Goal: Transaction & Acquisition: Book appointment/travel/reservation

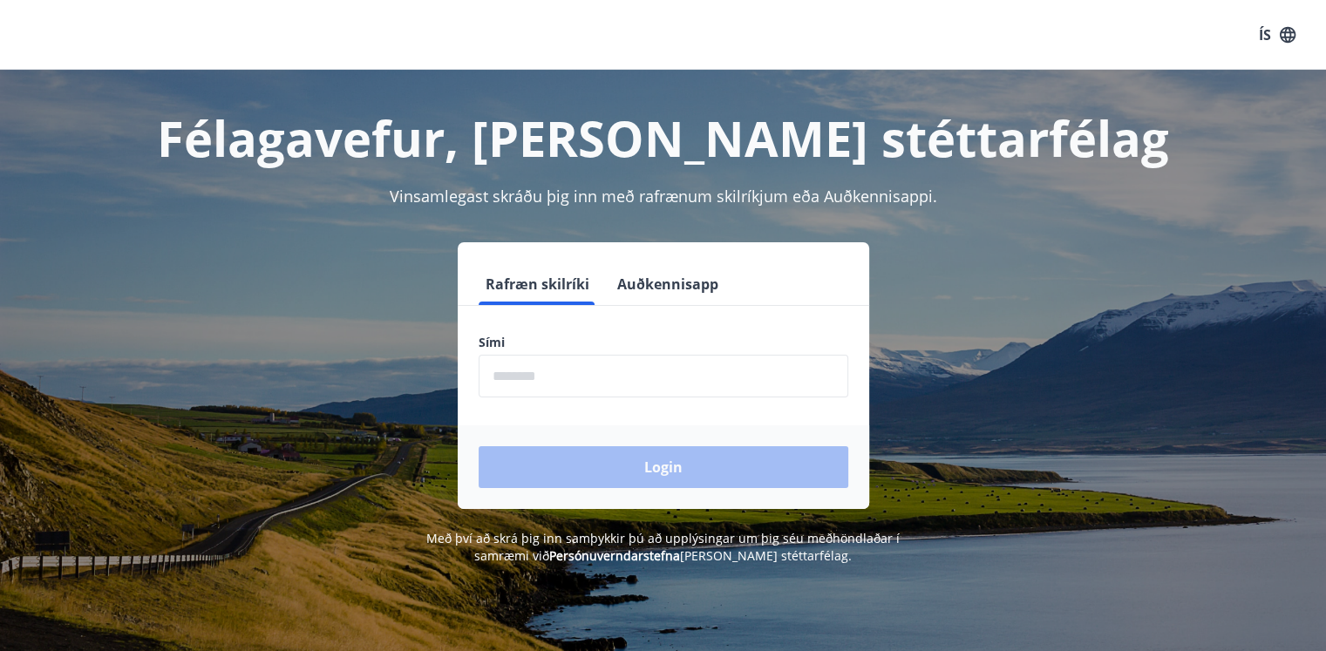
click at [536, 367] on input "phone" at bounding box center [664, 376] width 370 height 43
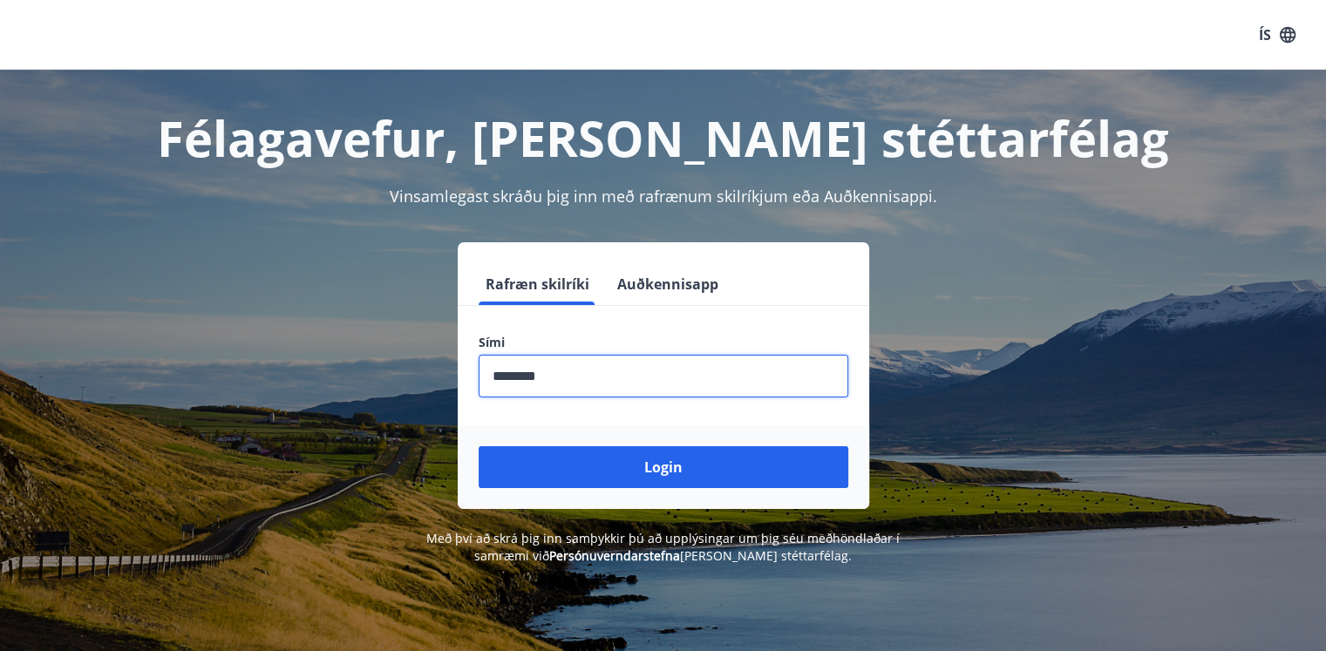
type input "********"
click at [479, 446] on button "Login" at bounding box center [664, 467] width 370 height 42
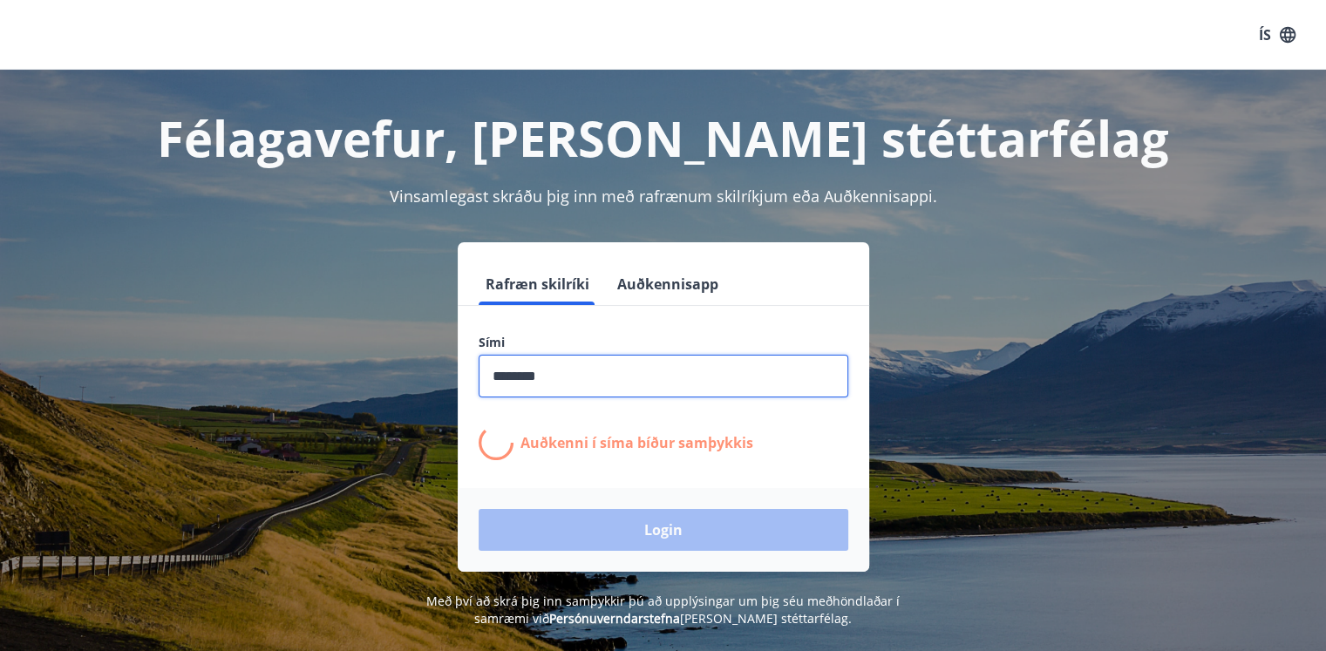
click at [1270, 31] on button "ÍS" at bounding box center [1277, 34] width 56 height 31
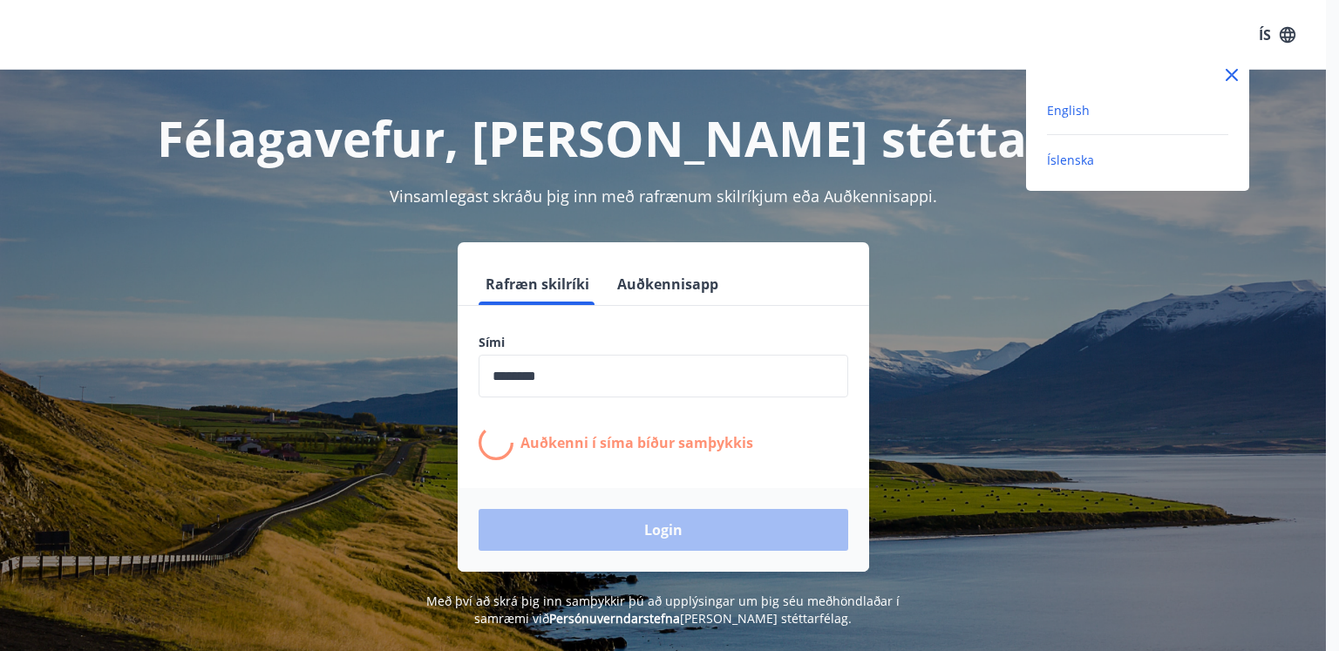
click at [1070, 109] on span "English" at bounding box center [1068, 110] width 43 height 17
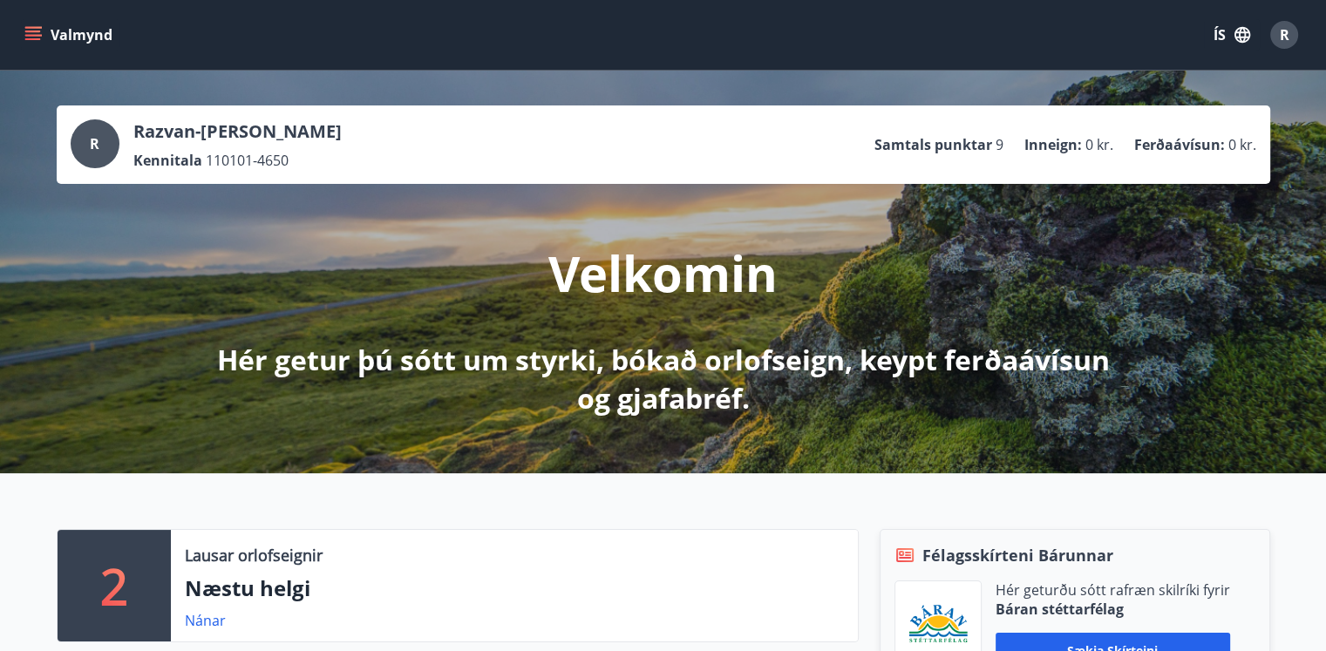
click at [1234, 24] on button "ÍS" at bounding box center [1232, 34] width 56 height 31
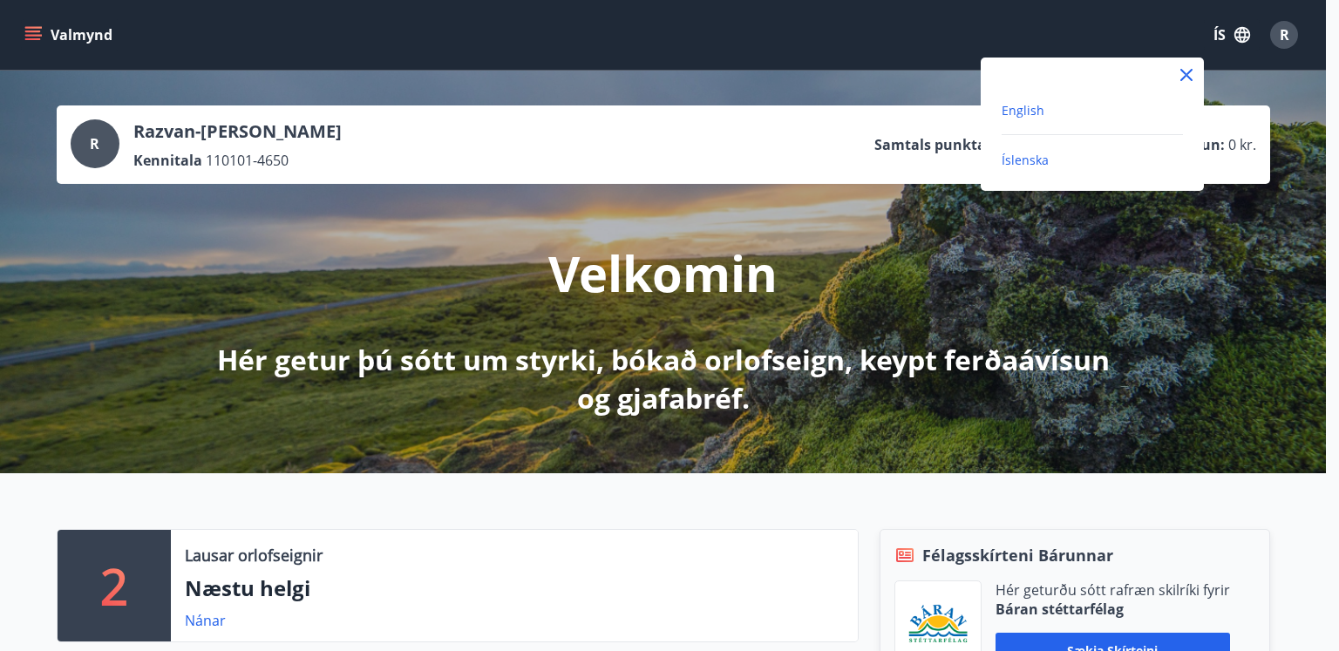
click at [1022, 109] on span "English" at bounding box center [1023, 110] width 43 height 17
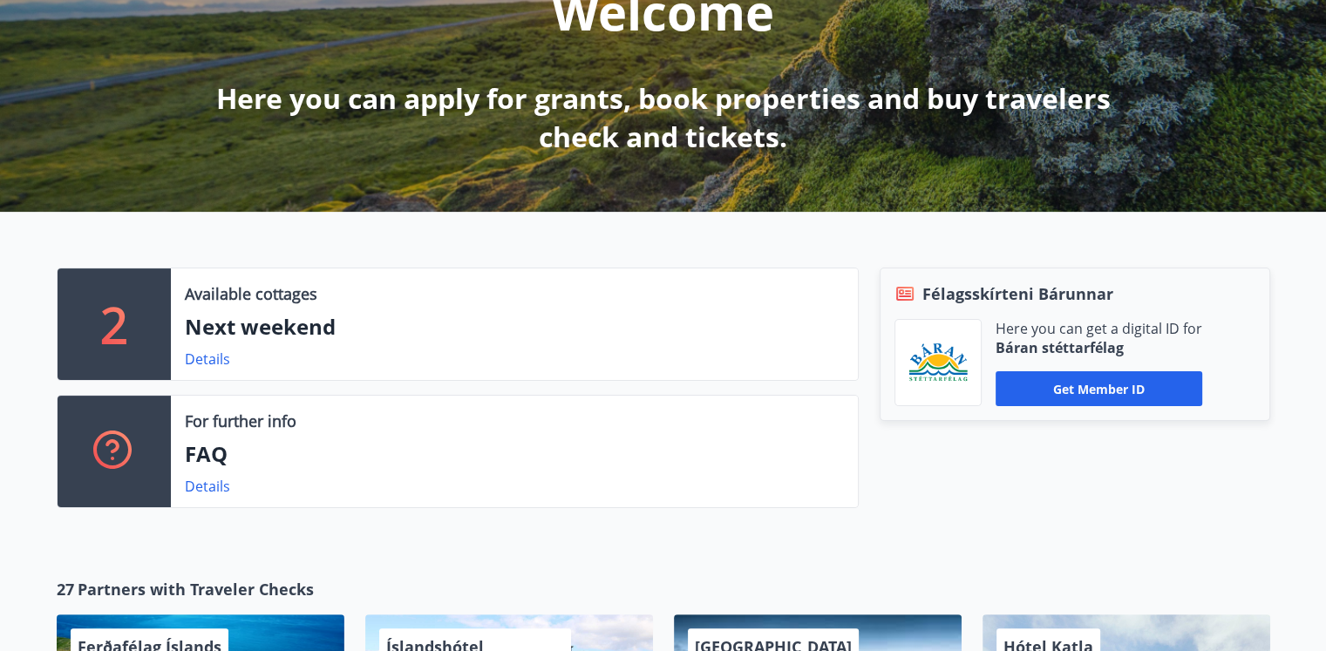
scroll to position [349, 0]
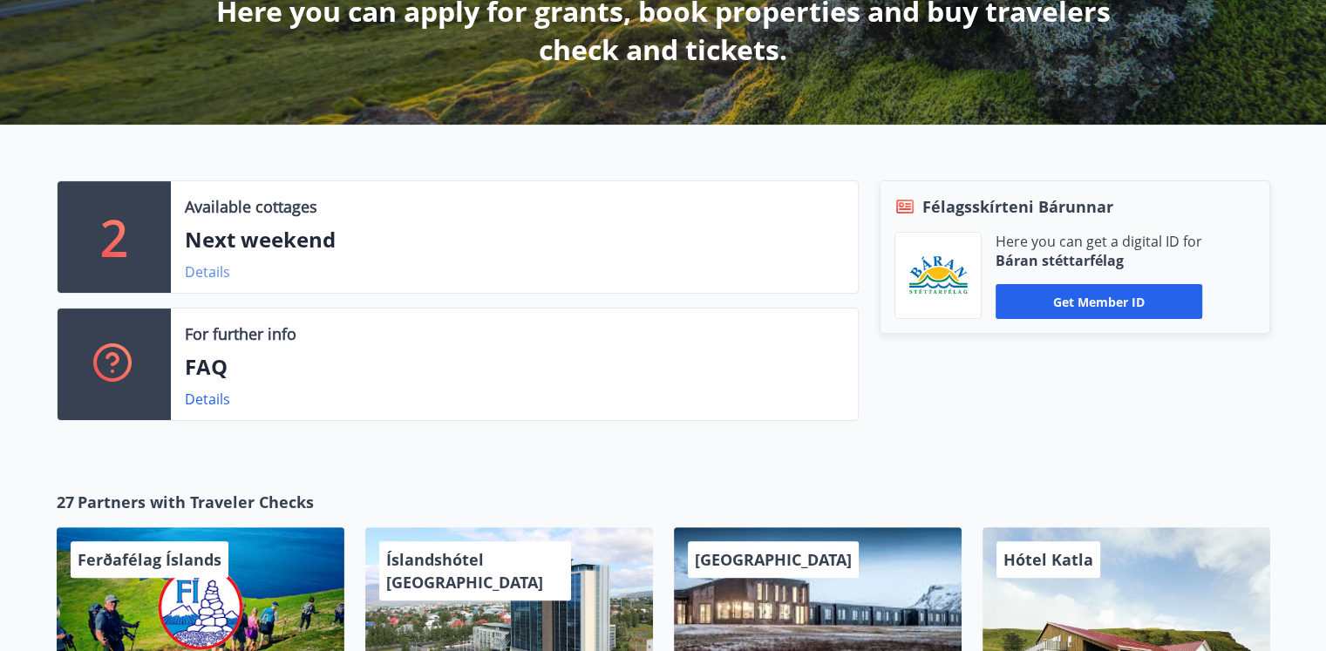
click at [211, 275] on link "Details" at bounding box center [207, 271] width 45 height 19
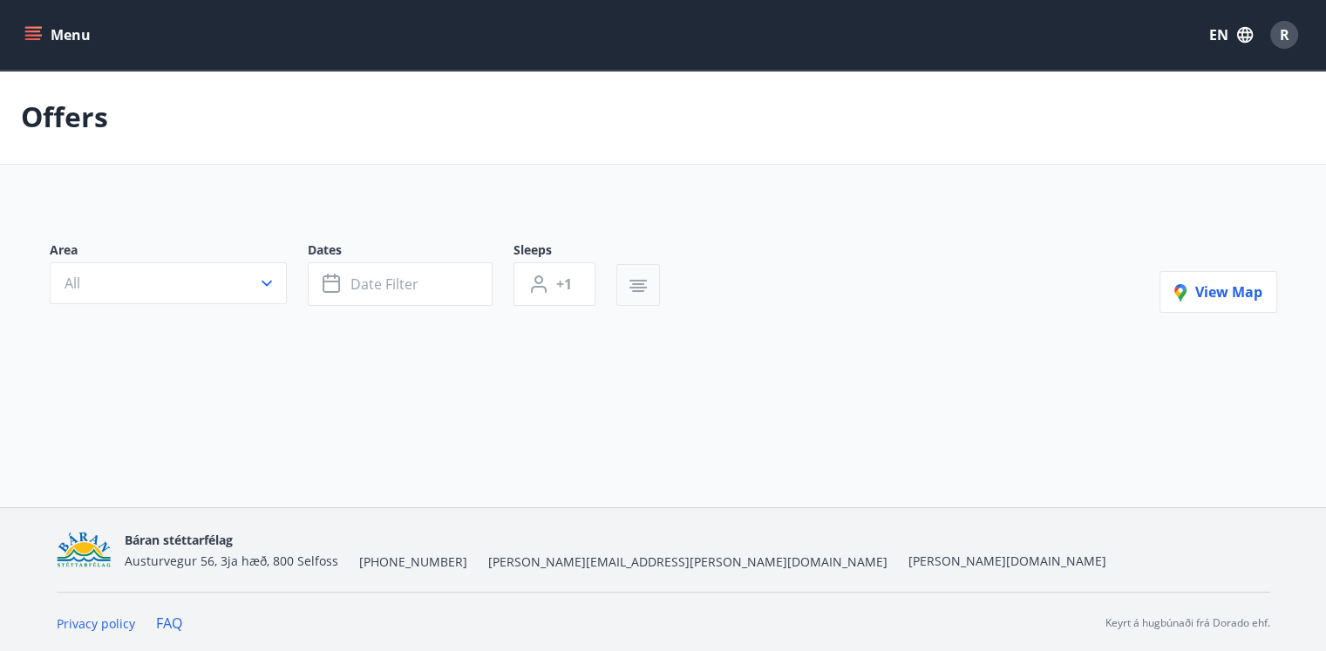
type input "*"
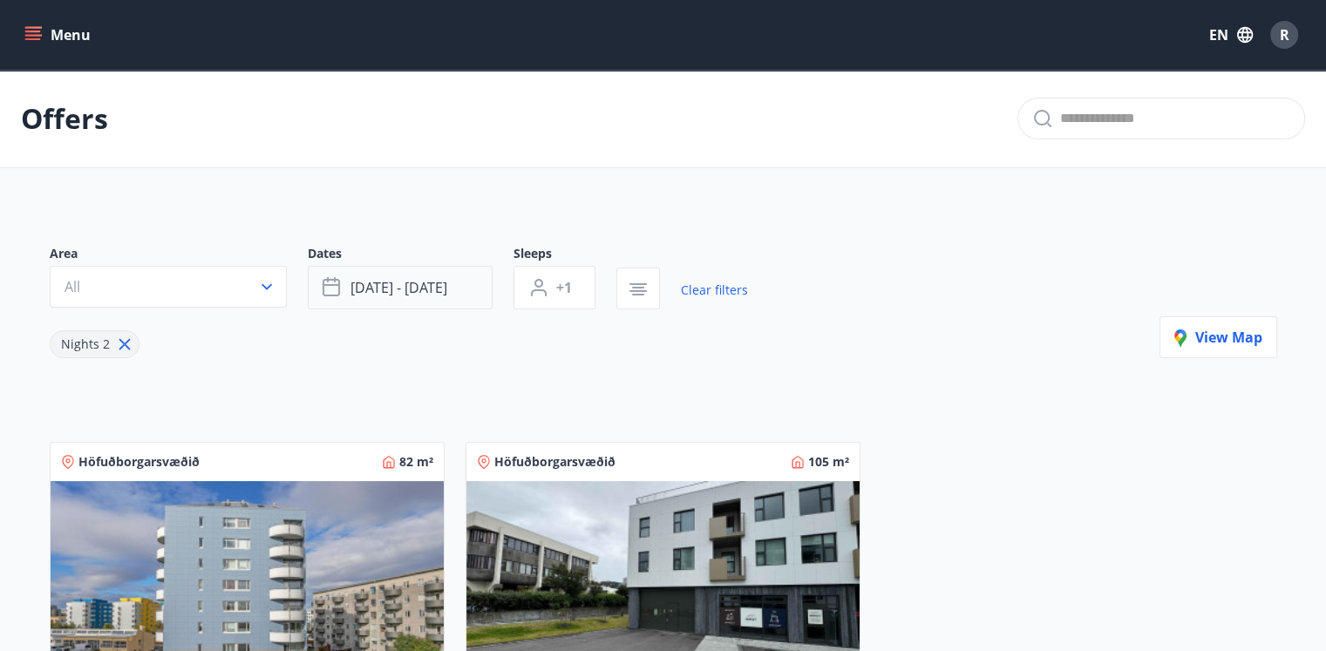
click at [432, 298] on button "[DATE] - [DATE]" at bounding box center [400, 288] width 185 height 44
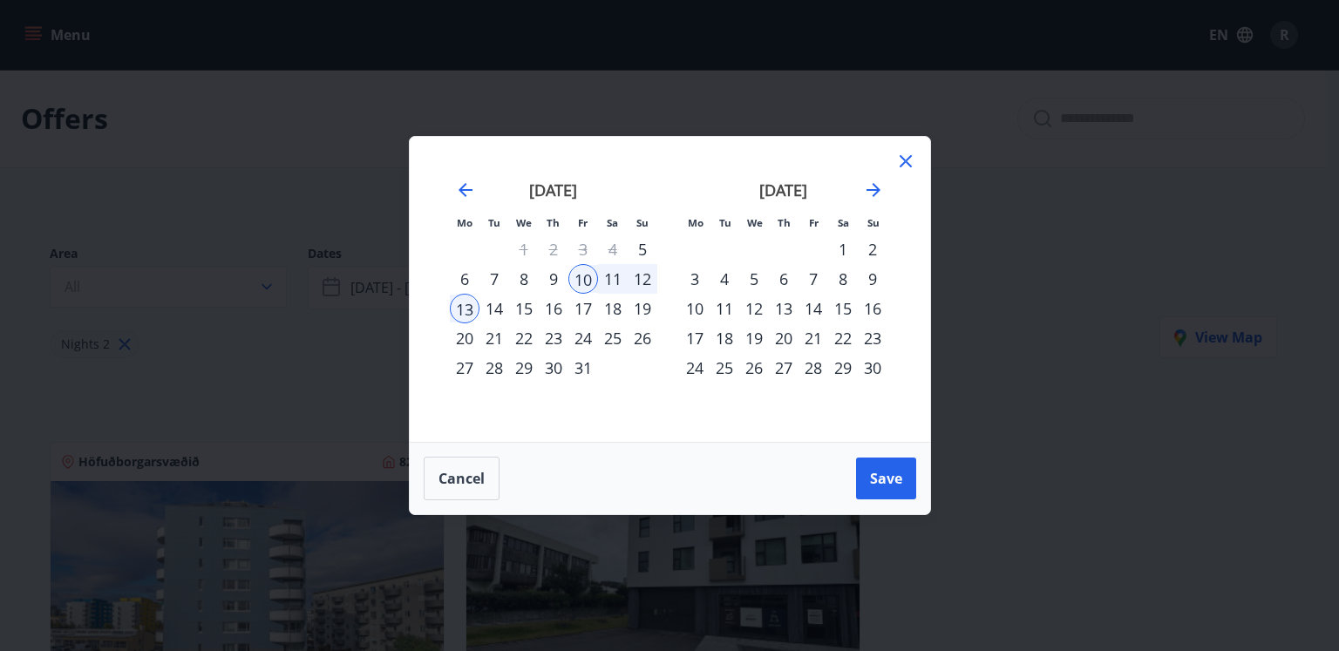
click at [551, 306] on div "16" at bounding box center [554, 309] width 30 height 30
click at [469, 339] on div "20" at bounding box center [465, 338] width 30 height 30
click at [880, 483] on span "Save" at bounding box center [886, 478] width 32 height 19
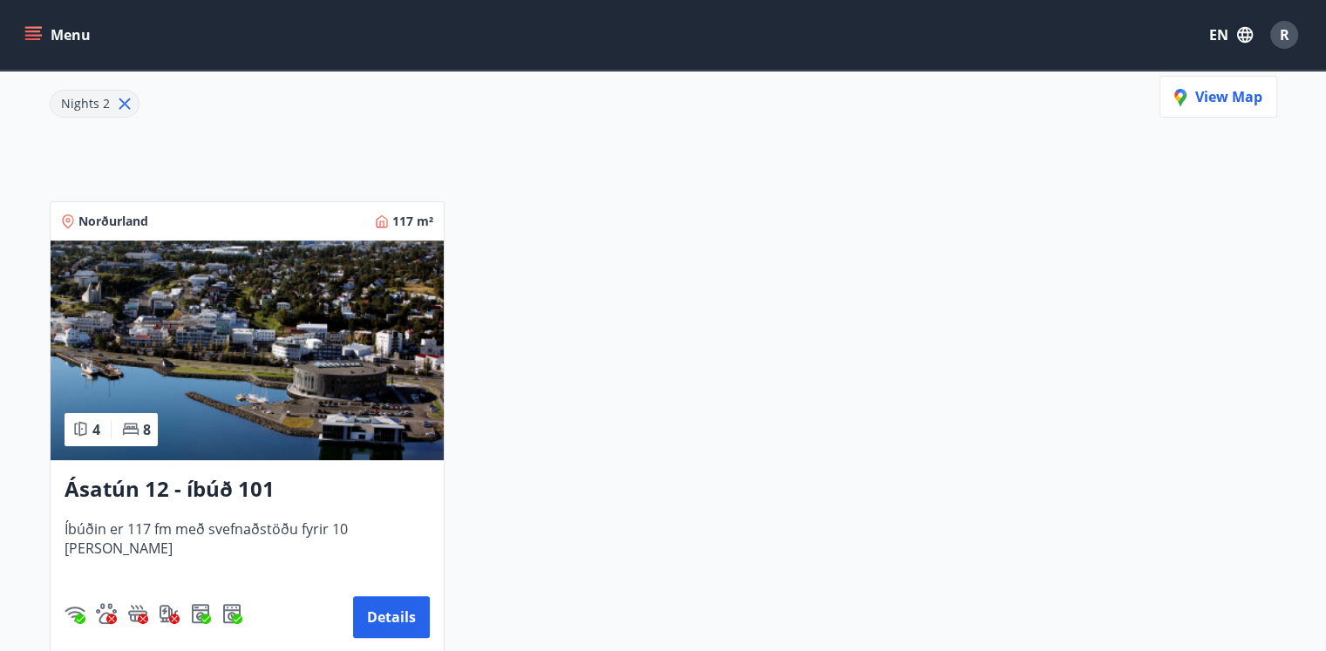
scroll to position [87, 0]
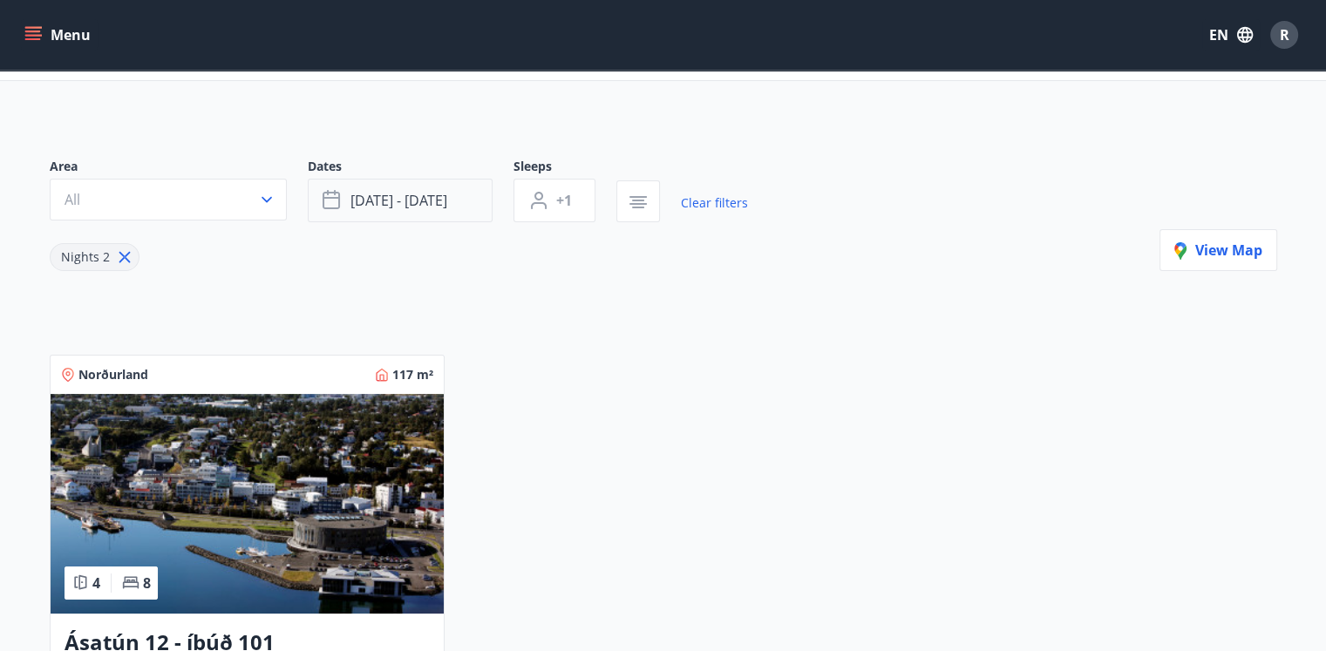
click at [422, 207] on span "[DATE] - [DATE]" at bounding box center [398, 200] width 97 height 19
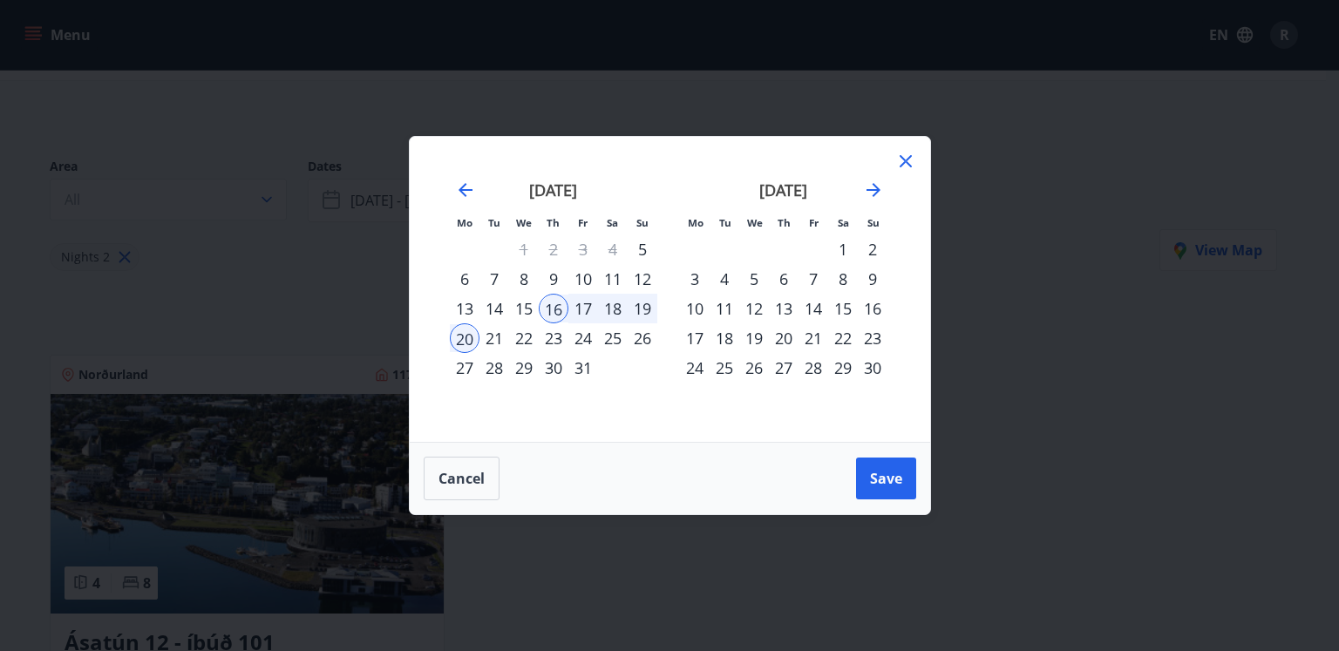
click at [470, 336] on div "20" at bounding box center [465, 338] width 30 height 30
click at [556, 311] on div "16" at bounding box center [554, 309] width 30 height 30
click at [873, 479] on span "Save" at bounding box center [886, 478] width 32 height 19
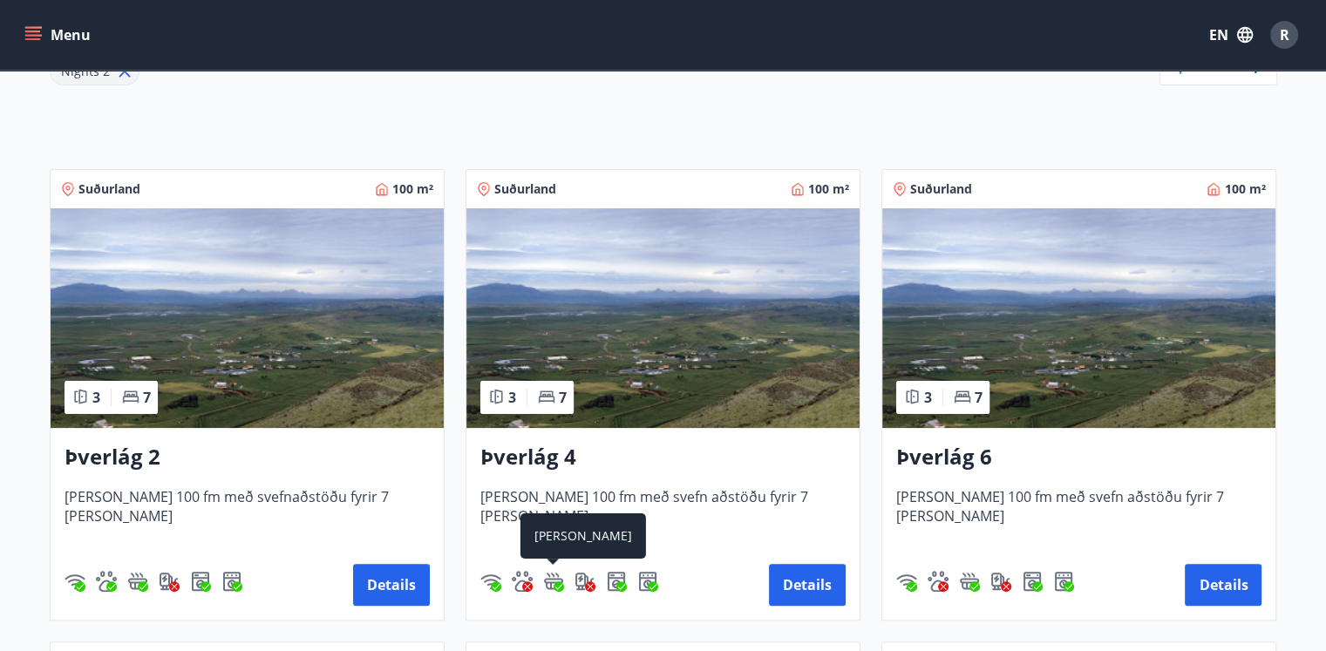
scroll to position [349, 0]
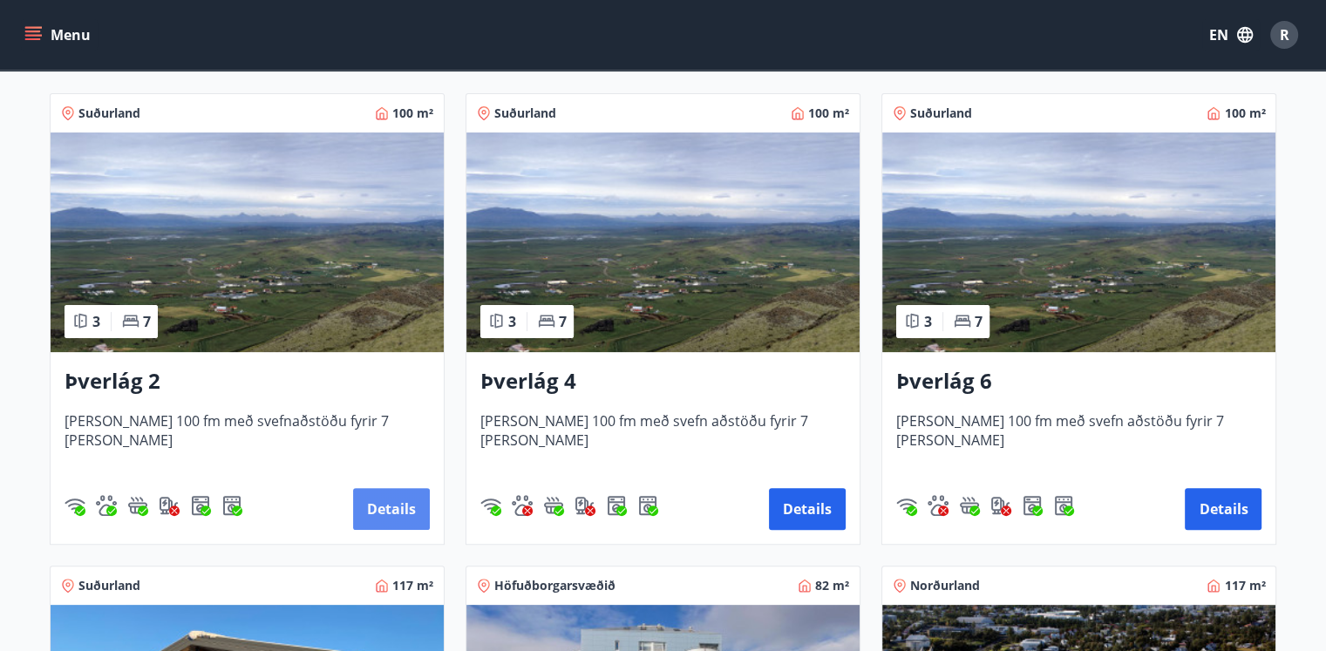
click at [398, 512] on button "Details" at bounding box center [391, 509] width 77 height 42
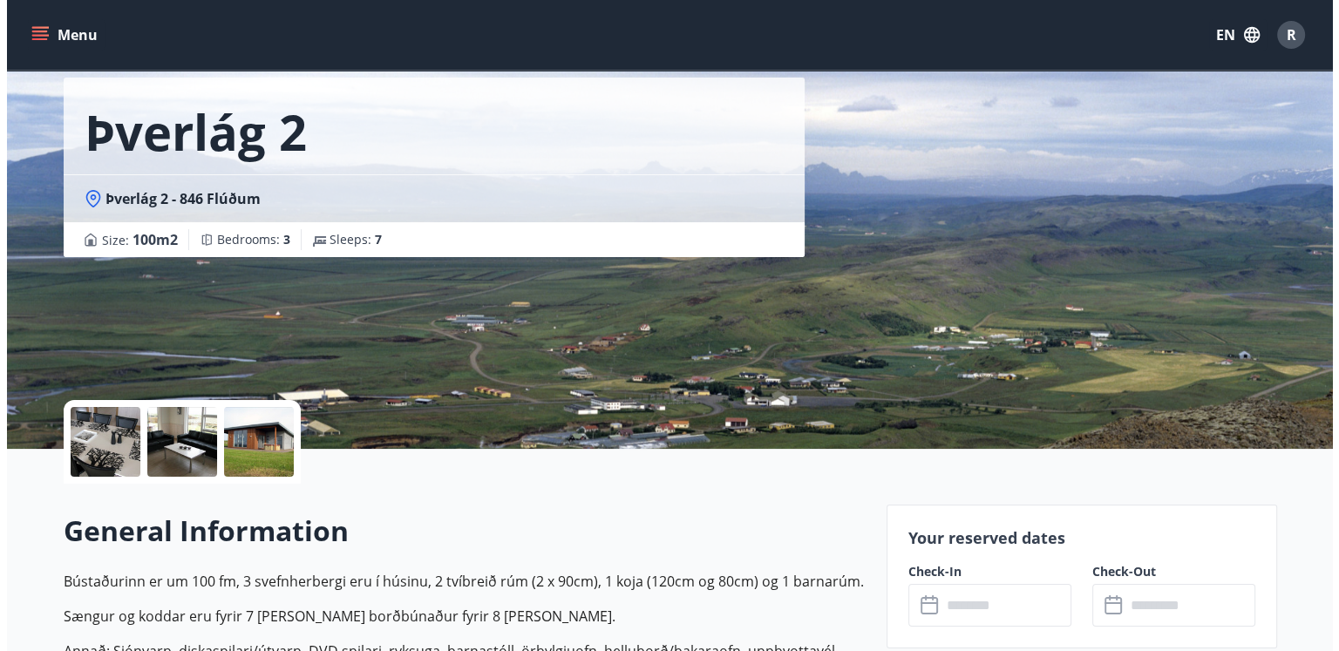
scroll to position [174, 0]
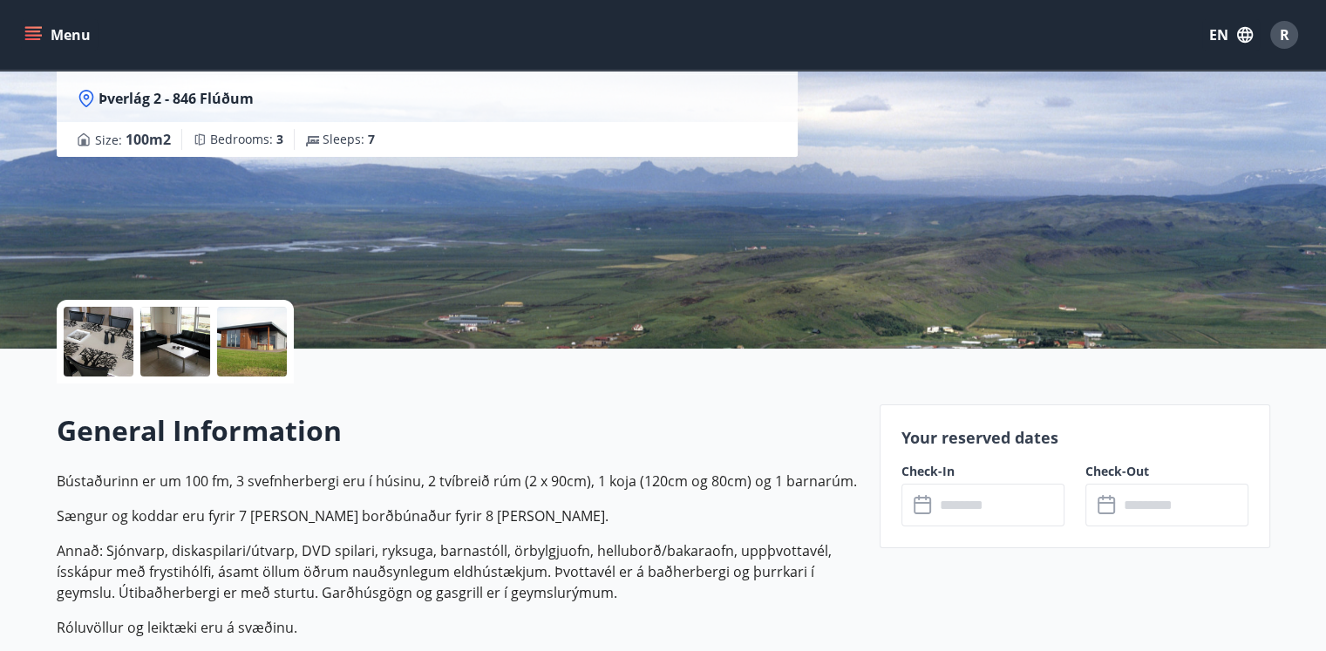
click at [157, 357] on div at bounding box center [175, 342] width 70 height 70
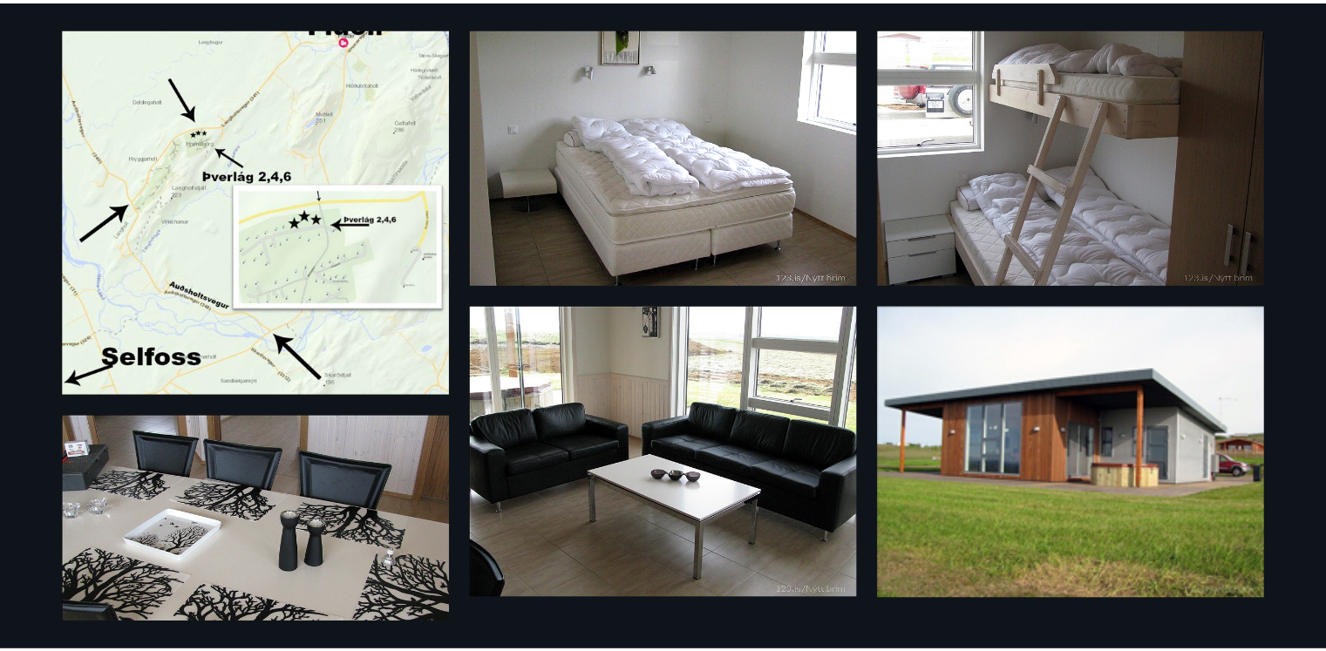
scroll to position [0, 0]
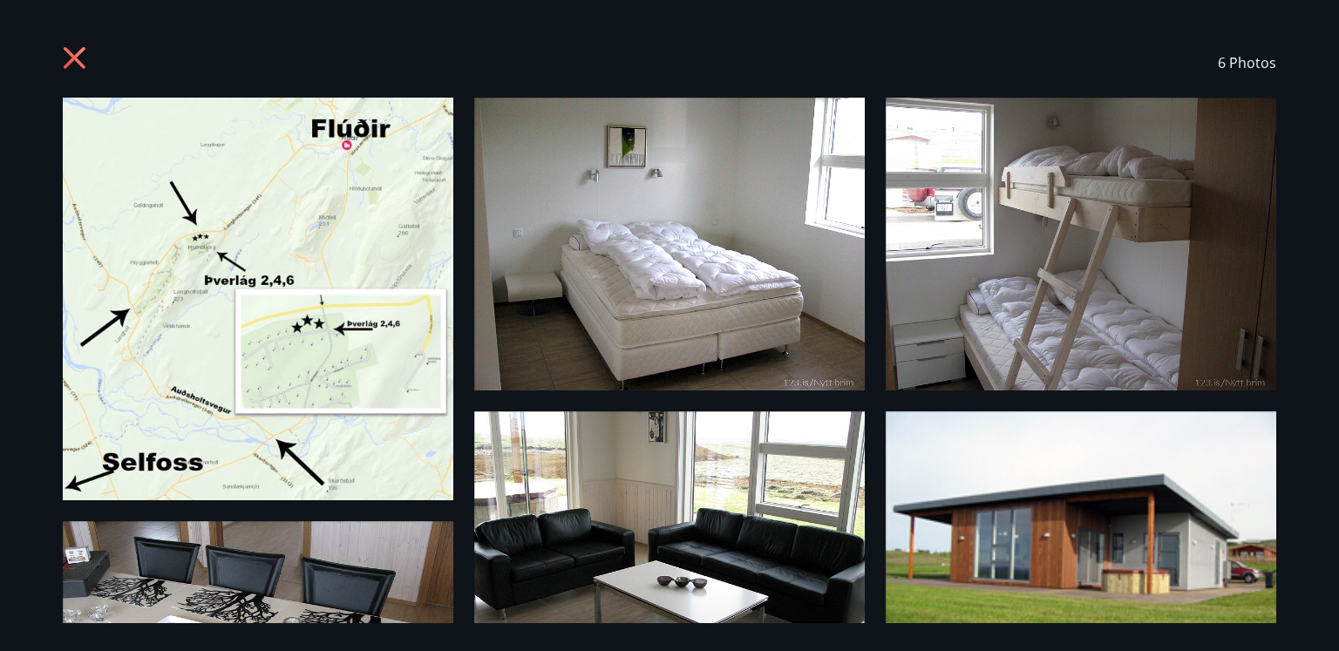
click at [85, 65] on icon at bounding box center [77, 60] width 28 height 28
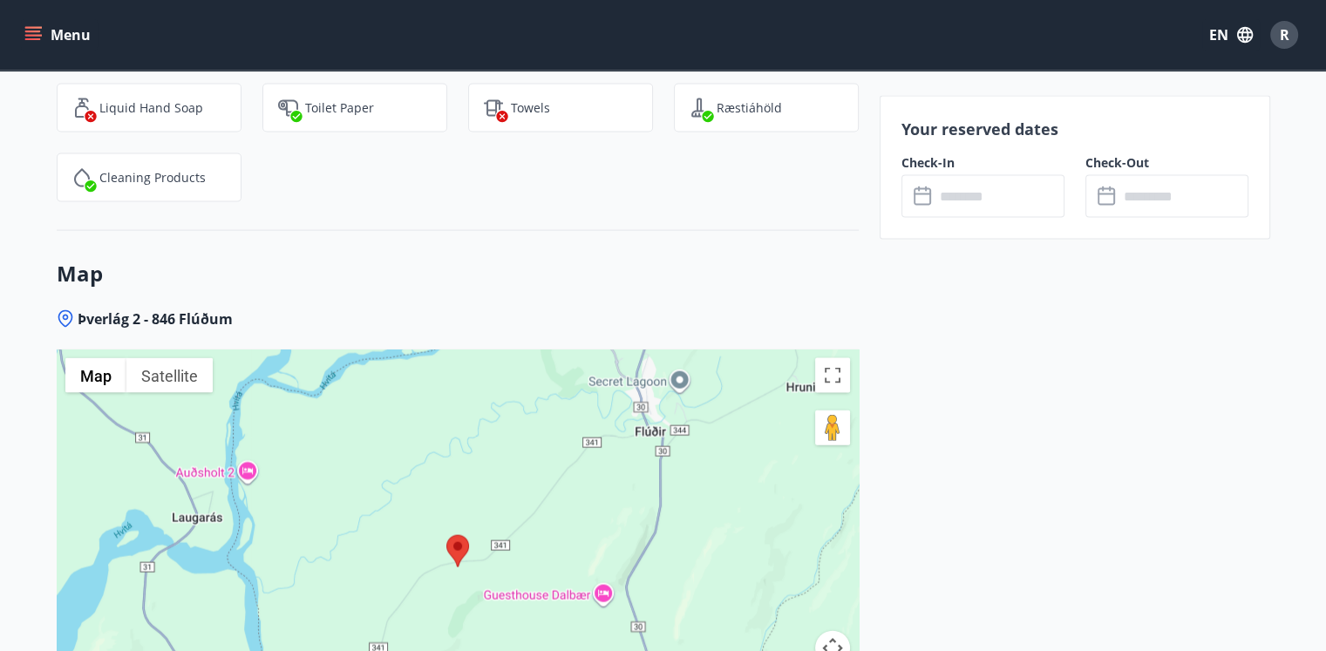
scroll to position [3836, 0]
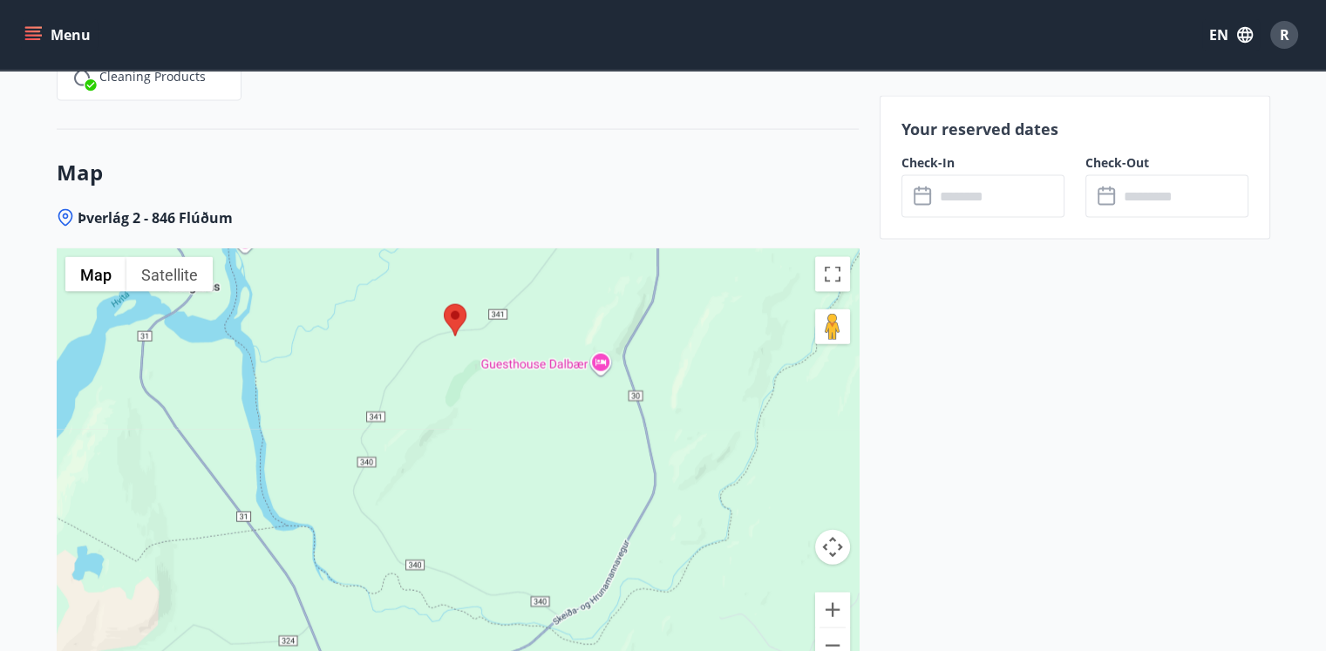
drag, startPoint x: 472, startPoint y: 475, endPoint x: 463, endPoint y: 332, distance: 143.2
click at [463, 332] on div at bounding box center [458, 466] width 802 height 436
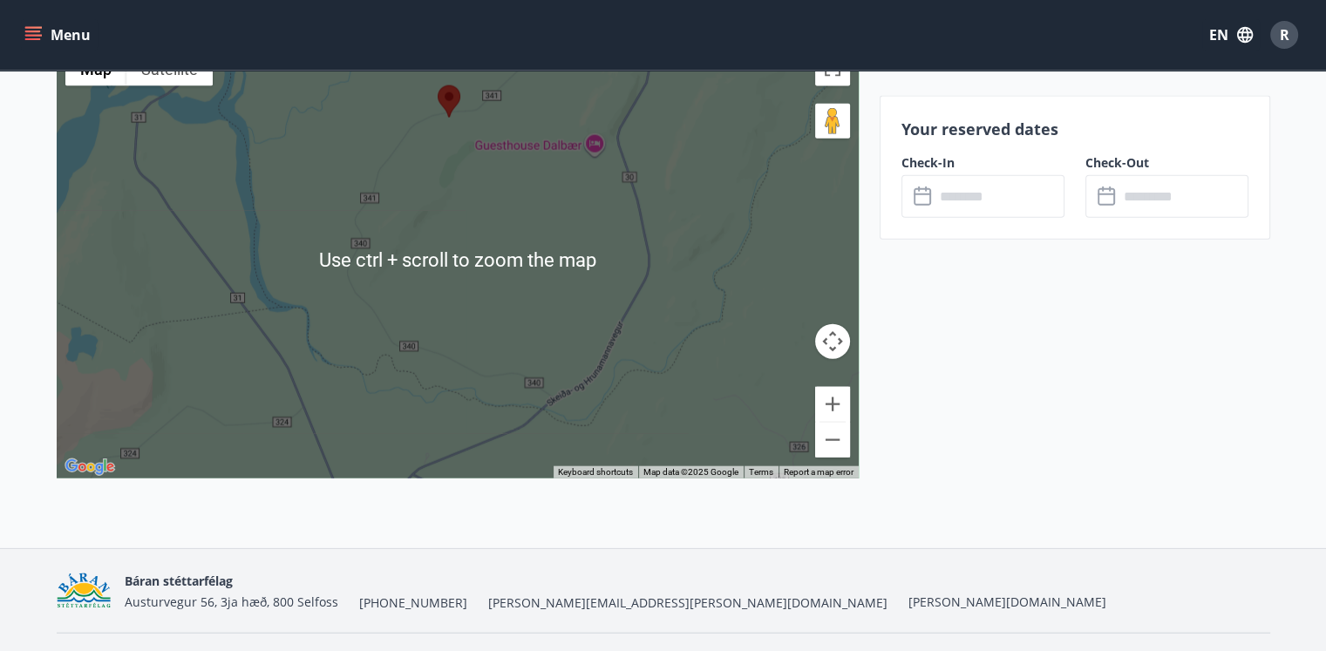
scroll to position [3780, 0]
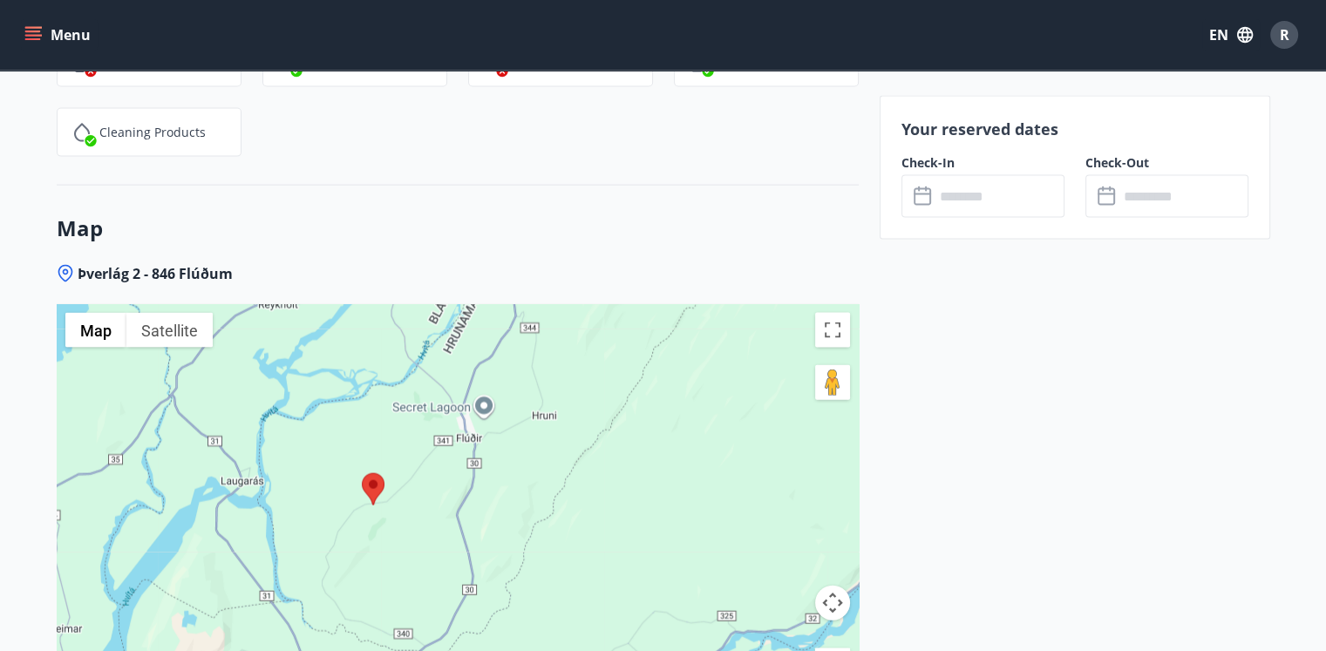
drag, startPoint x: 442, startPoint y: 501, endPoint x: 415, endPoint y: 493, distance: 28.4
click at [415, 493] on div at bounding box center [458, 522] width 802 height 436
click at [976, 187] on input "text" at bounding box center [999, 196] width 130 height 43
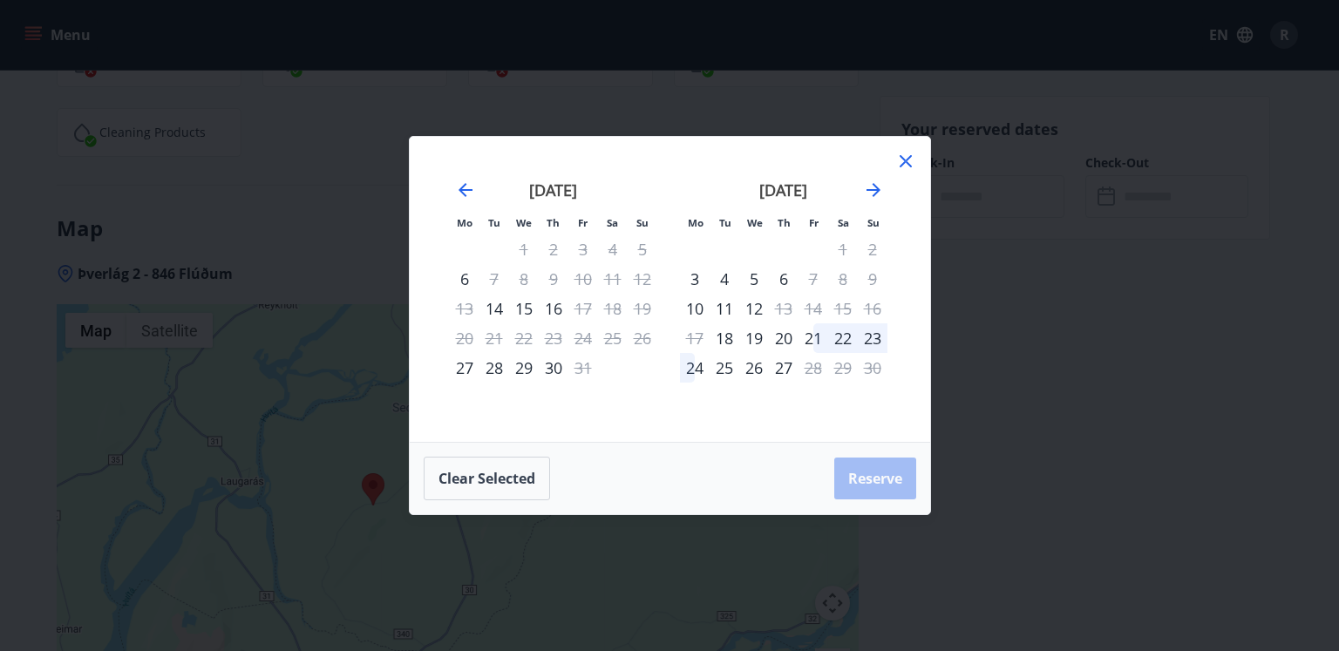
click at [560, 309] on div "16" at bounding box center [554, 309] width 30 height 30
click at [551, 308] on div "16" at bounding box center [554, 309] width 30 height 30
click at [587, 308] on div "17" at bounding box center [583, 309] width 30 height 30
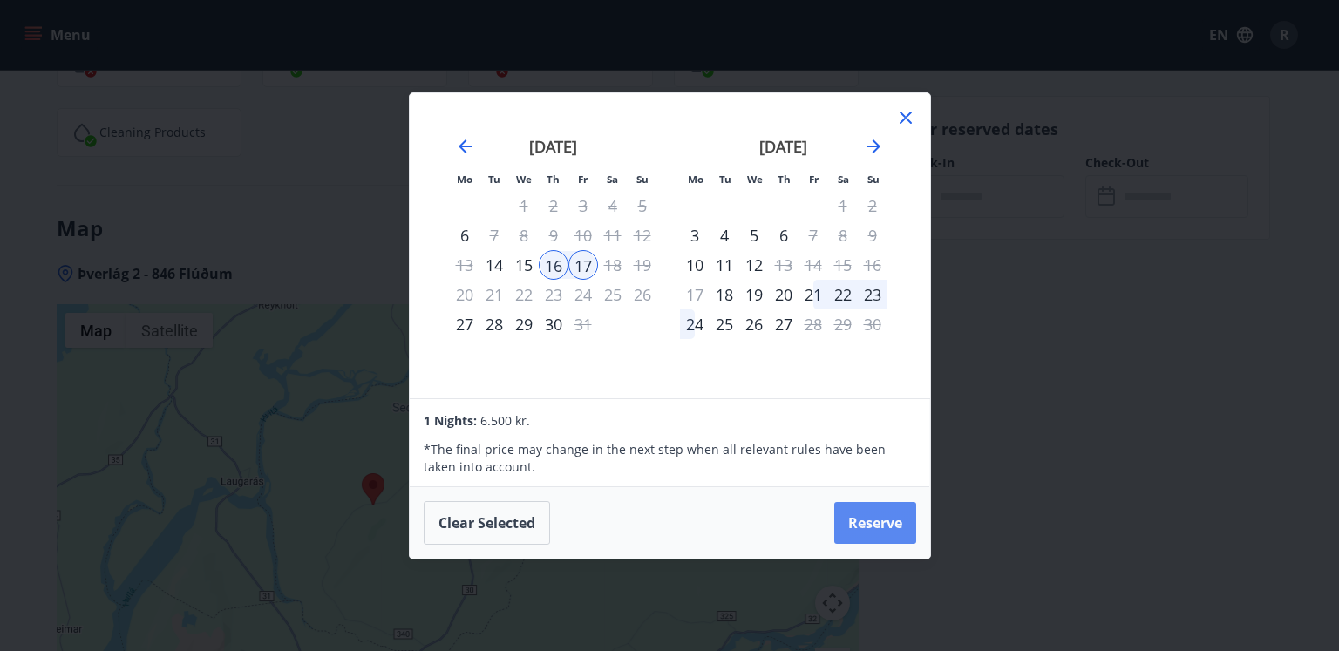
click at [894, 522] on button "Reserve" at bounding box center [875, 523] width 82 height 42
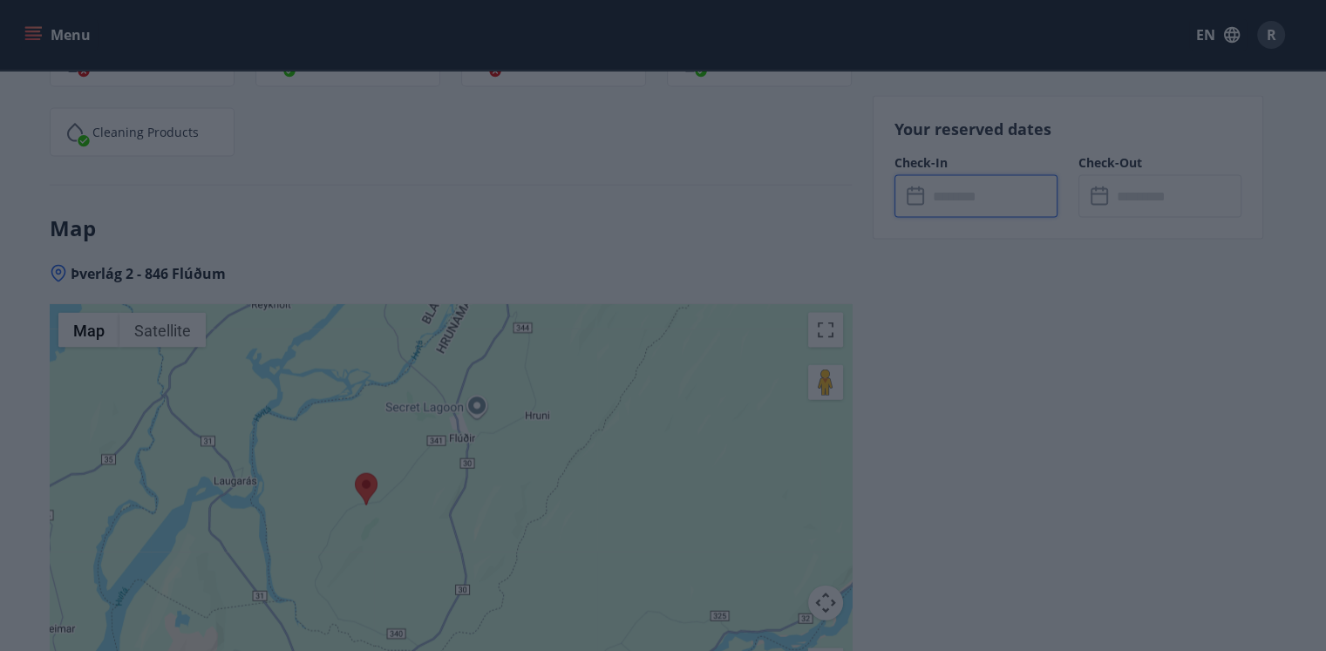
type input "******"
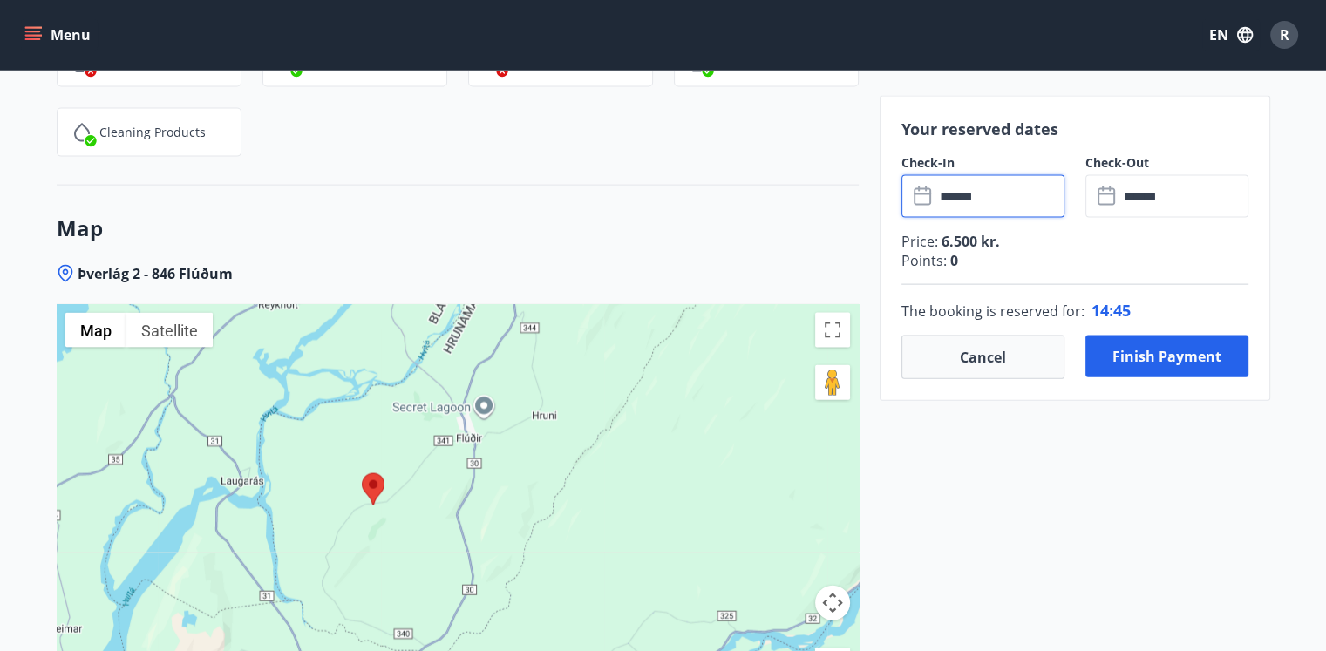
click at [985, 194] on input "******" at bounding box center [999, 196] width 130 height 43
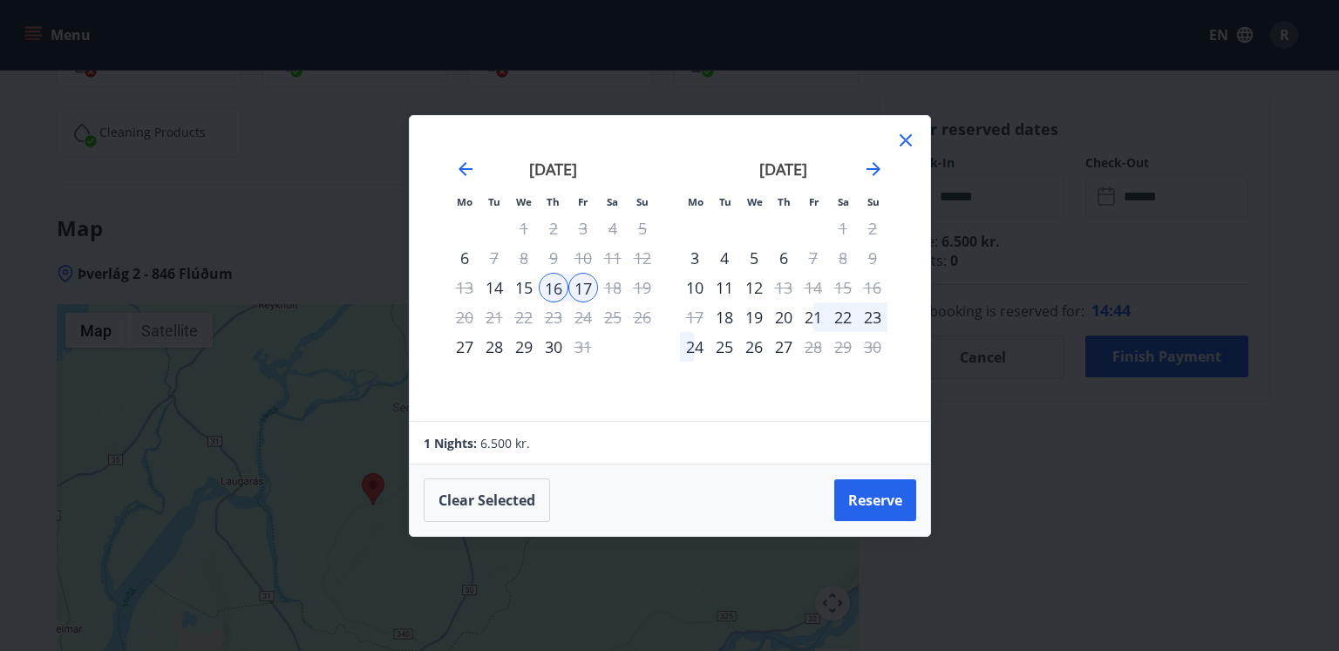
click at [527, 285] on div "15" at bounding box center [524, 288] width 30 height 30
click at [557, 285] on div "16" at bounding box center [554, 288] width 30 height 30
click at [872, 502] on button "Reserve" at bounding box center [875, 500] width 82 height 42
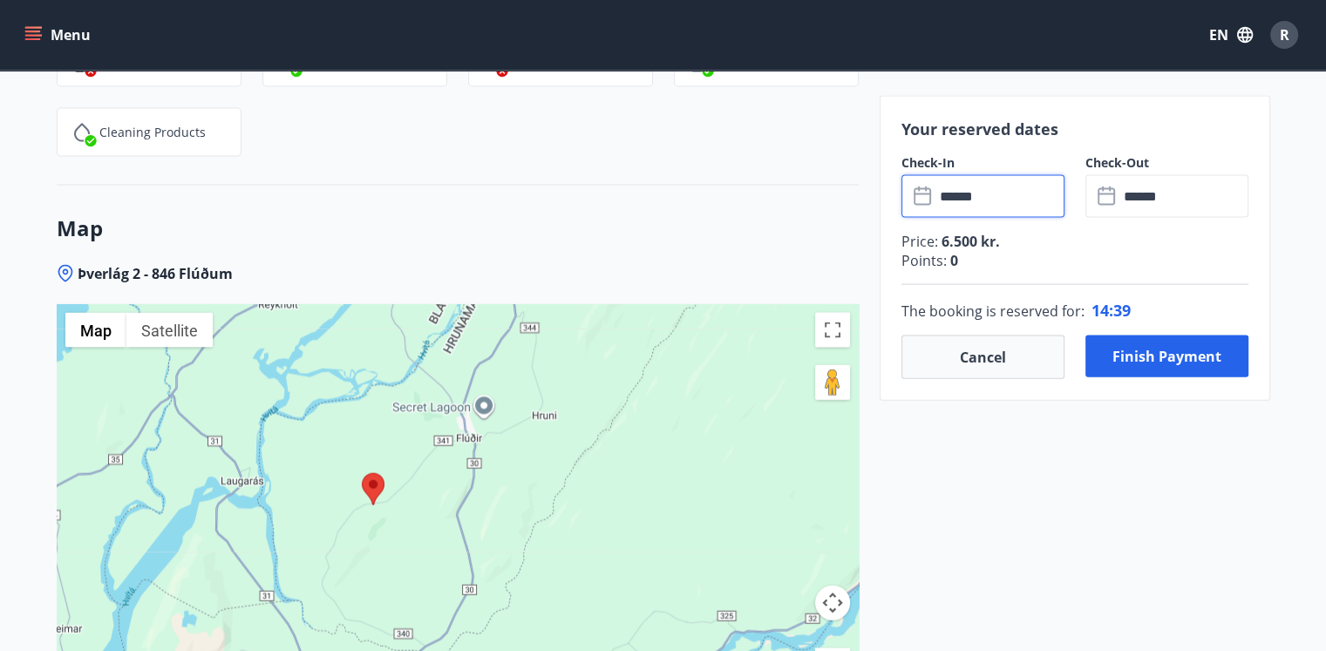
type input "******"
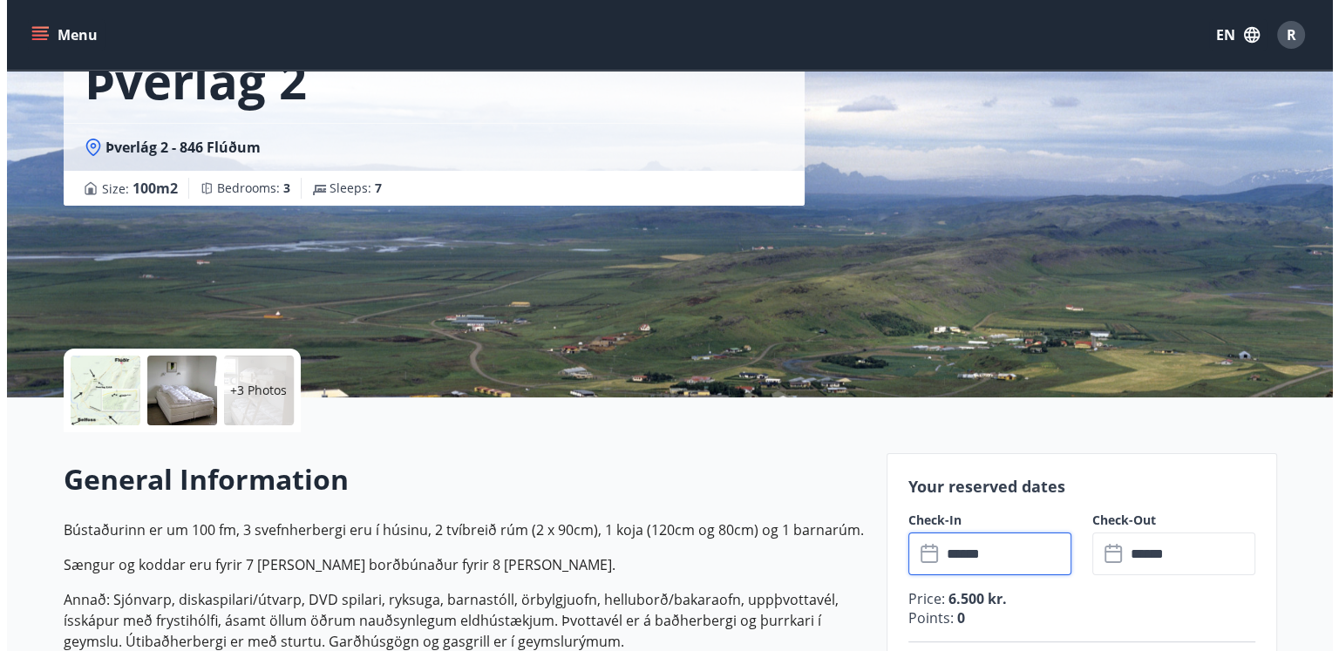
scroll to position [0, 0]
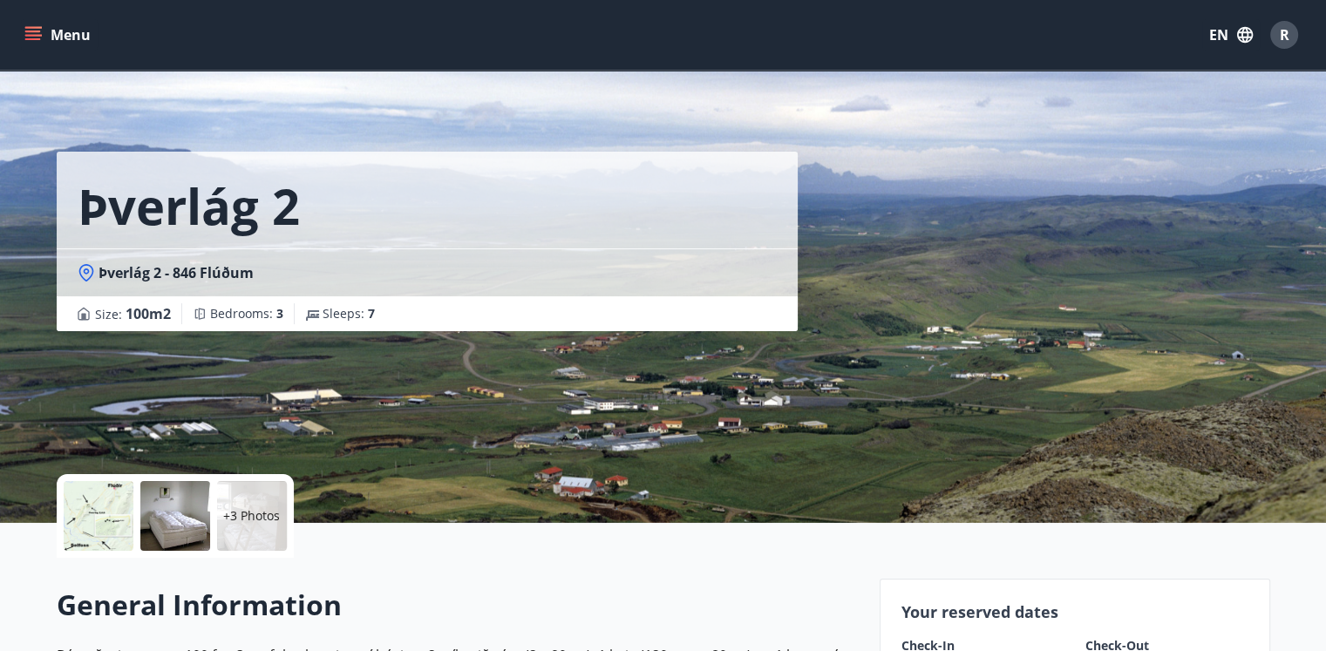
click at [153, 511] on div at bounding box center [175, 516] width 70 height 70
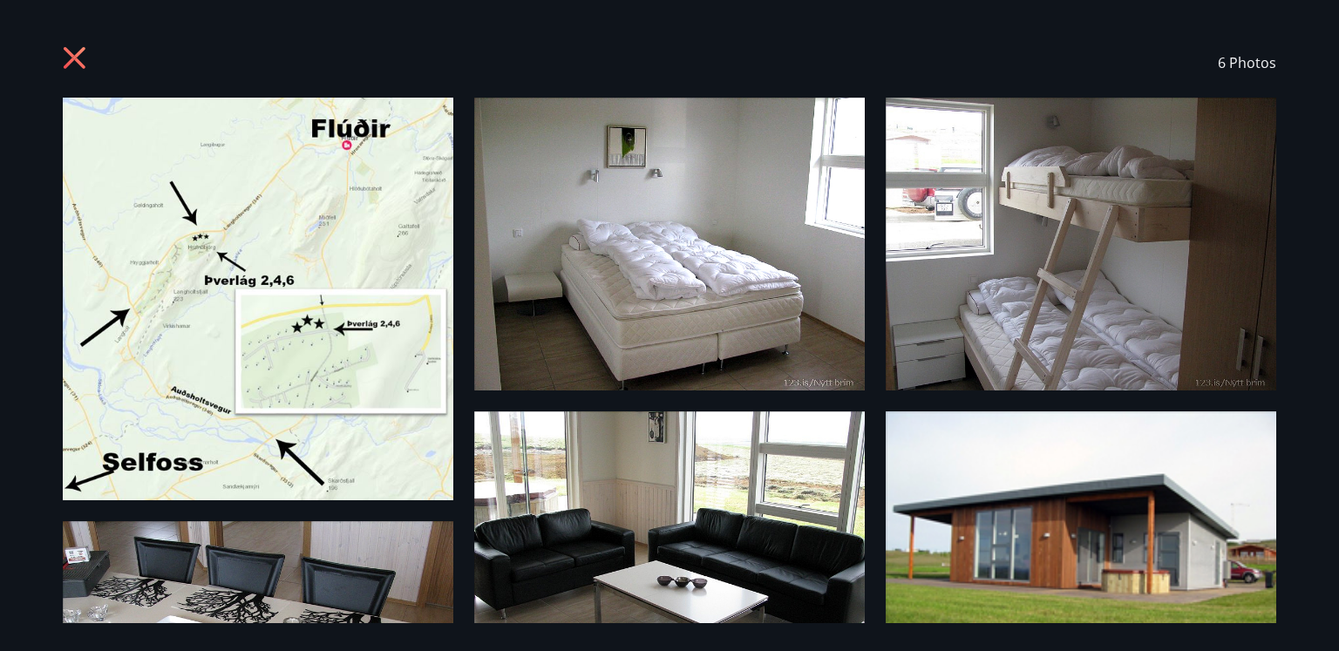
click at [81, 59] on icon at bounding box center [77, 60] width 28 height 28
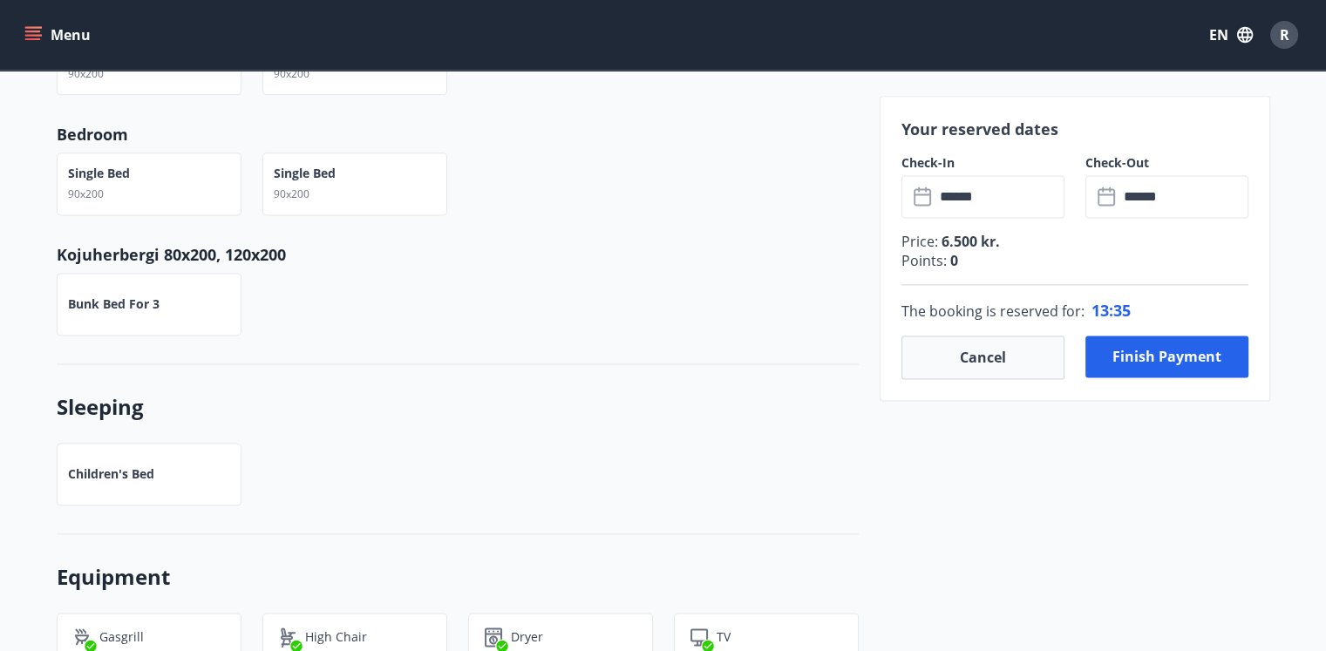
scroll to position [2615, 0]
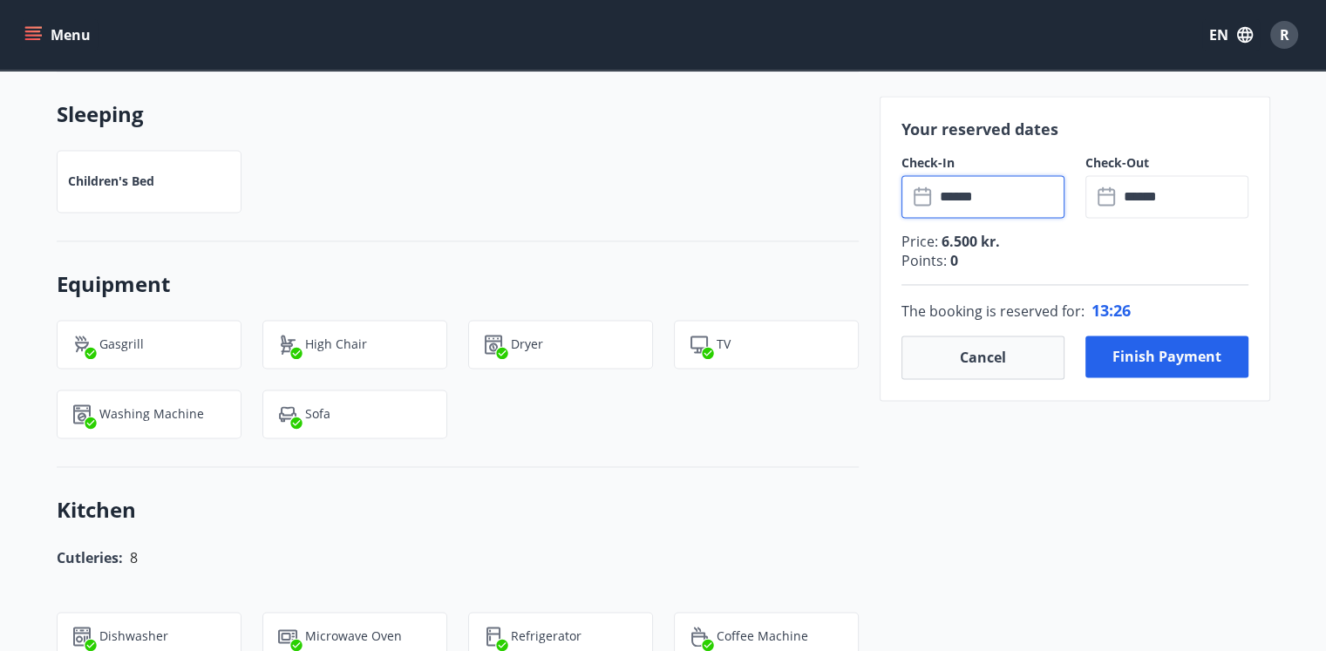
click at [1009, 200] on input "******" at bounding box center [999, 196] width 130 height 43
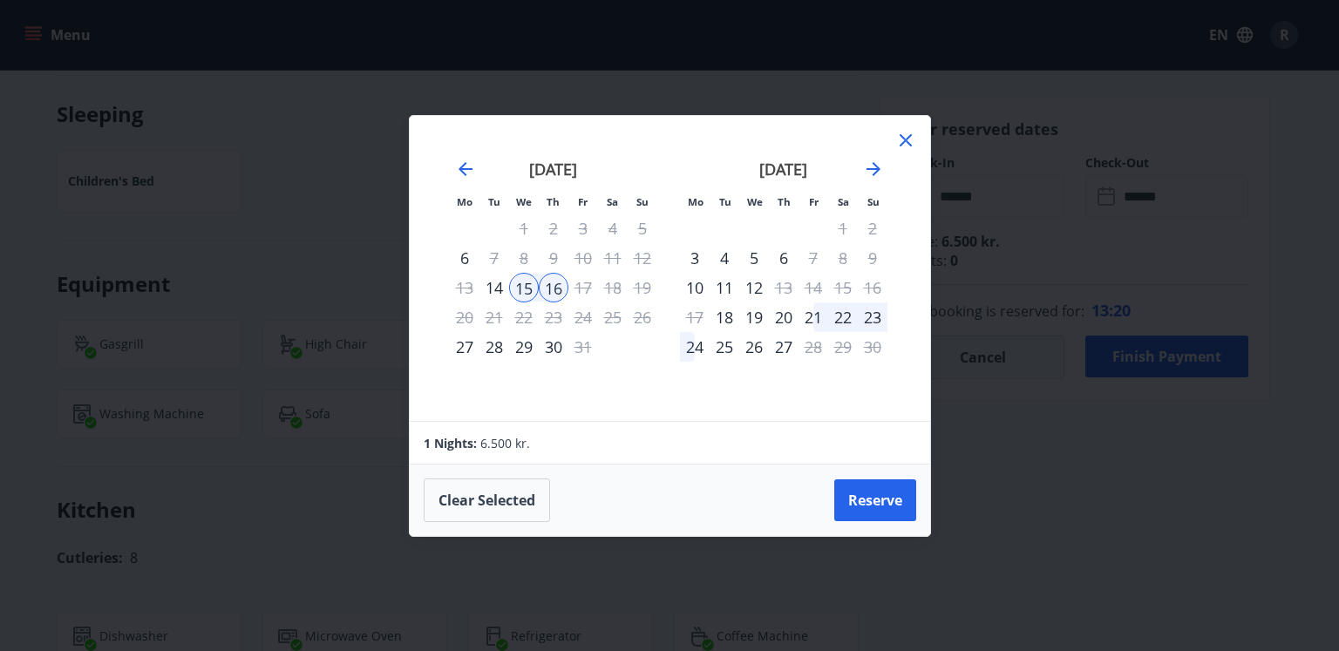
click at [902, 150] on icon at bounding box center [905, 140] width 21 height 21
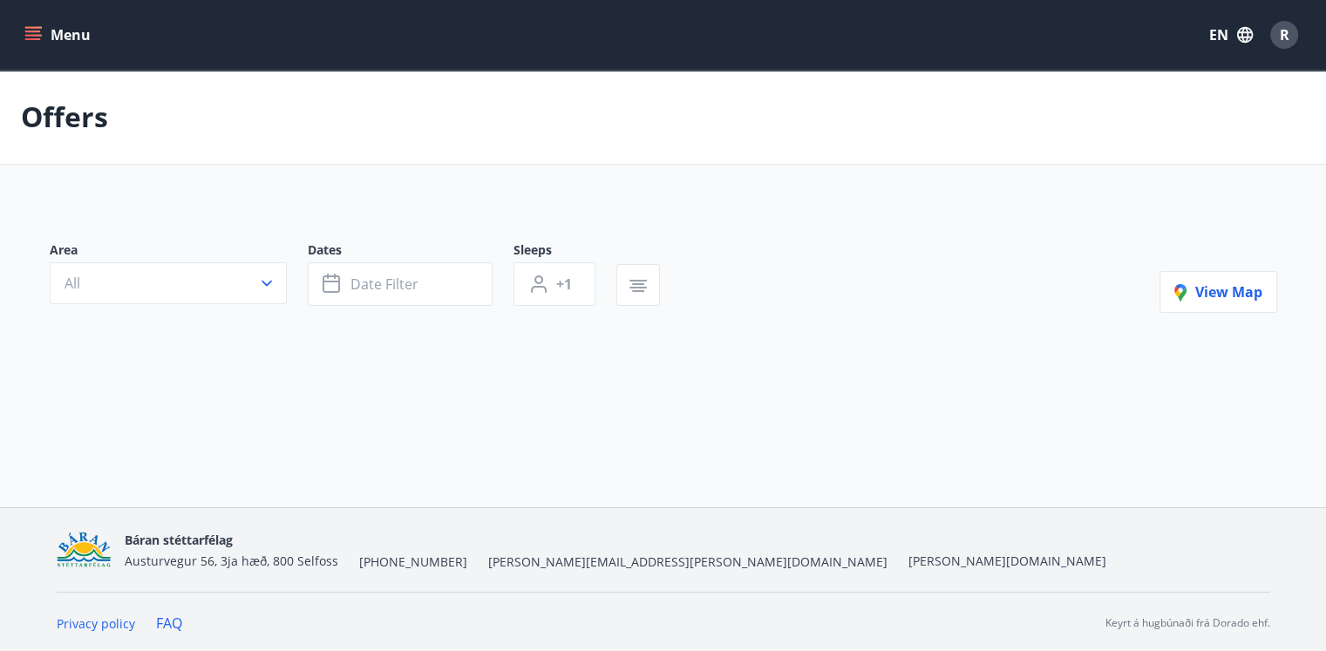
type input "*"
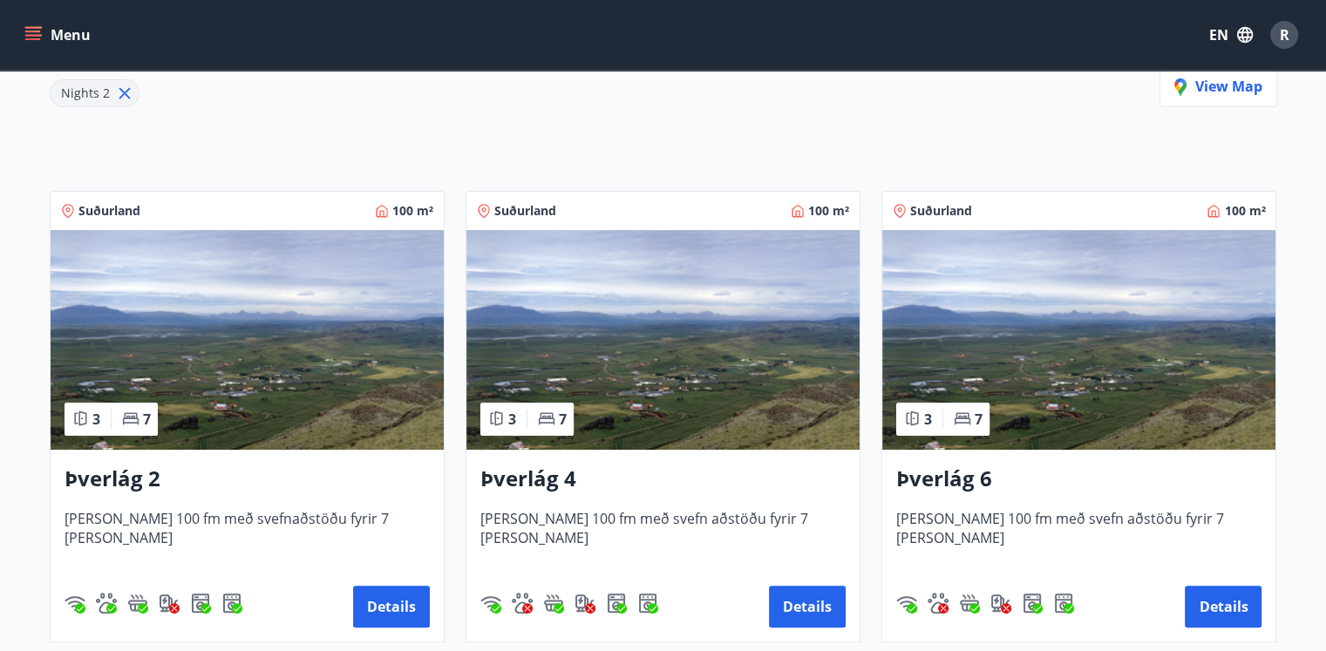
scroll to position [262, 0]
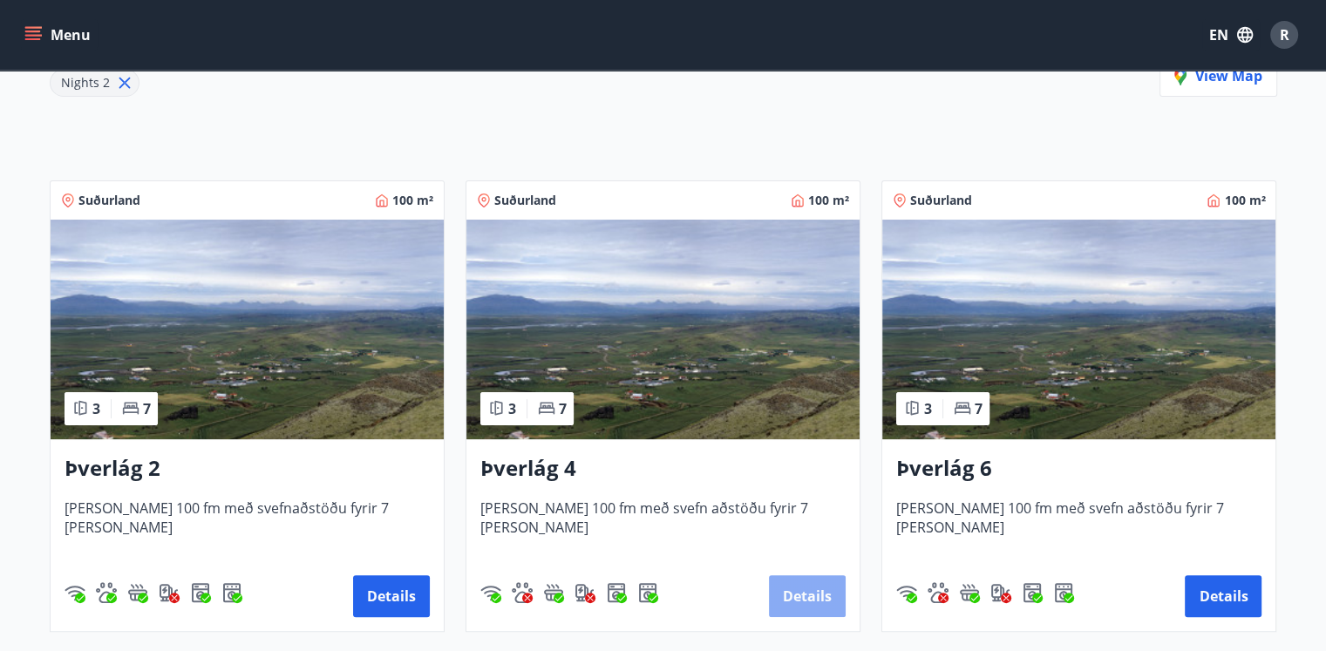
click at [804, 594] on button "Details" at bounding box center [807, 596] width 77 height 42
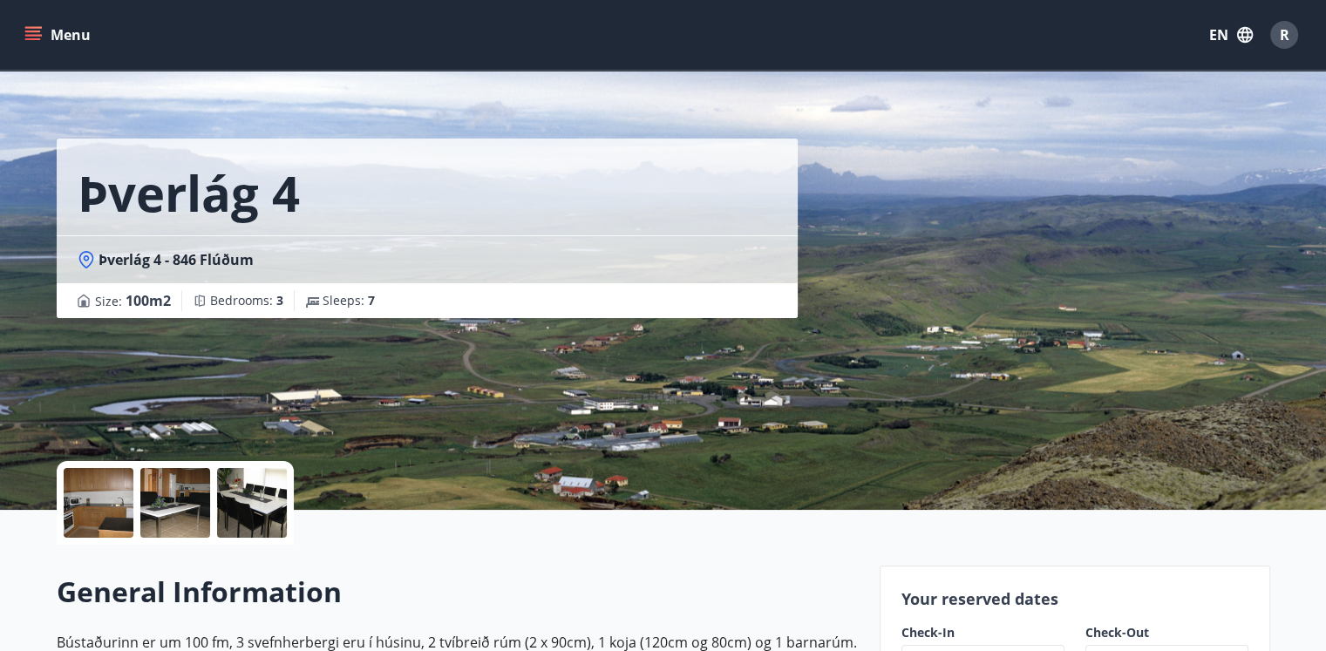
scroll to position [262, 0]
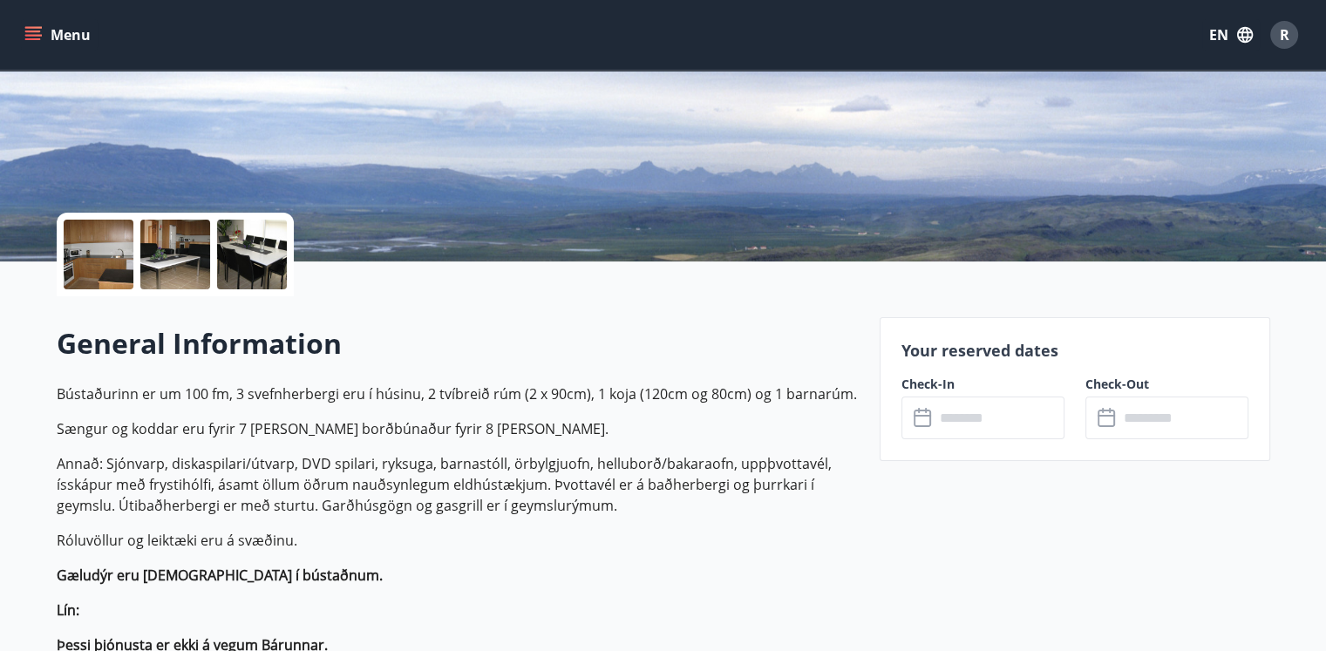
click at [1026, 416] on input "text" at bounding box center [999, 418] width 130 height 43
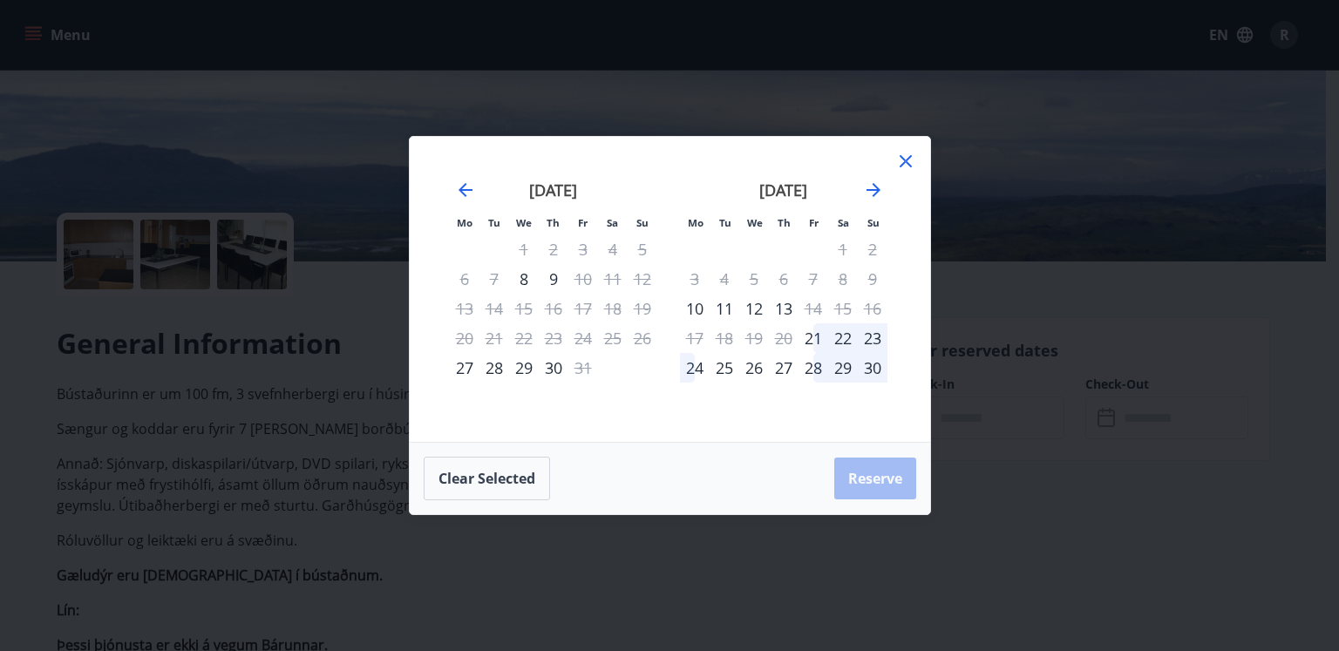
click at [900, 167] on icon at bounding box center [906, 161] width 12 height 12
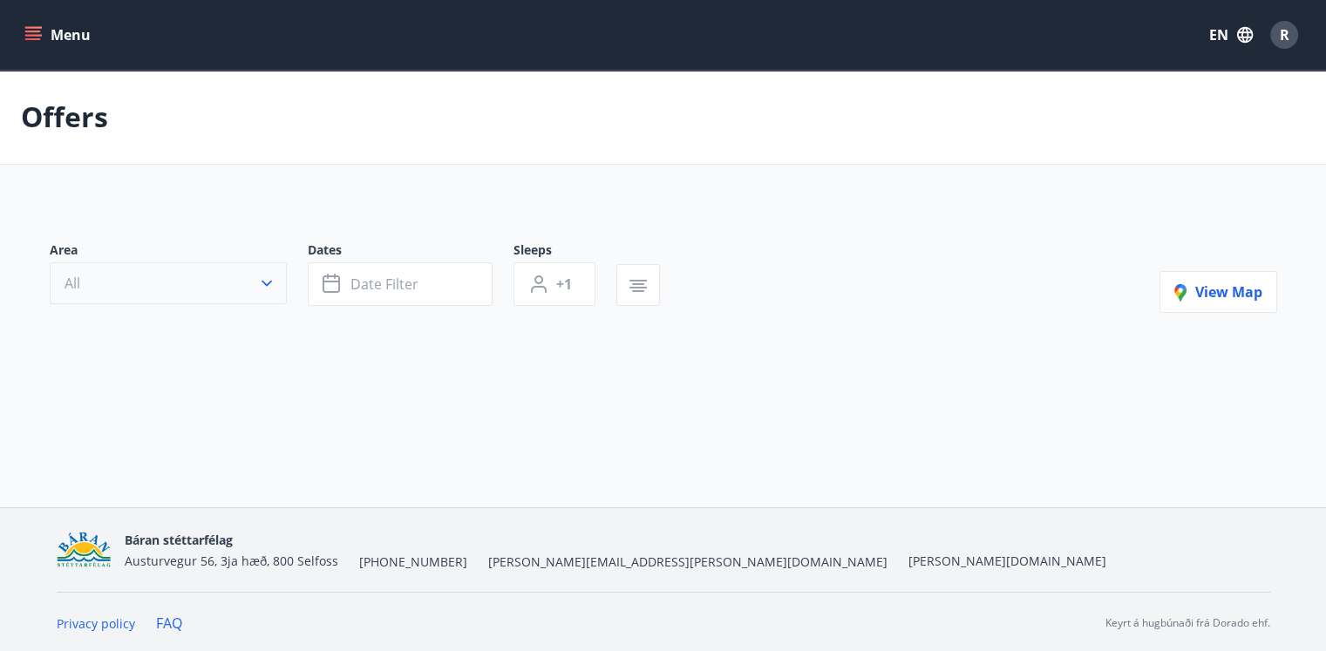
type input "*"
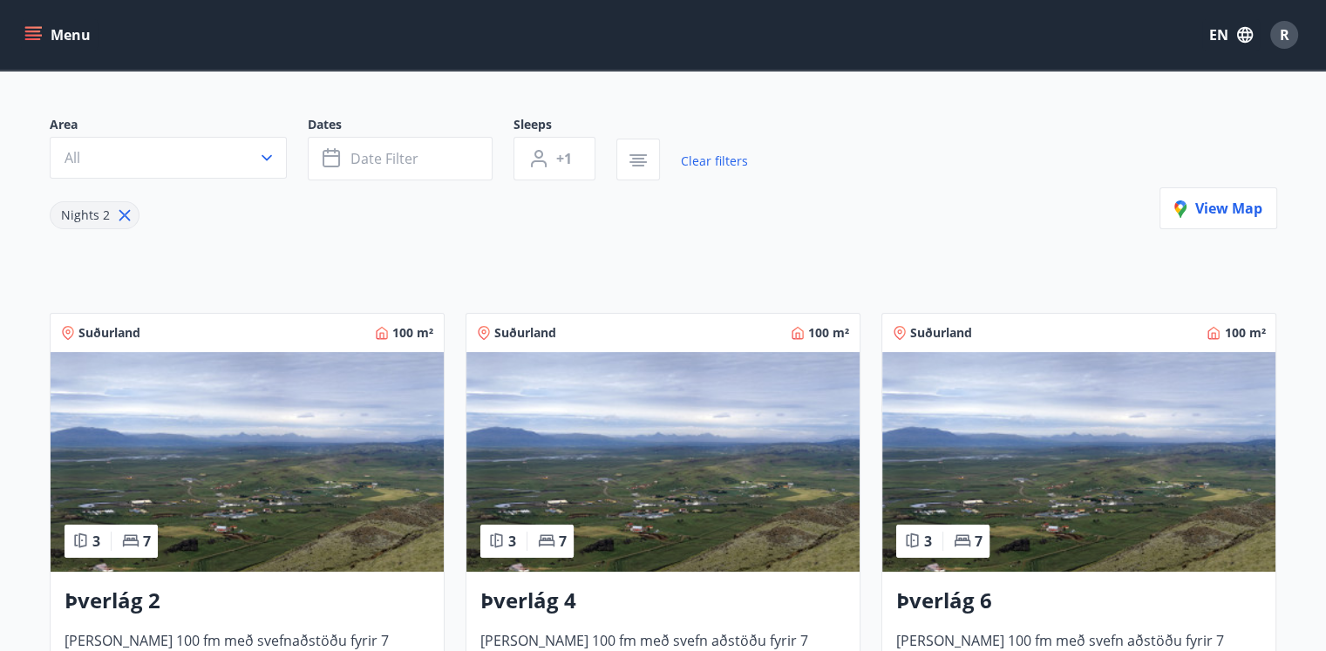
scroll to position [87, 0]
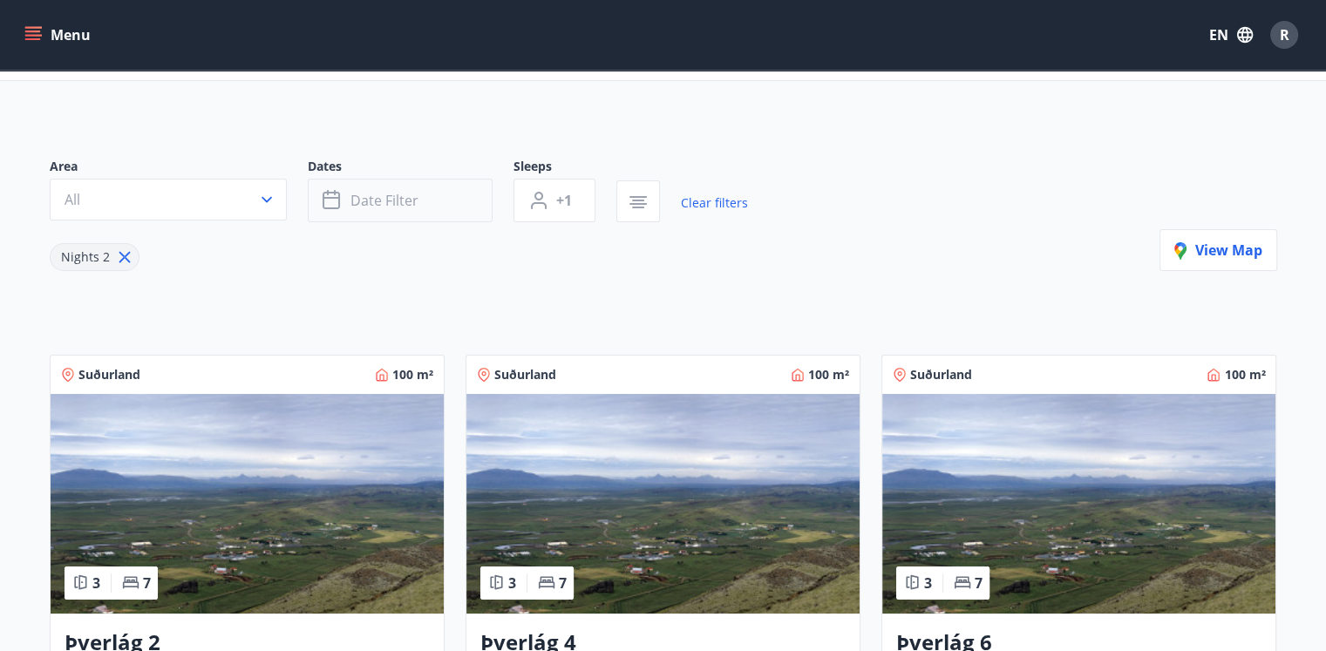
click at [408, 196] on span "Date filter" at bounding box center [384, 200] width 68 height 19
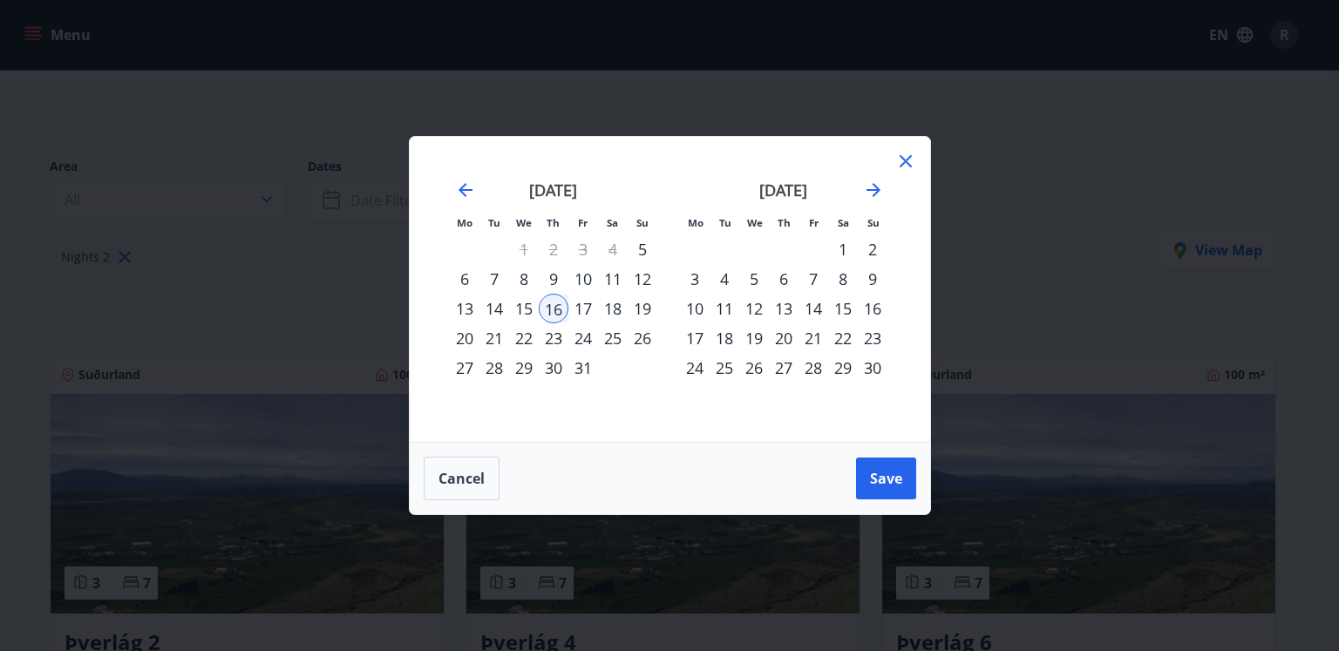
click at [609, 279] on div "11" at bounding box center [613, 279] width 30 height 30
click at [885, 482] on span "Save" at bounding box center [886, 478] width 32 height 19
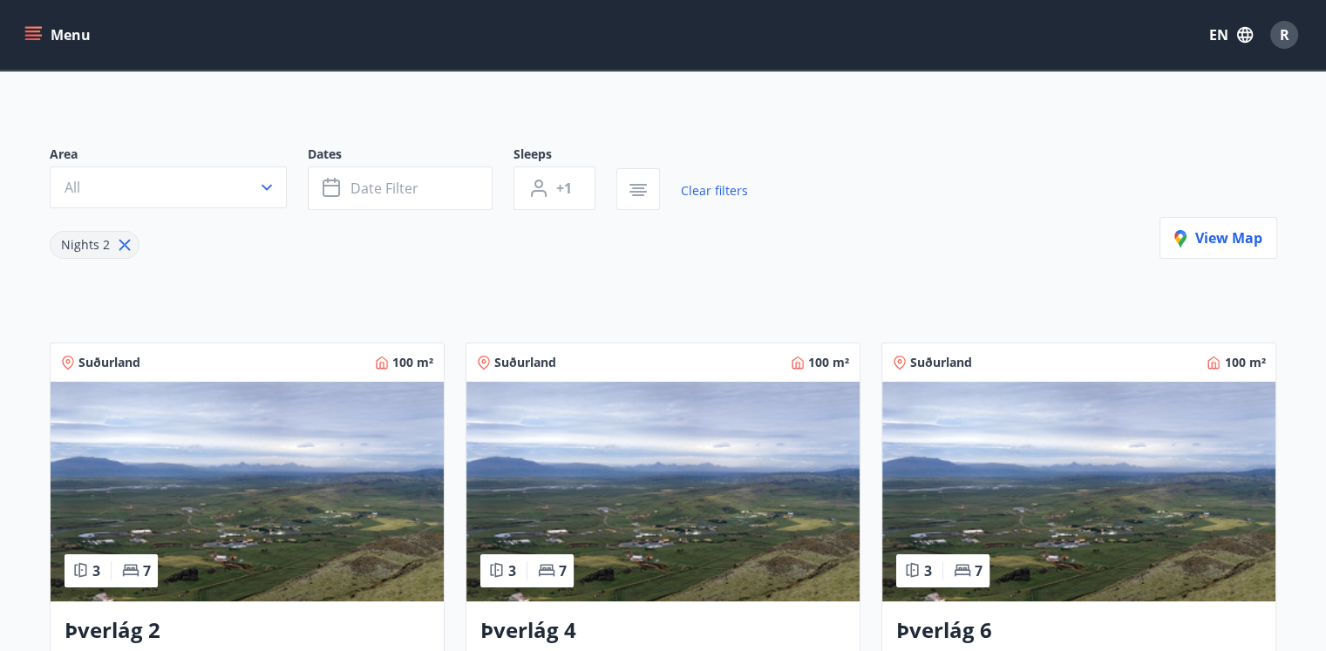
scroll to position [262, 0]
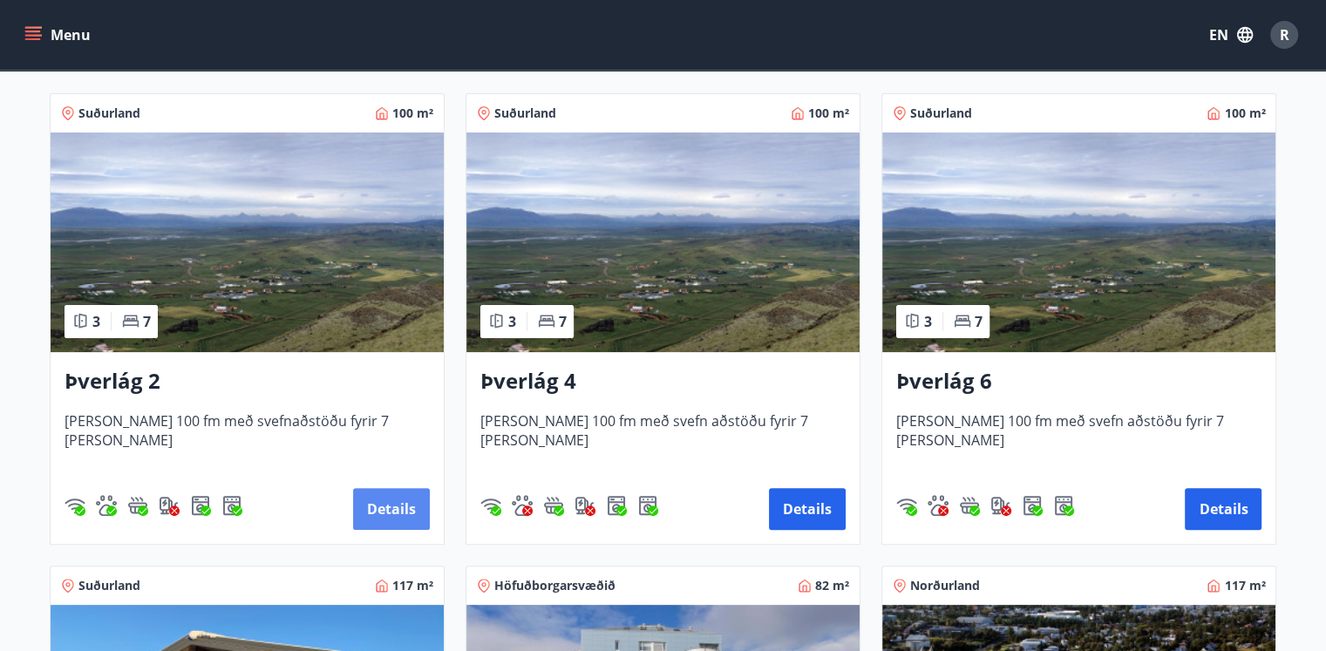
click at [398, 508] on button "Details" at bounding box center [391, 509] width 77 height 42
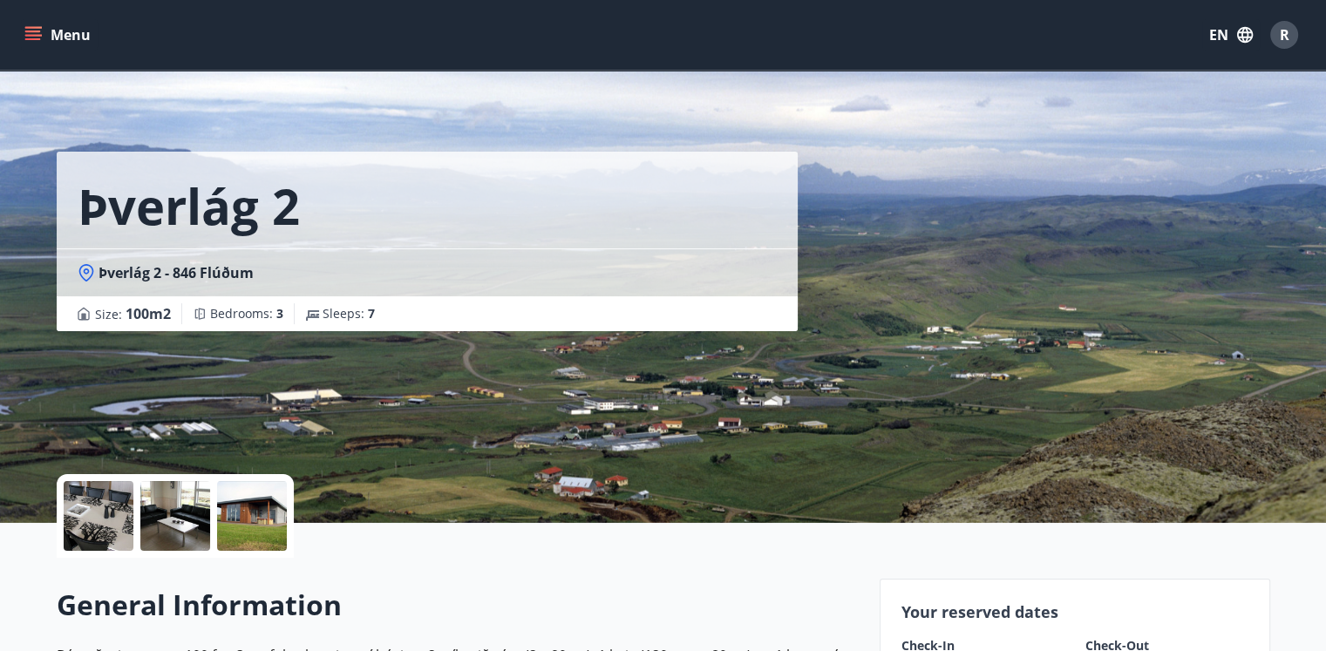
scroll to position [262, 0]
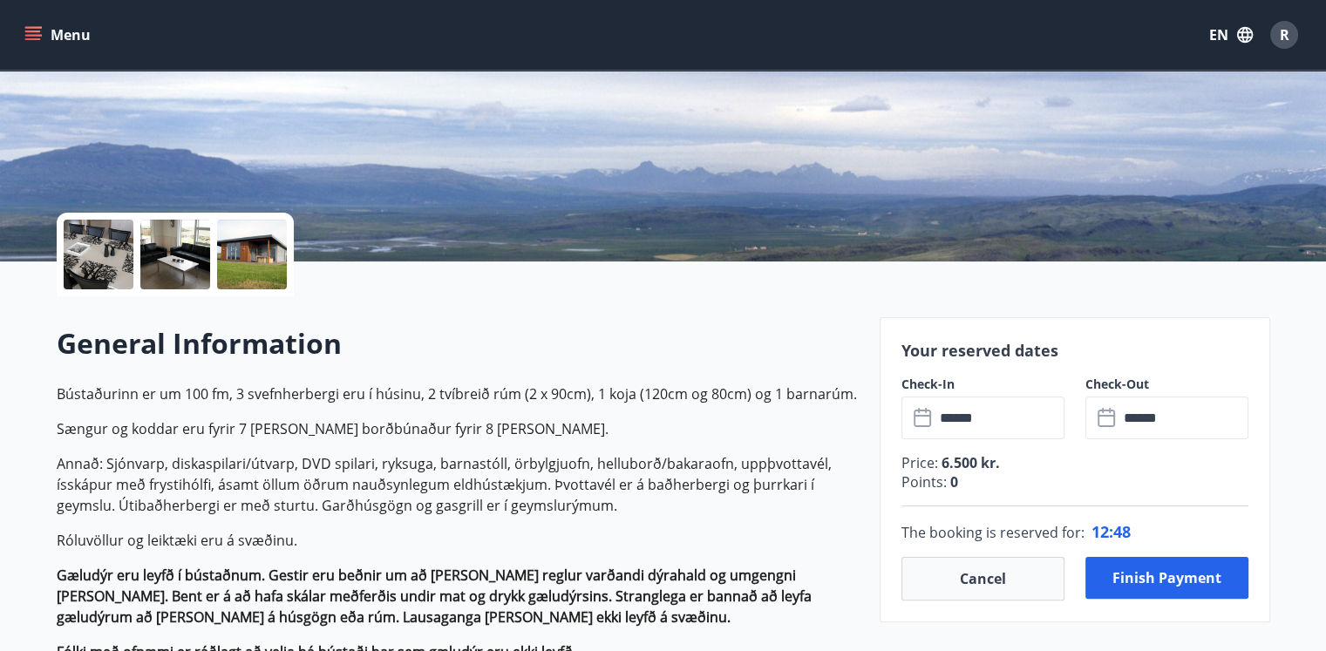
click at [1007, 424] on input "******" at bounding box center [999, 418] width 130 height 43
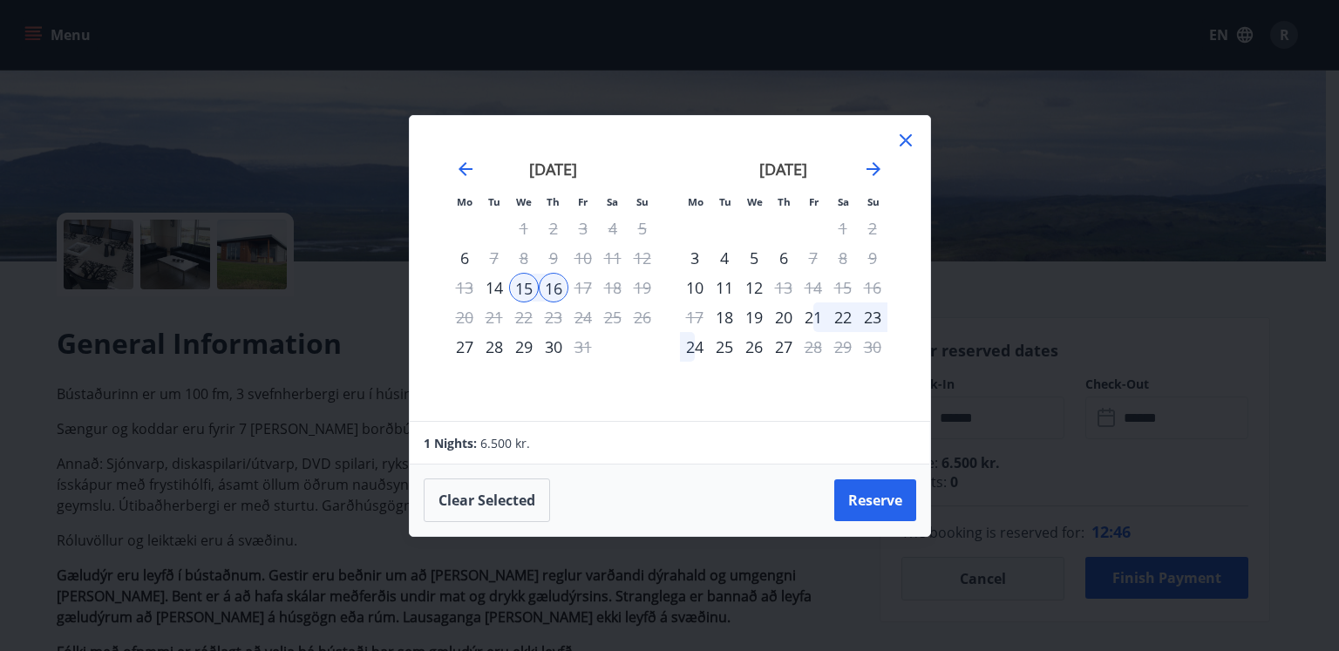
click at [620, 259] on div "11" at bounding box center [613, 258] width 30 height 30
click at [523, 500] on button "Clear selected" at bounding box center [487, 501] width 126 height 44
click at [900, 137] on icon at bounding box center [906, 140] width 12 height 12
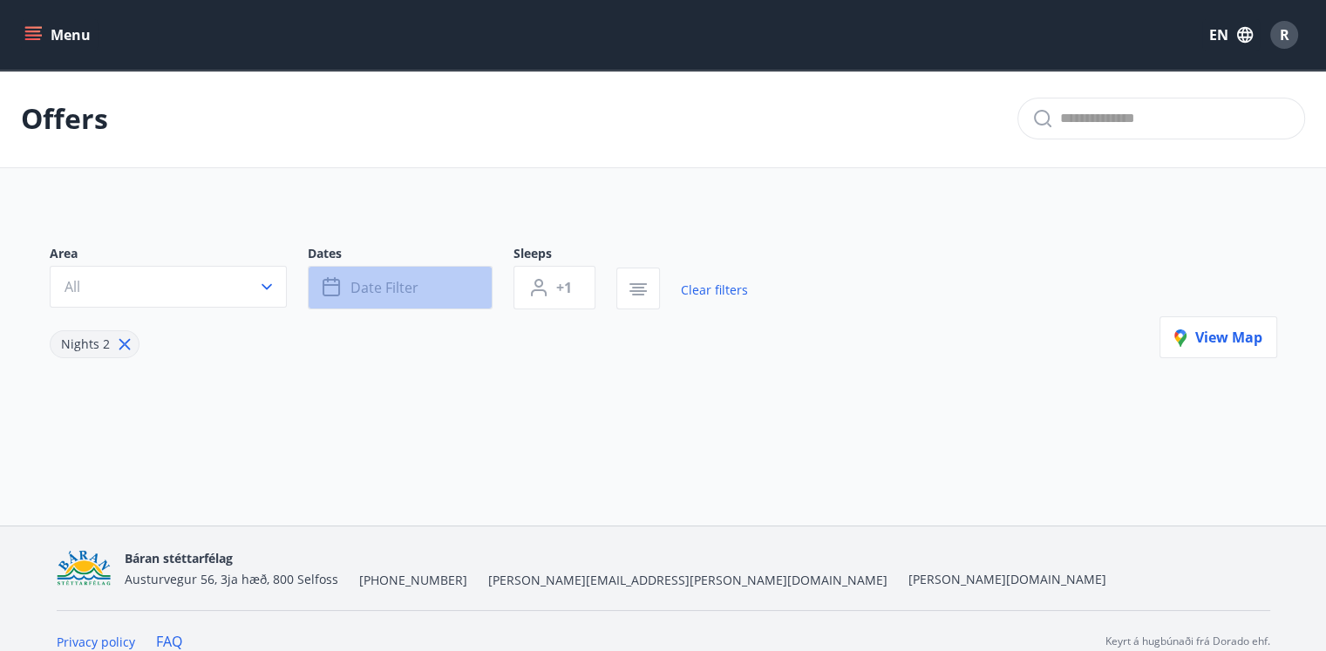
click at [425, 279] on button "Date filter" at bounding box center [400, 288] width 185 height 44
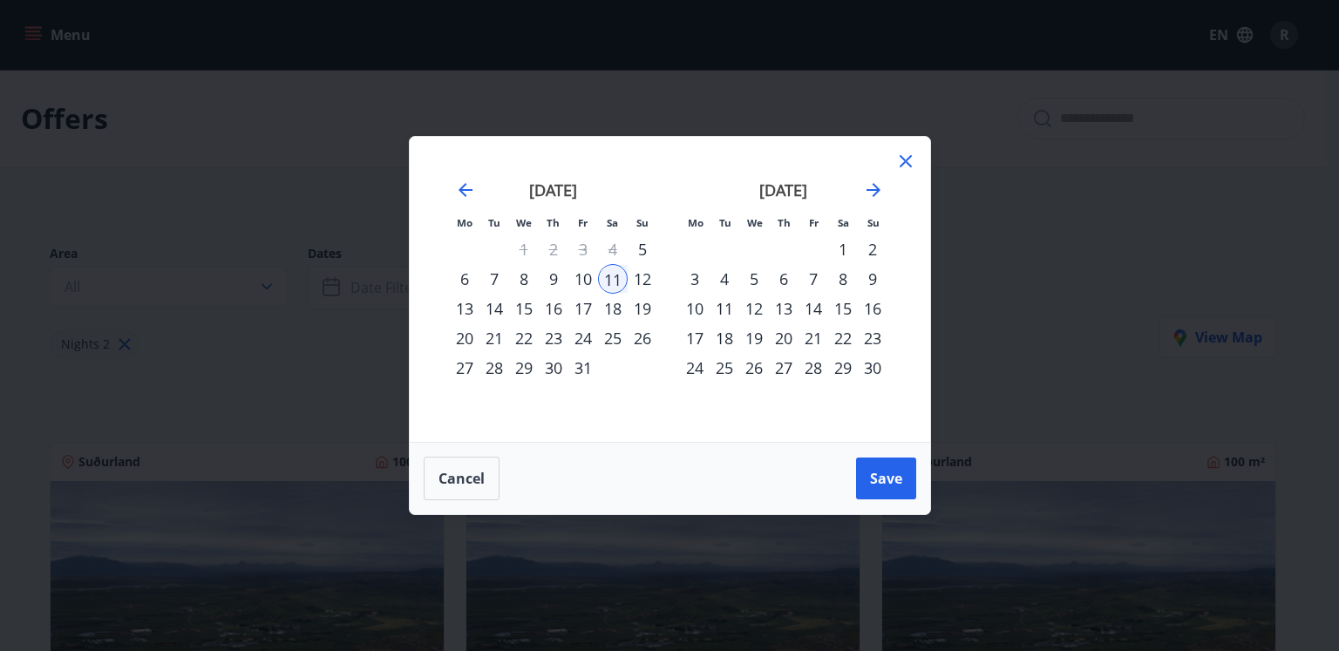
click at [616, 276] on div "11" at bounding box center [613, 279] width 30 height 30
click at [643, 283] on div "12" at bounding box center [643, 279] width 30 height 30
click at [886, 479] on span "Save" at bounding box center [886, 478] width 32 height 19
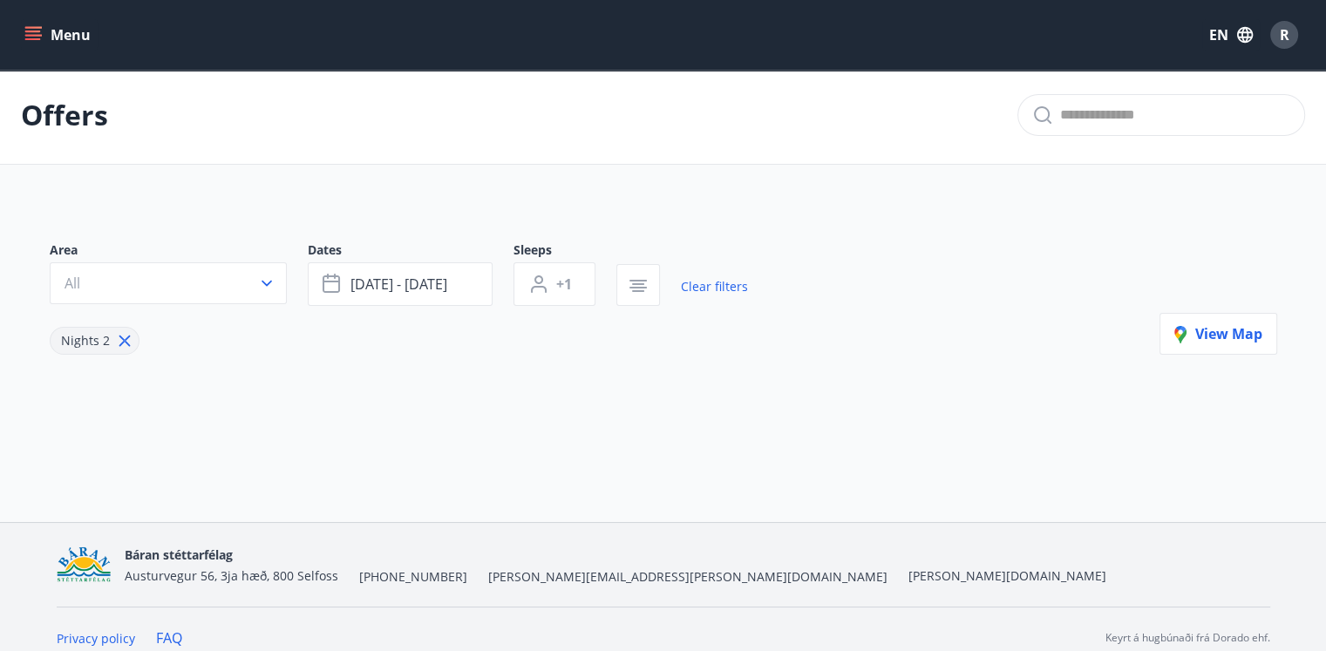
scroll to position [20, 0]
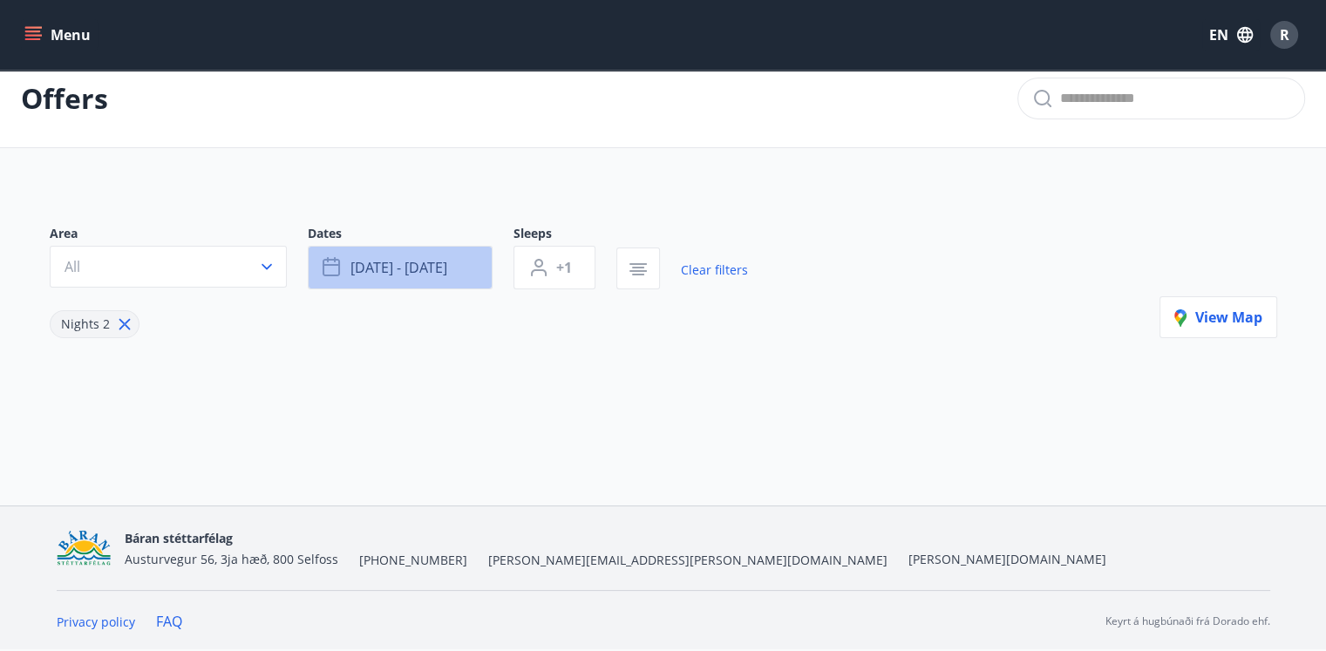
click at [444, 258] on span "[DATE] - [DATE]" at bounding box center [398, 267] width 97 height 19
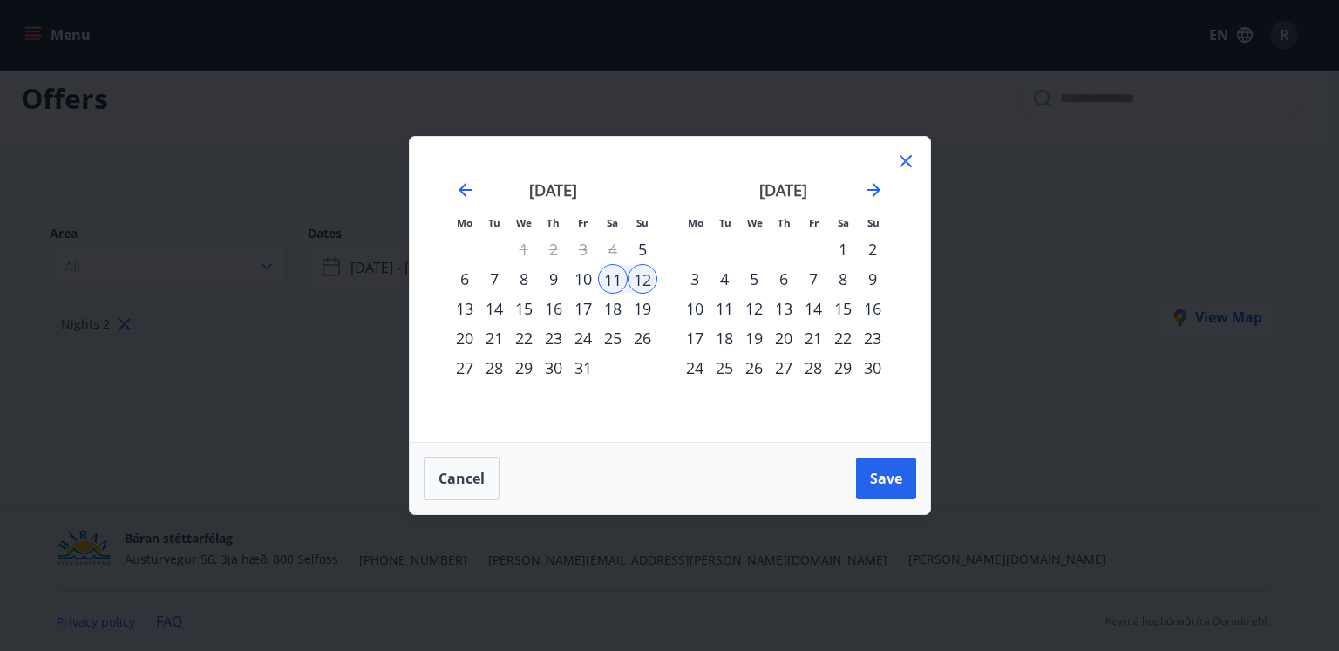
click at [608, 279] on div "11" at bounding box center [613, 279] width 30 height 30
click at [647, 282] on div "12" at bounding box center [643, 279] width 30 height 30
click at [468, 480] on span "Cancel" at bounding box center [461, 478] width 46 height 19
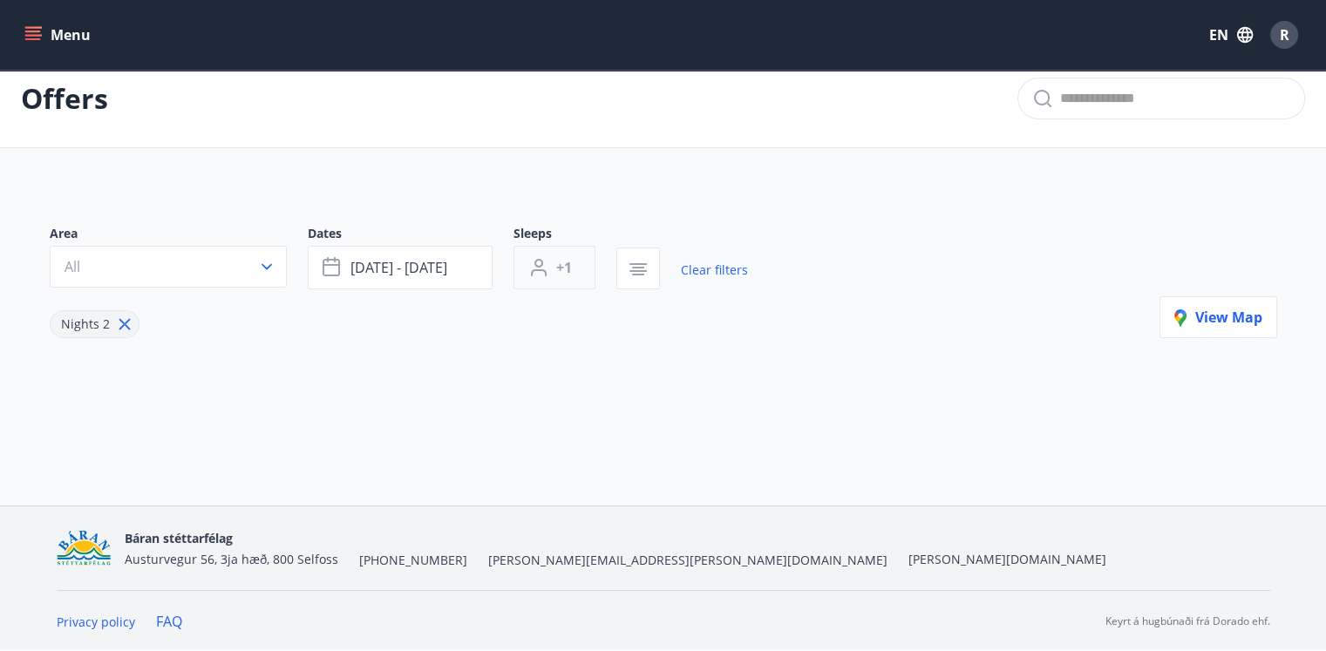
click at [558, 273] on span "+1" at bounding box center [564, 267] width 16 height 19
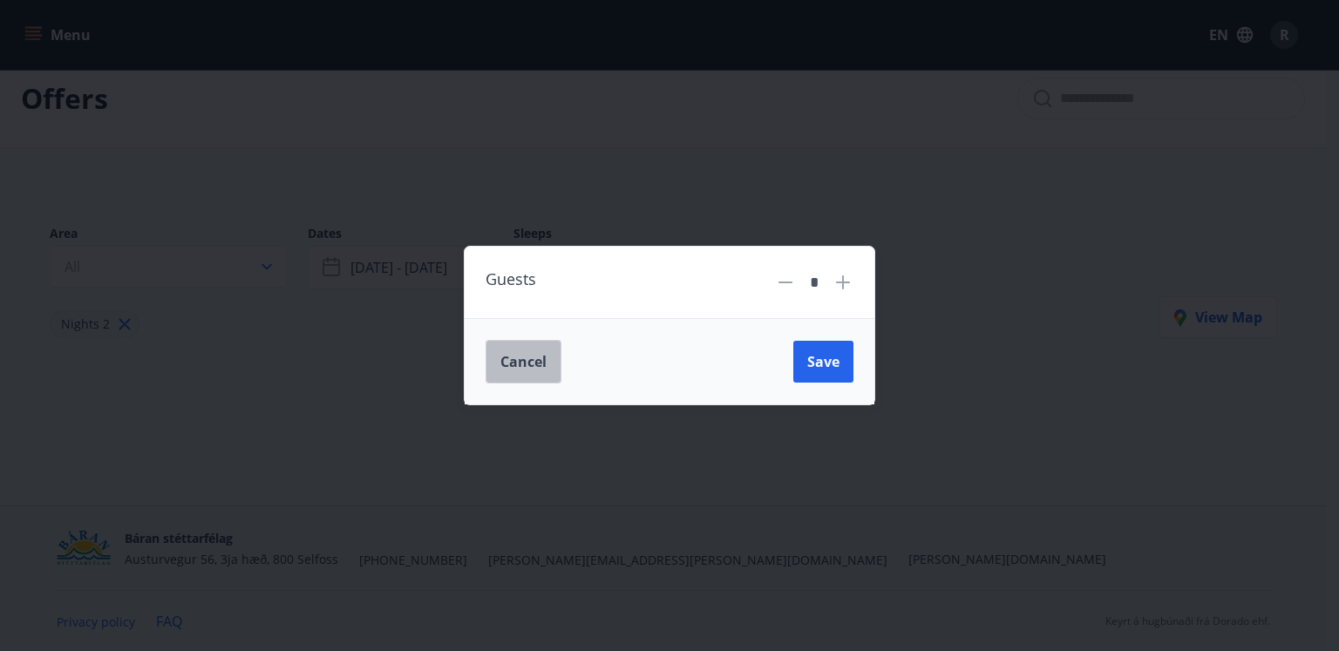
click at [499, 375] on button "Cancel" at bounding box center [524, 362] width 76 height 44
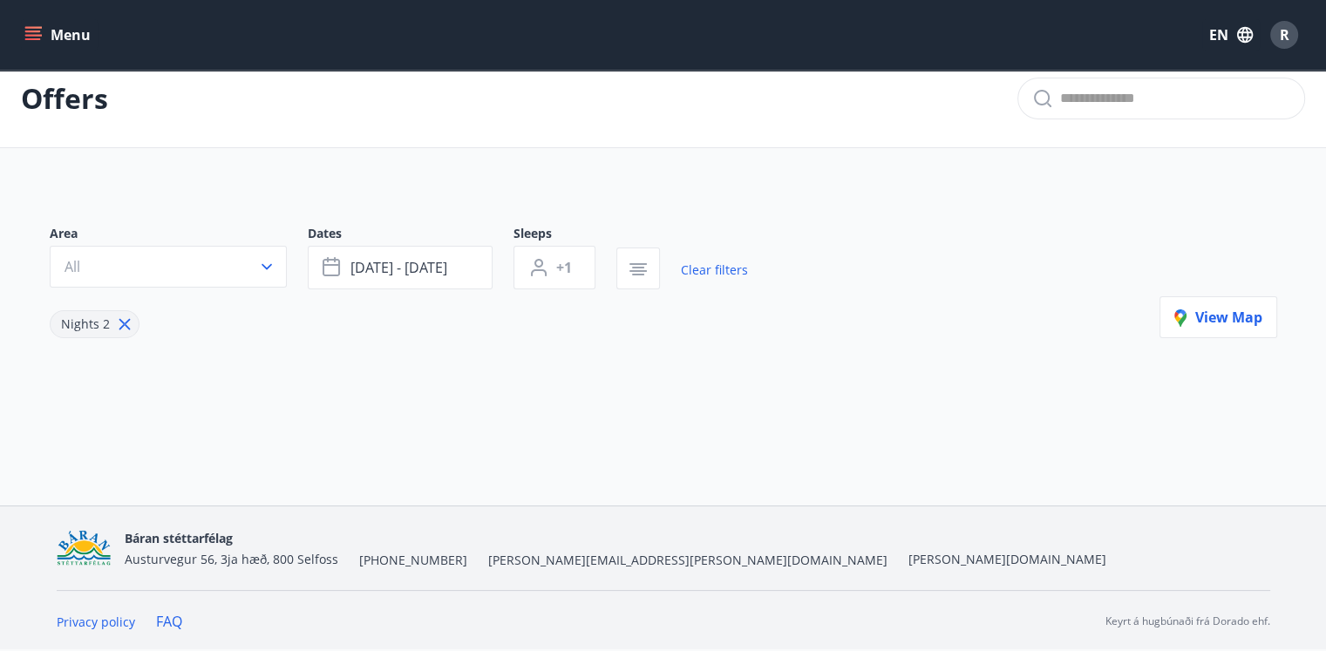
drag, startPoint x: 481, startPoint y: 374, endPoint x: 0, endPoint y: 676, distance: 568.4
click at [0, 649] on html "Menu EN R Offers Area All Dates [DATE] - [DATE] Sleeps +1 Clear filters Nights …" at bounding box center [663, 314] width 1326 height 669
click at [416, 357] on div "Area All Dates [DATE] - [DATE] Sleeps +1 Clear filters Nights 2 View map" at bounding box center [663, 309] width 1255 height 253
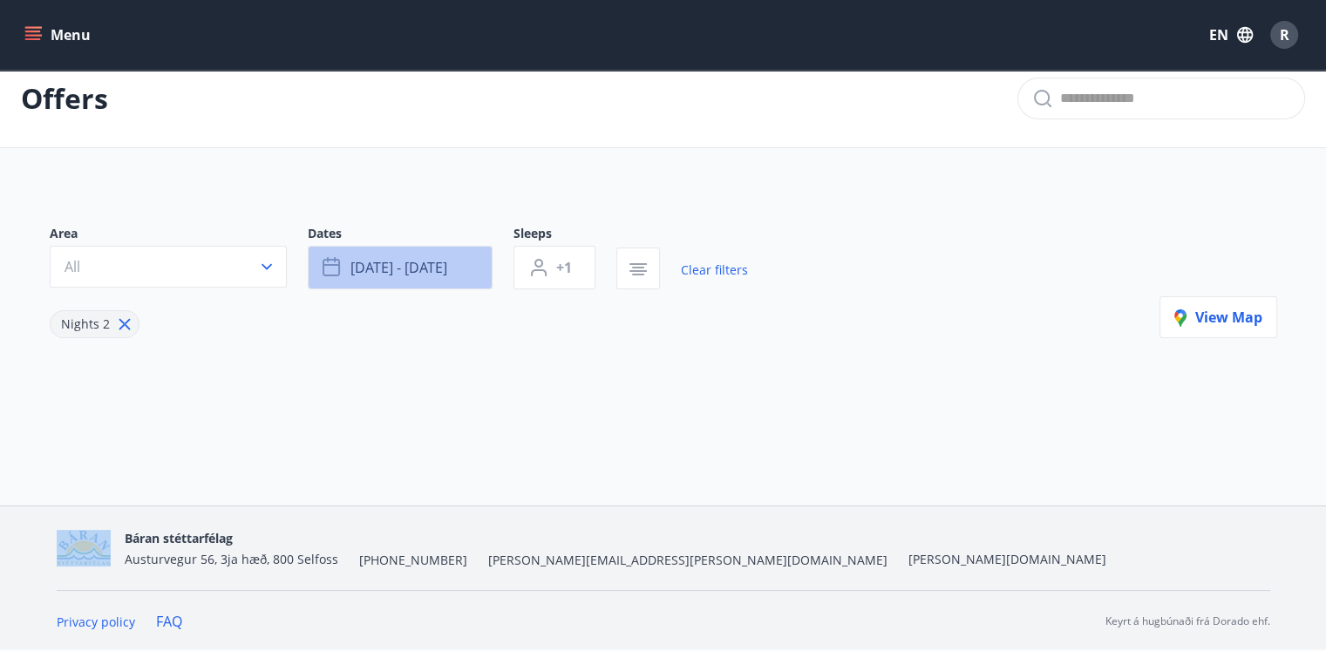
click at [434, 277] on button "[DATE] - [DATE]" at bounding box center [400, 268] width 185 height 44
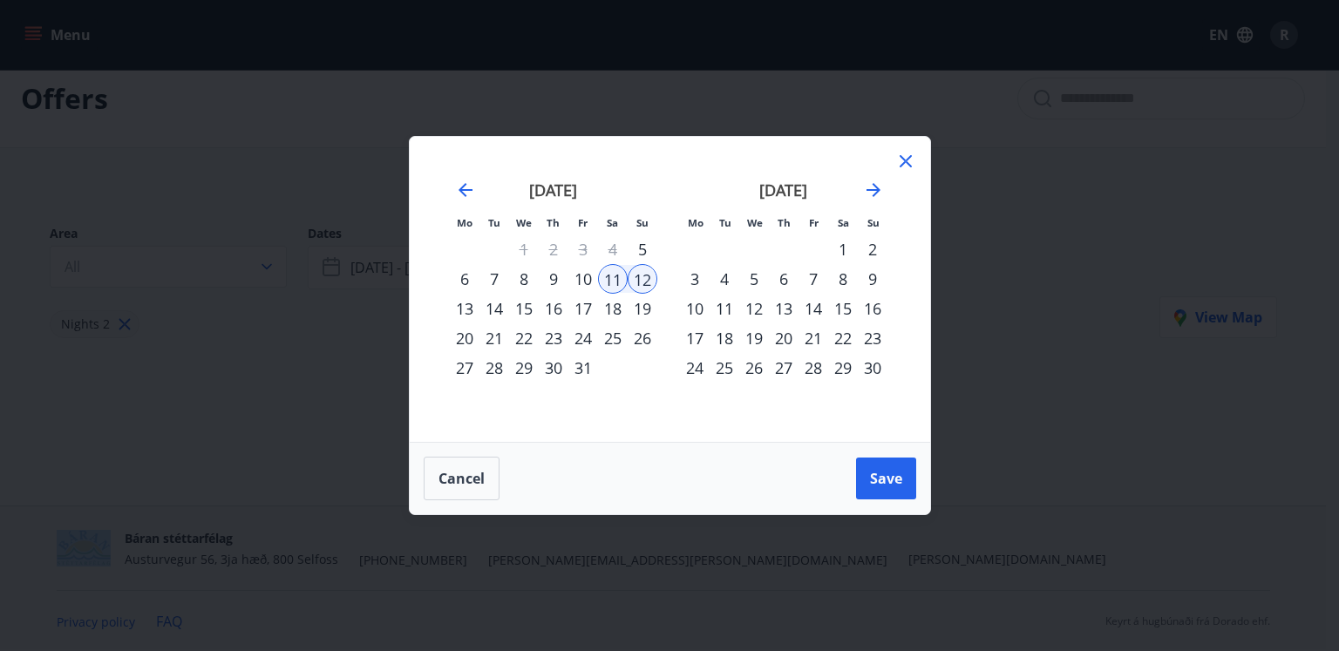
click at [617, 308] on div "18" at bounding box center [613, 309] width 30 height 30
click at [649, 311] on div "19" at bounding box center [643, 309] width 30 height 30
click at [856, 482] on button "Save" at bounding box center [886, 479] width 60 height 42
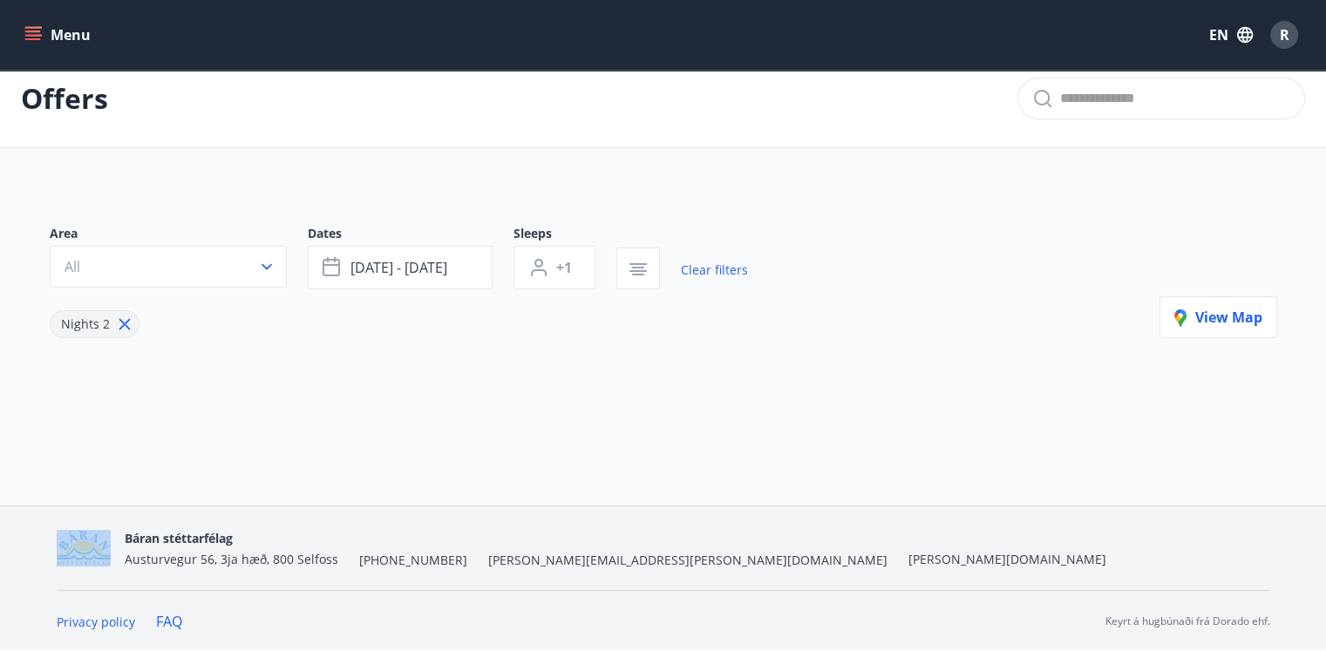
click at [124, 329] on icon at bounding box center [124, 324] width 19 height 19
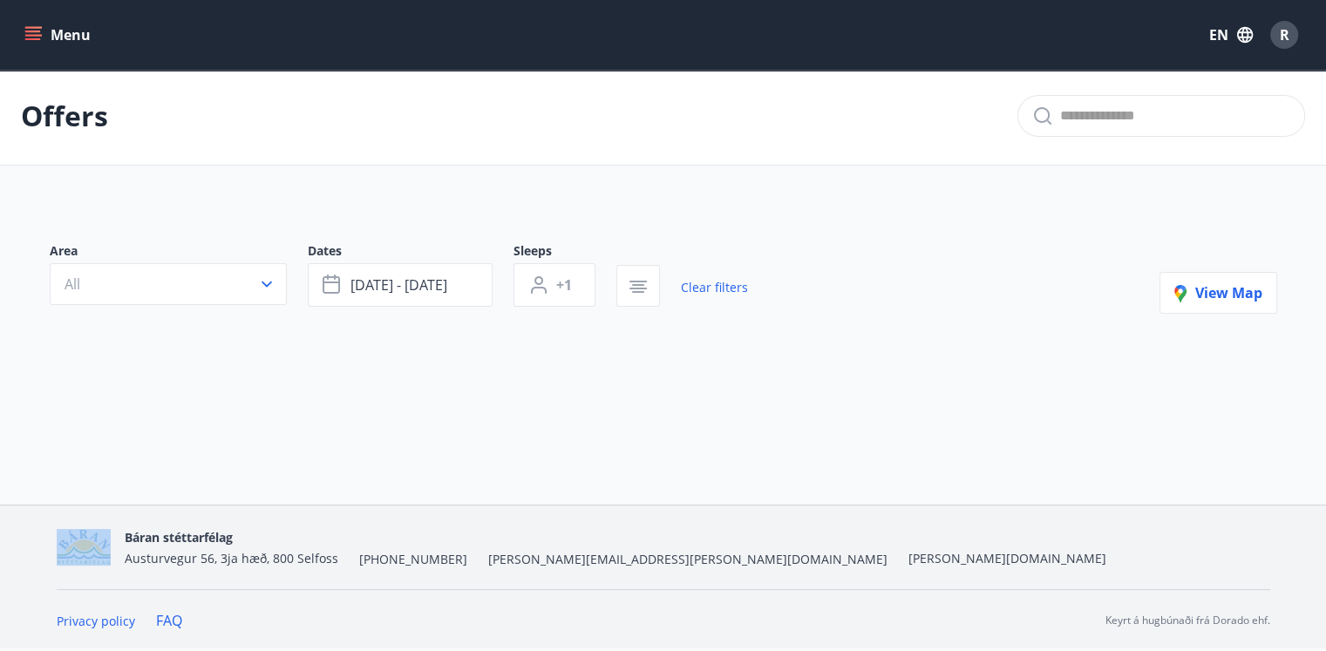
type input "*"
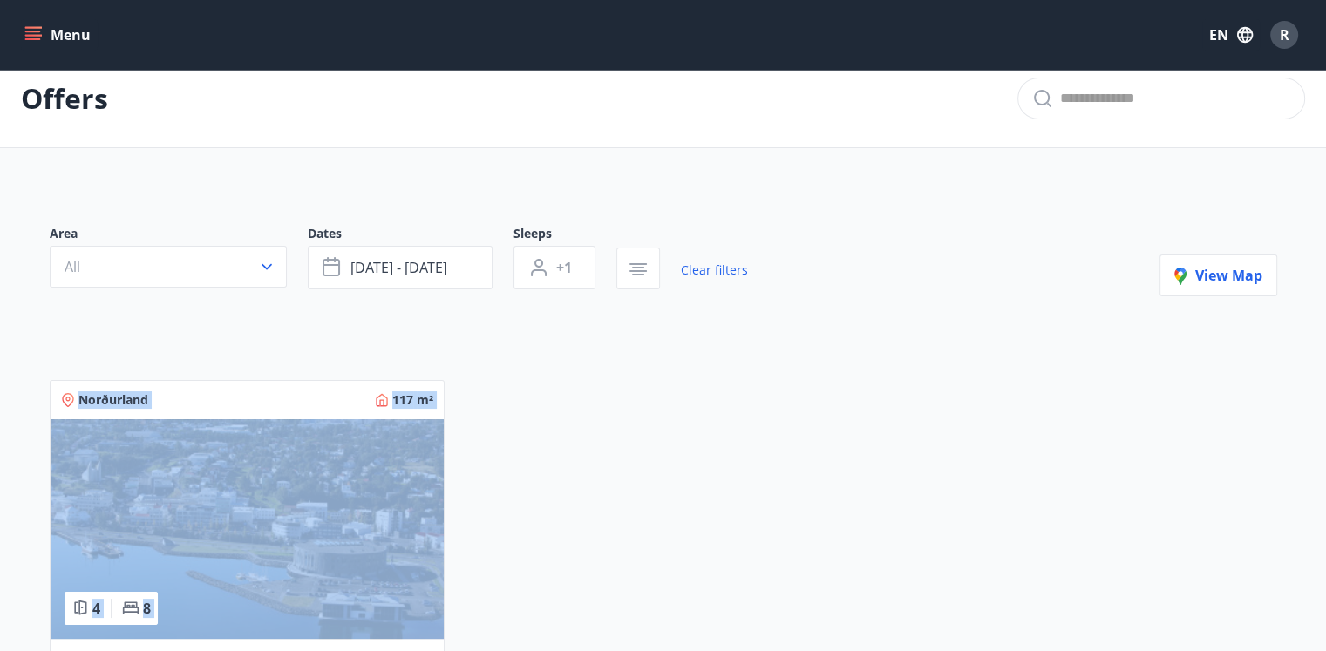
click at [446, 296] on div "Area All Dates [DATE] - [DATE] Sleeps +1 Clear filters View map Norðurland 117 …" at bounding box center [663, 514] width 1255 height 663
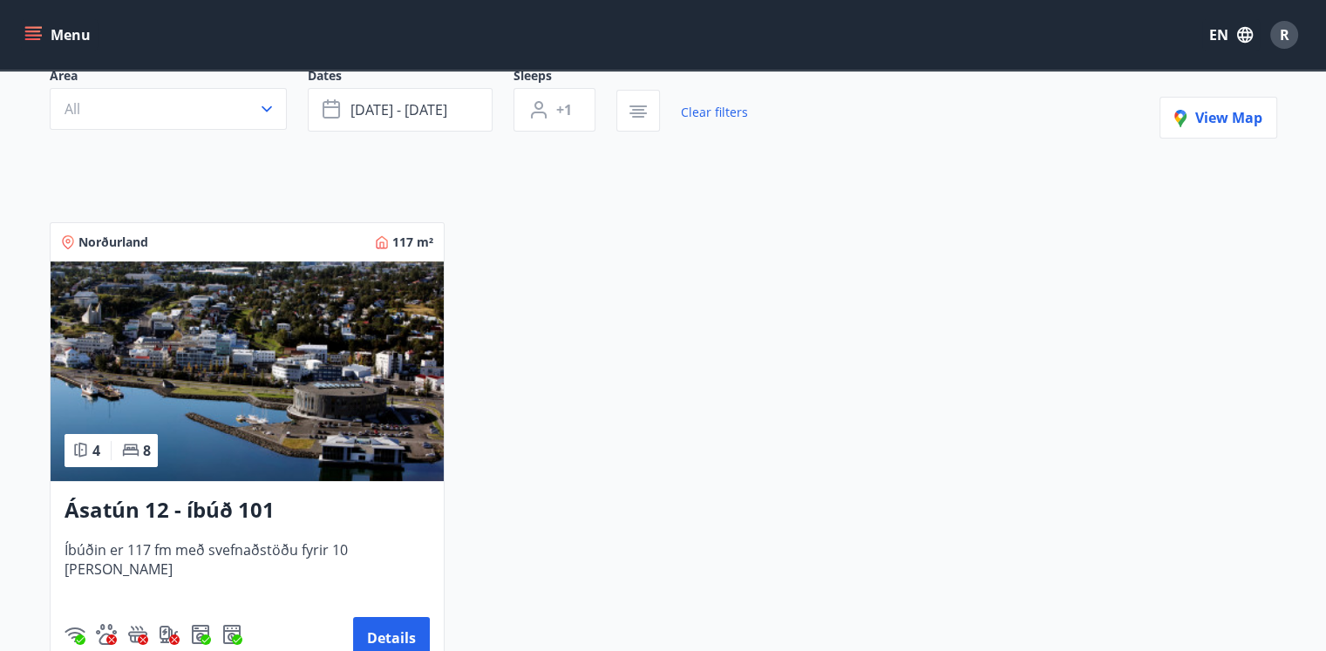
scroll to position [0, 0]
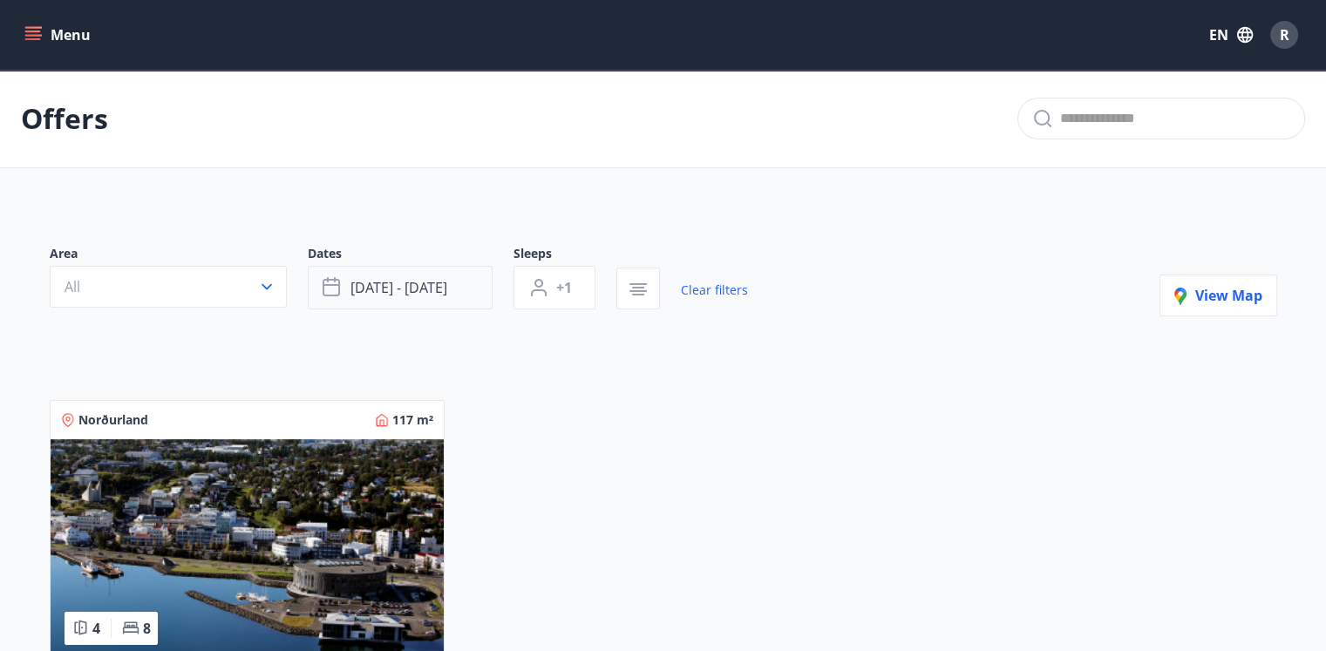
click at [436, 292] on span "[DATE] - [DATE]" at bounding box center [398, 287] width 97 height 19
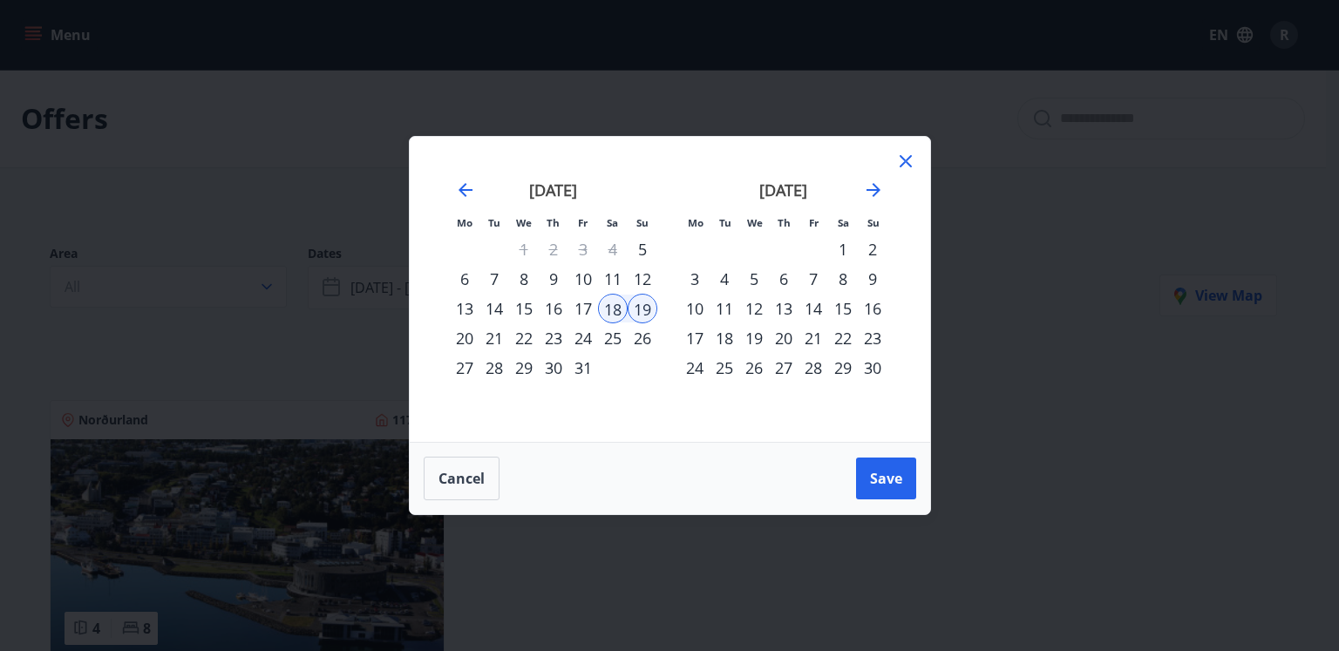
click at [557, 309] on div "16" at bounding box center [554, 309] width 30 height 30
click at [584, 309] on div "17" at bounding box center [583, 309] width 30 height 30
click at [889, 480] on span "Save" at bounding box center [886, 478] width 32 height 19
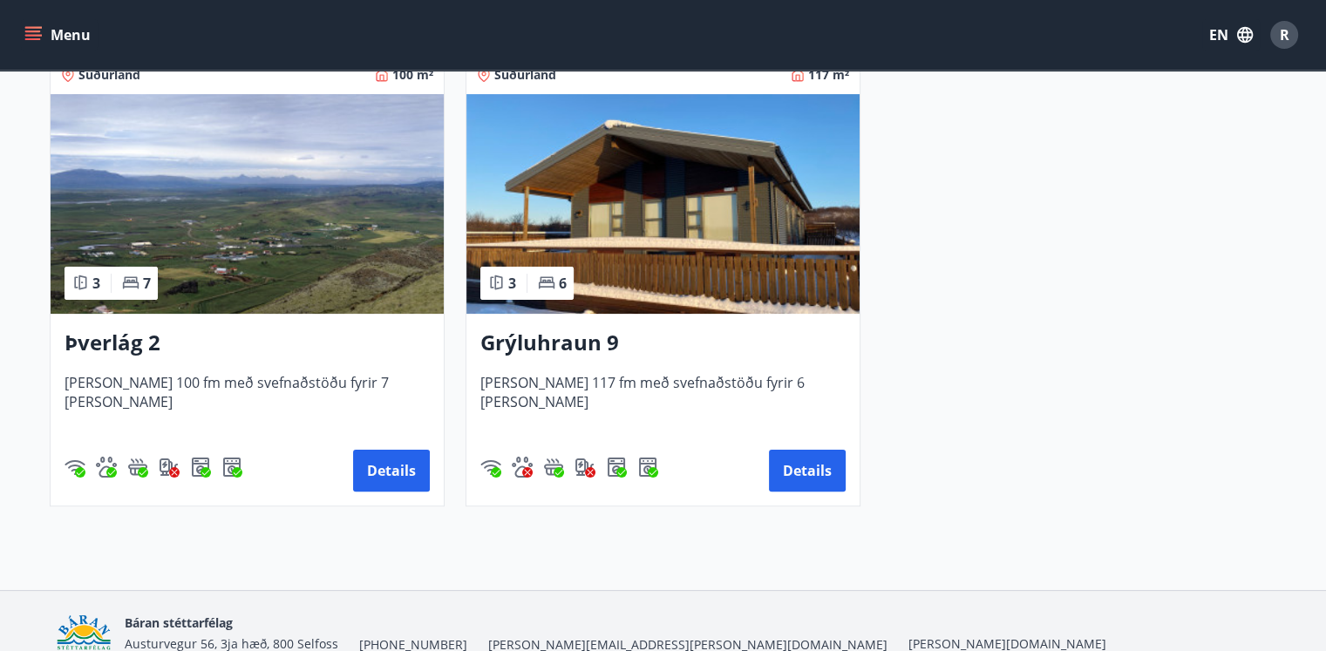
scroll to position [255, 0]
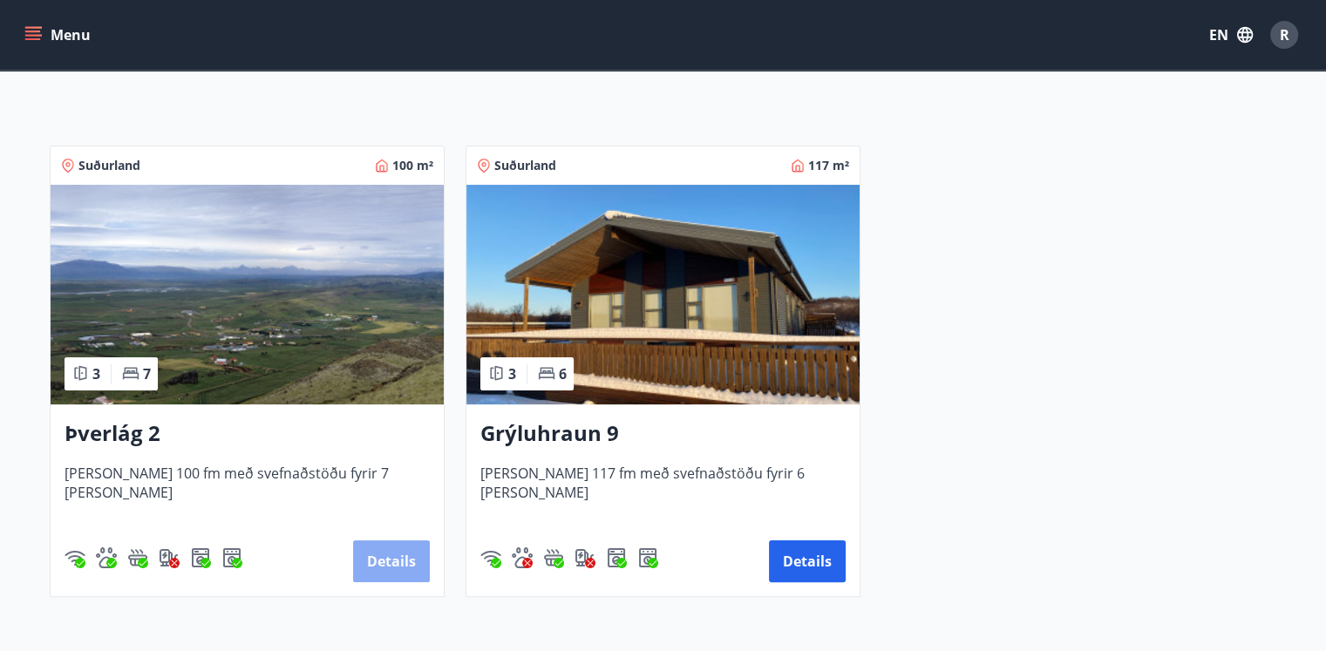
click at [395, 568] on button "Details" at bounding box center [391, 561] width 77 height 42
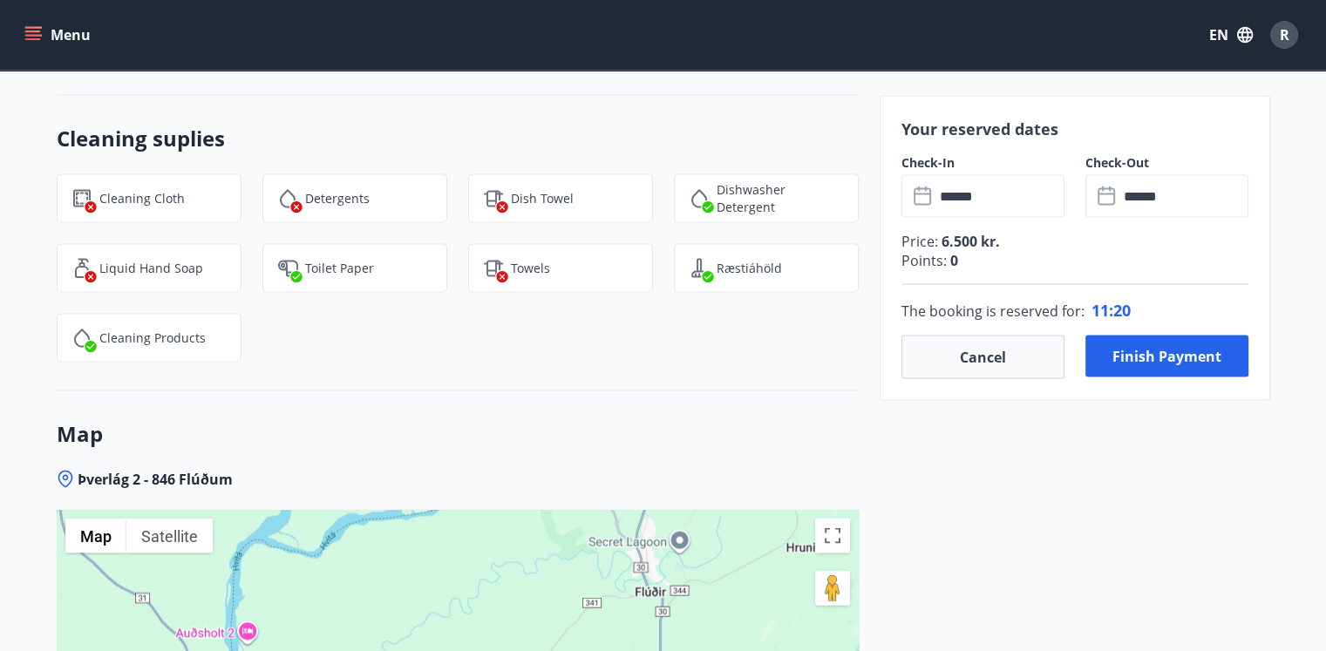
scroll to position [3923, 0]
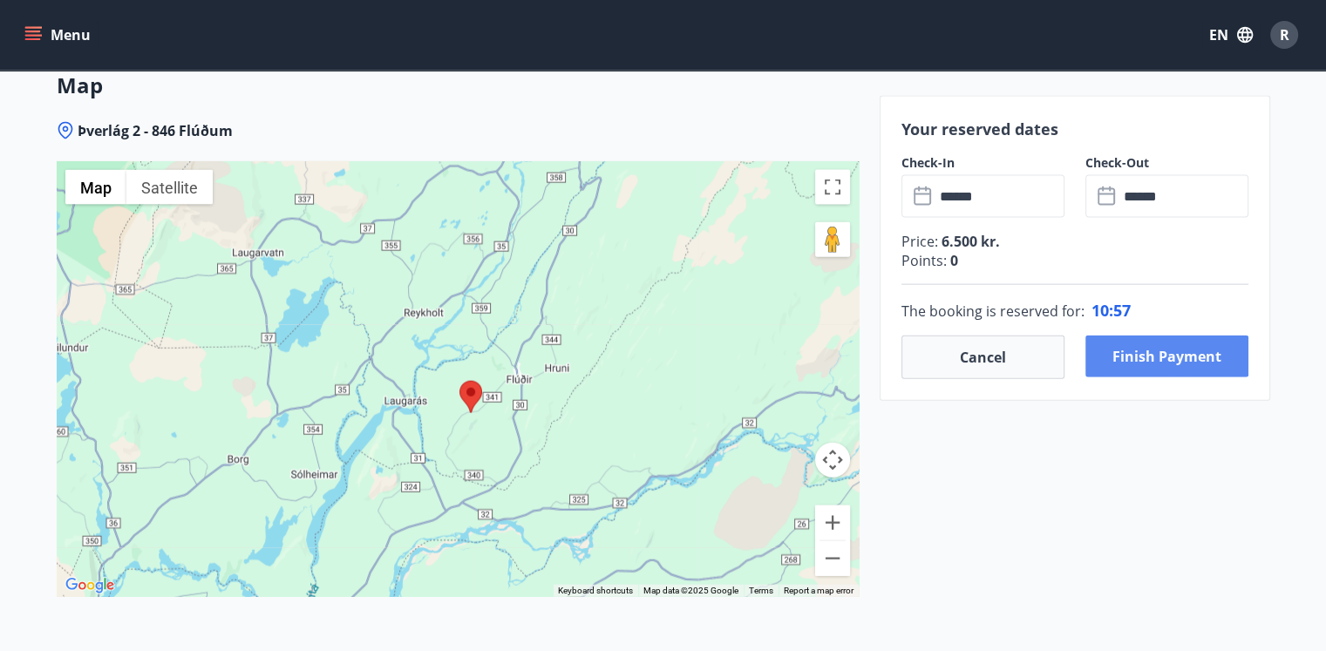
click at [1187, 360] on button "Finish payment" at bounding box center [1166, 357] width 163 height 42
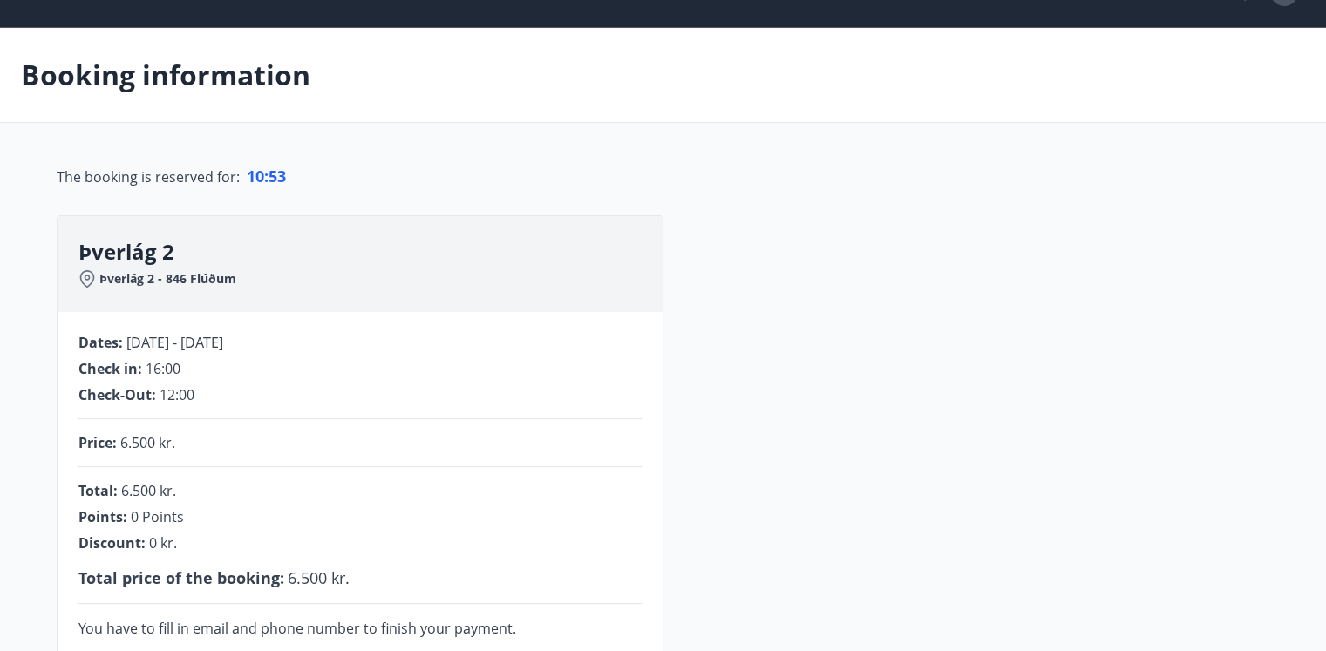
scroll to position [304, 0]
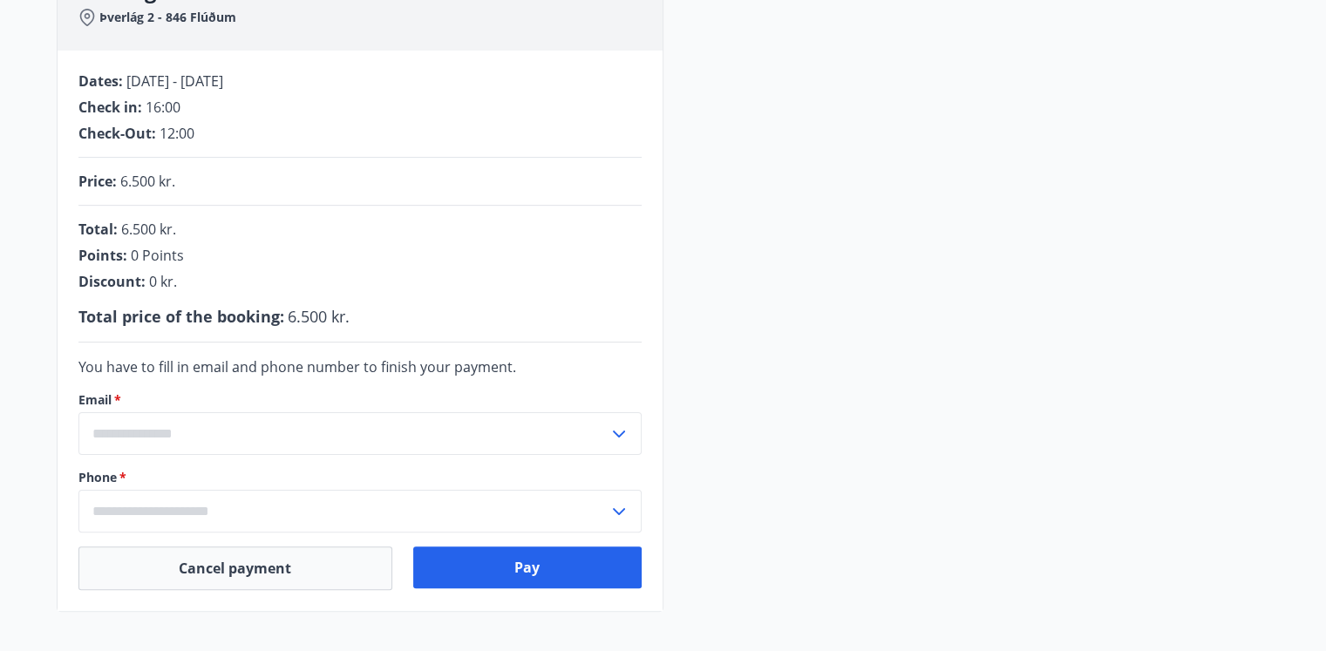
click at [327, 426] on input "text" at bounding box center [343, 433] width 530 height 43
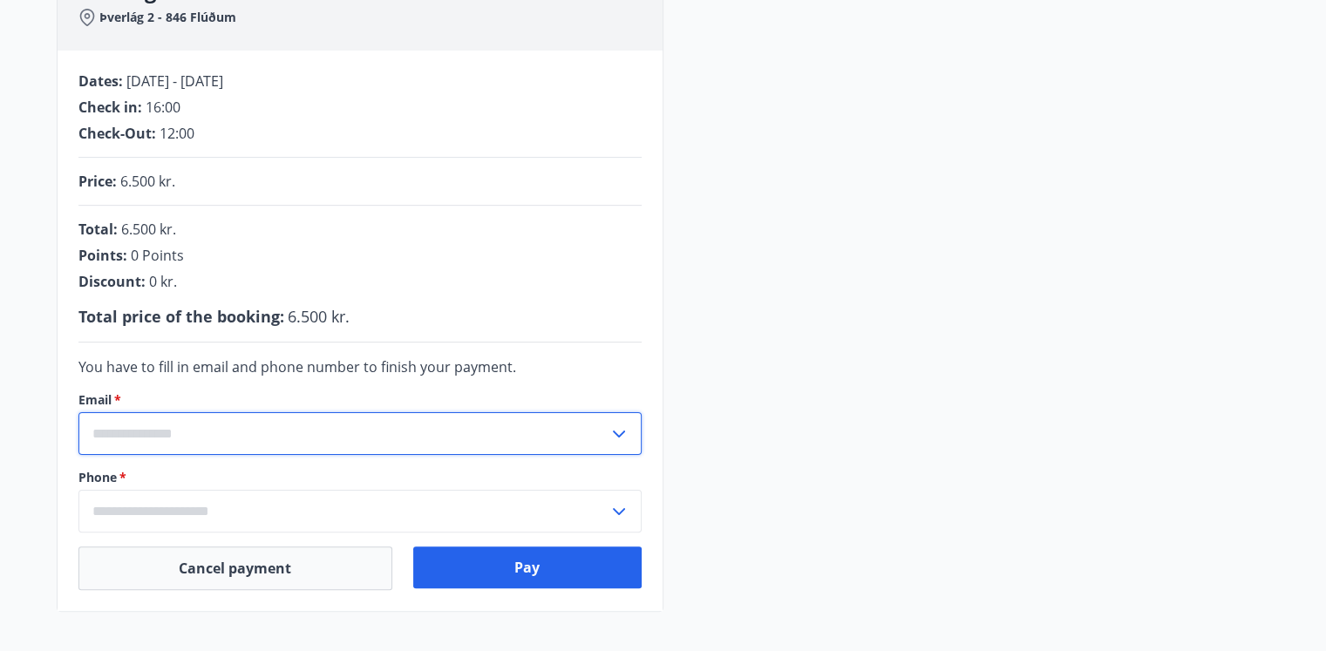
click at [327, 426] on input "text" at bounding box center [343, 433] width 530 height 43
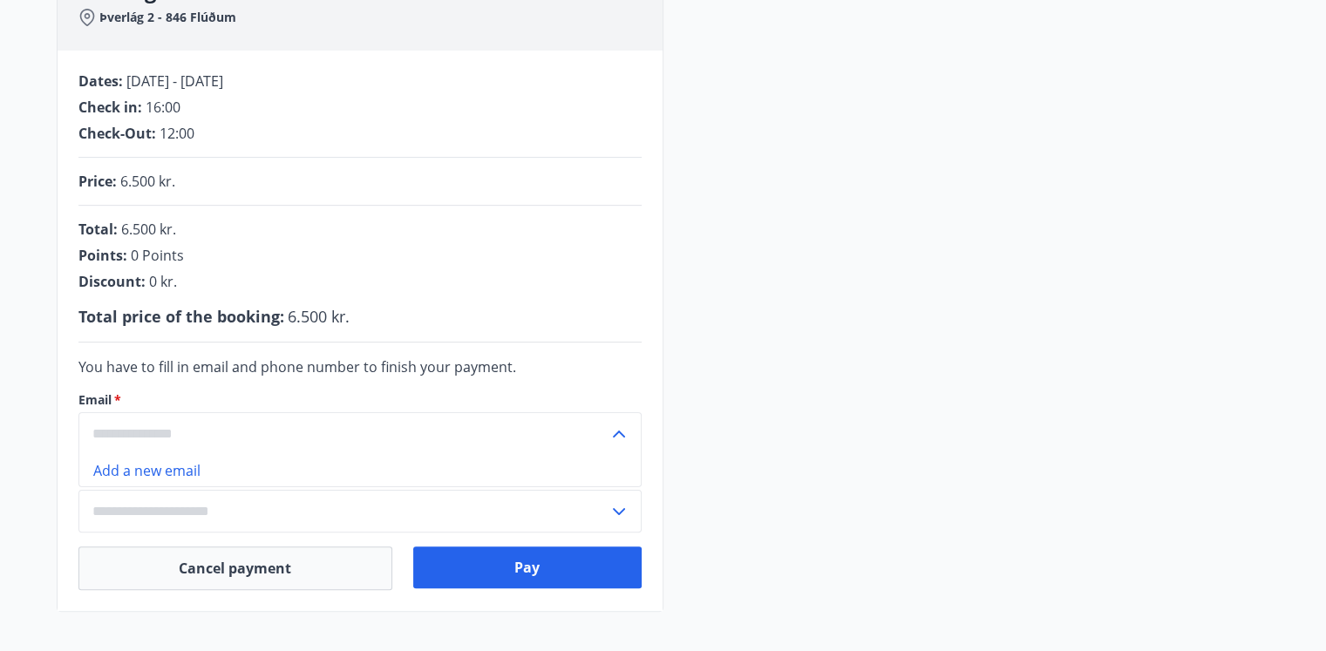
click at [327, 426] on input "text" at bounding box center [343, 433] width 530 height 43
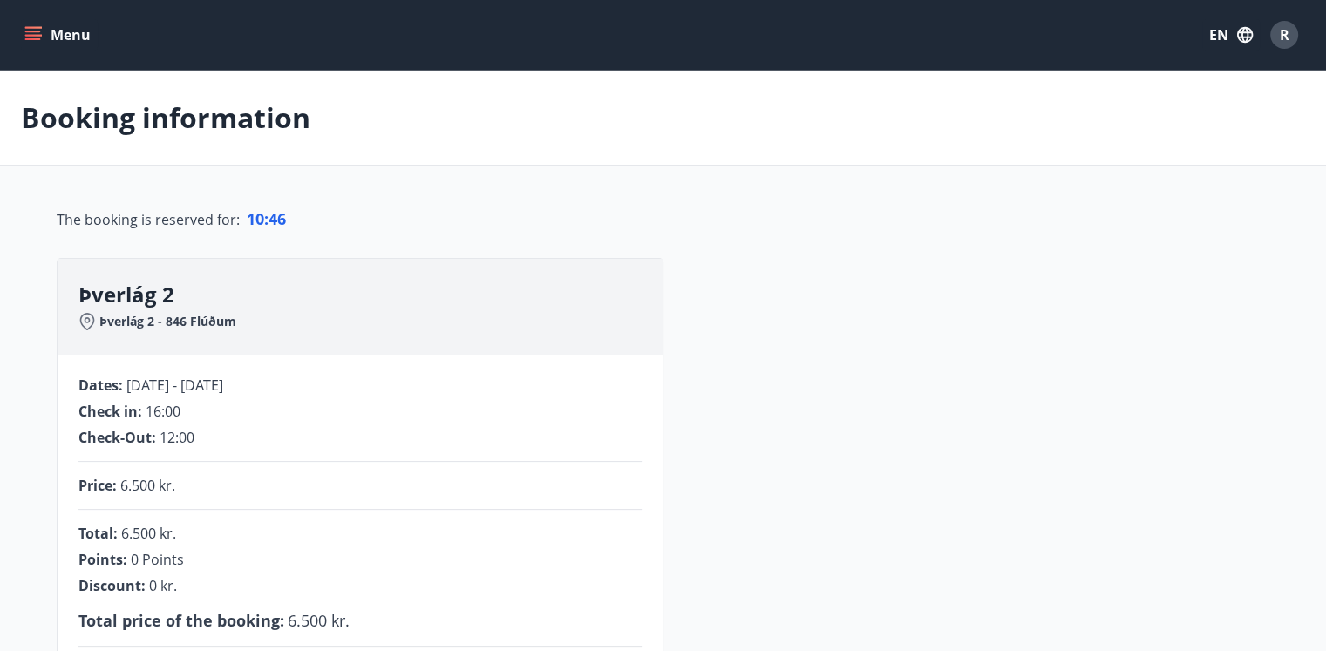
scroll to position [0, 0]
click at [1284, 32] on span "R" at bounding box center [1285, 34] width 10 height 19
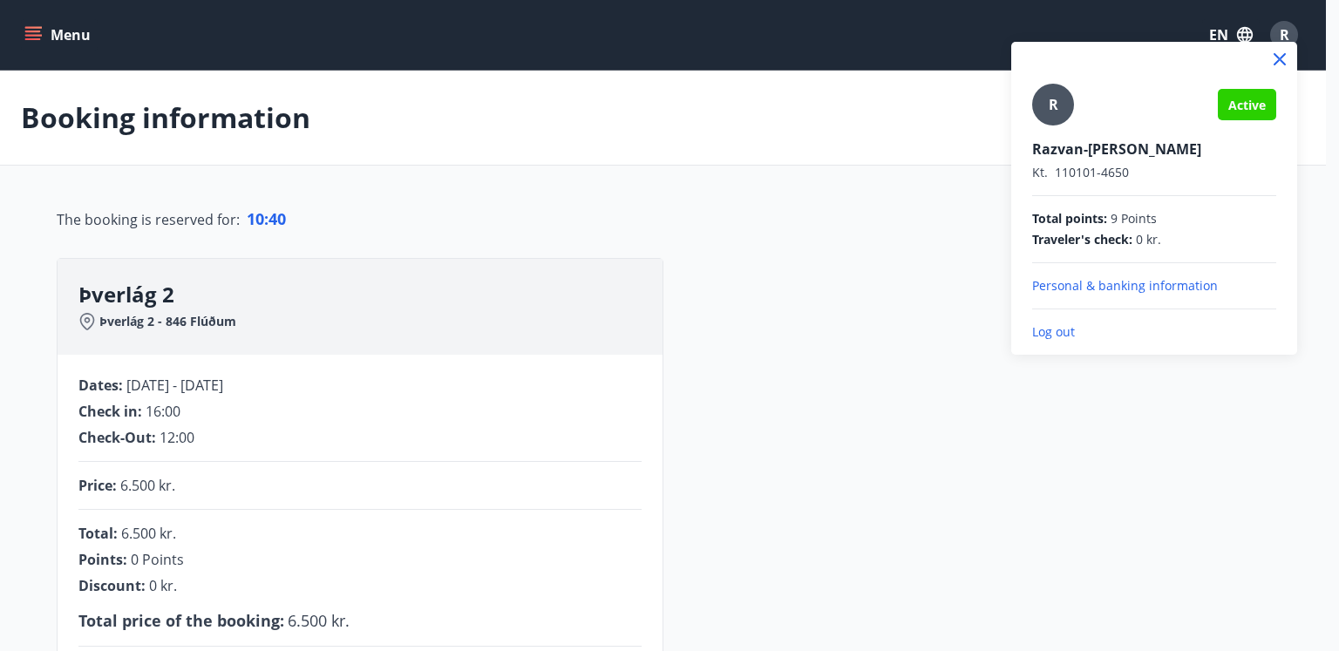
click at [1247, 100] on span "Active" at bounding box center [1246, 105] width 37 height 17
click at [1275, 62] on icon at bounding box center [1280, 59] width 12 height 12
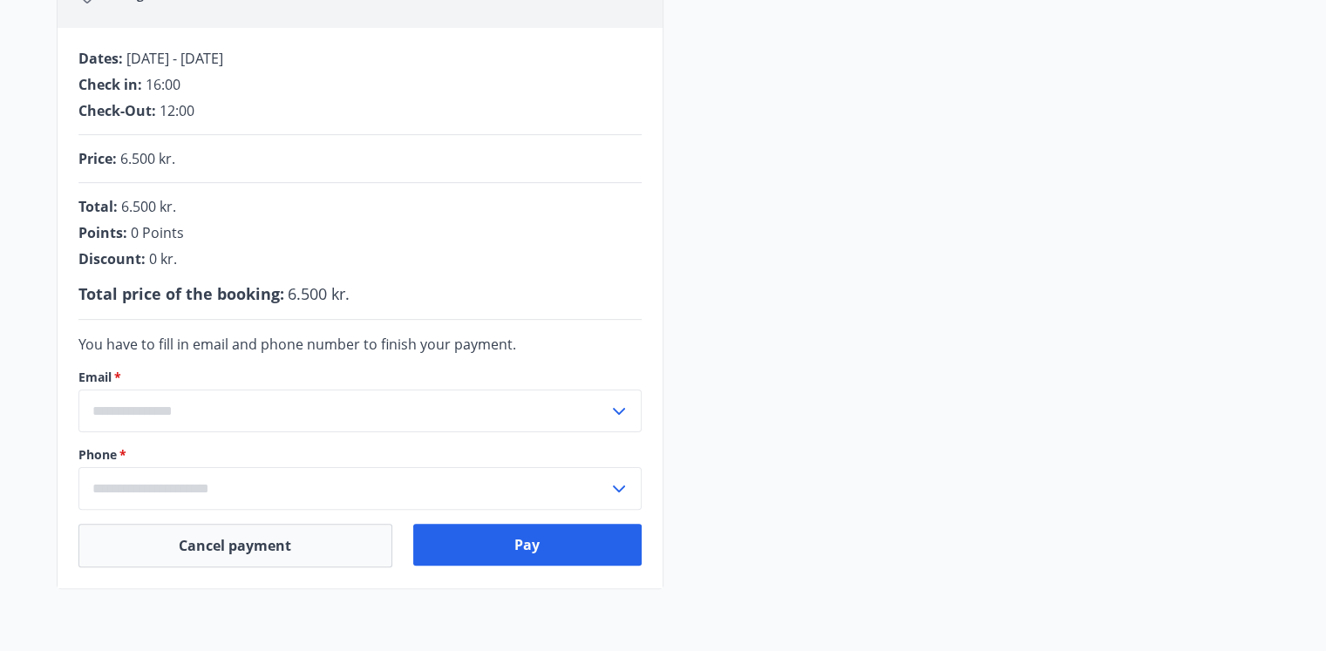
scroll to position [349, 0]
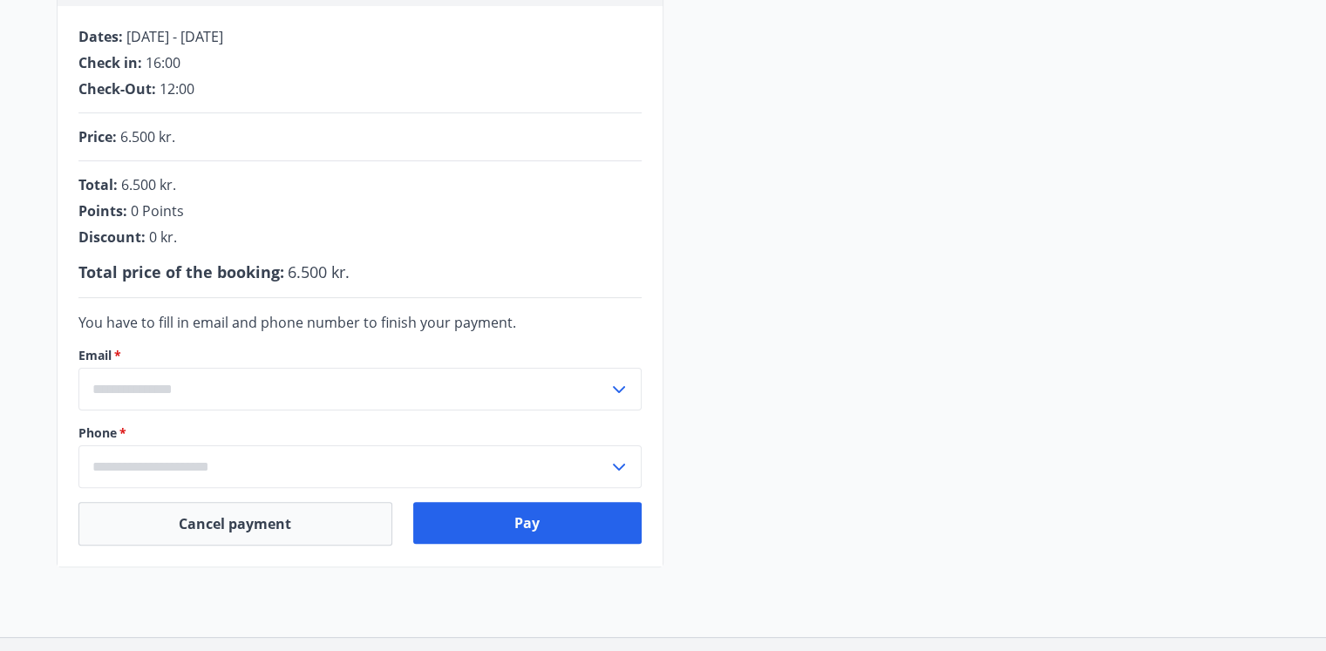
click at [178, 388] on input "text" at bounding box center [343, 389] width 530 height 43
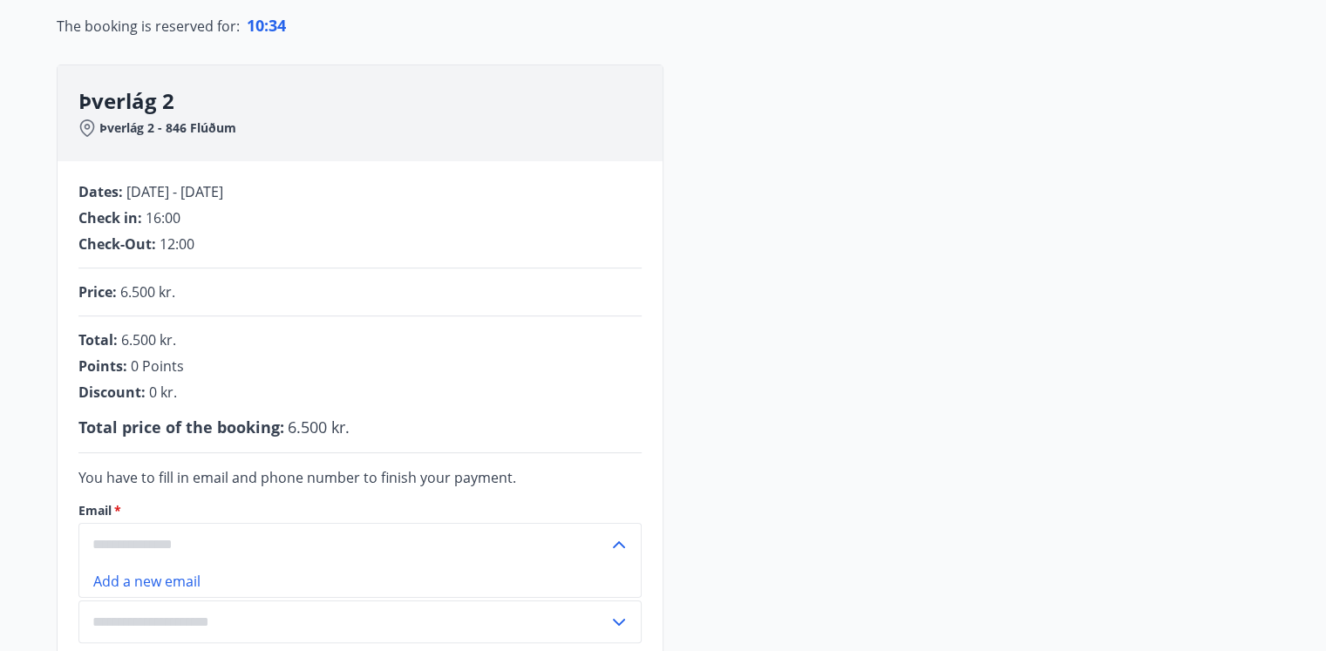
scroll to position [0, 0]
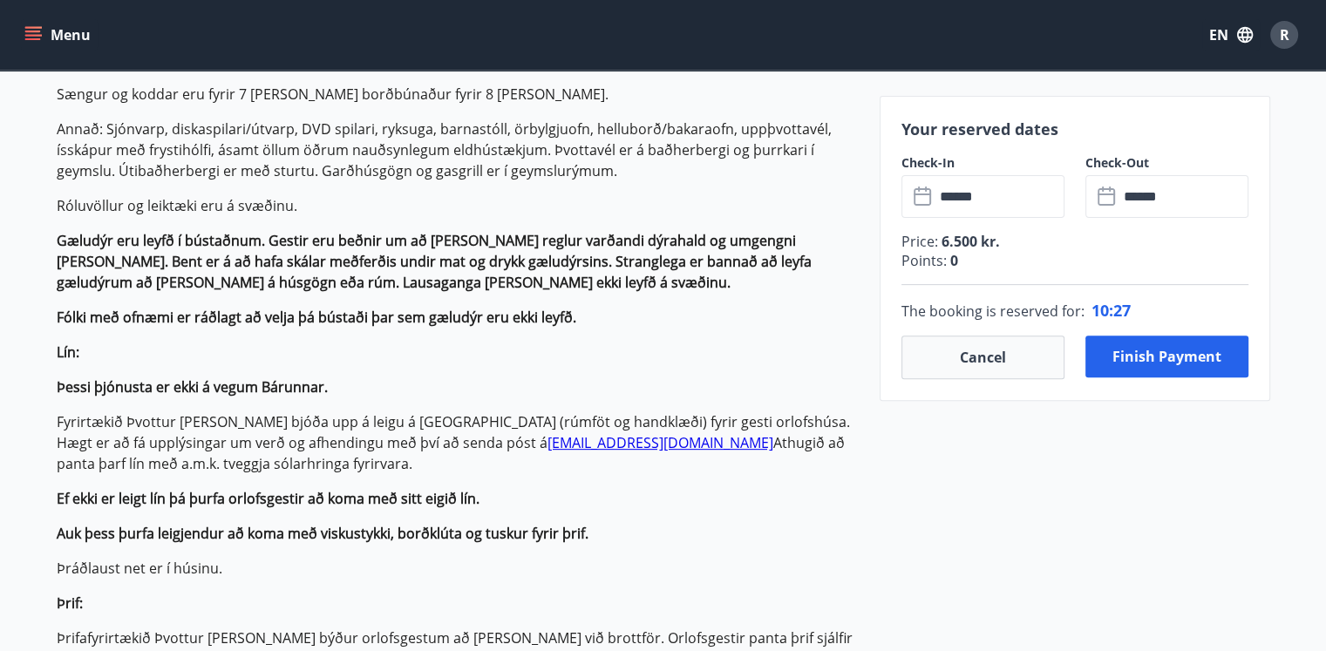
scroll to position [523, 0]
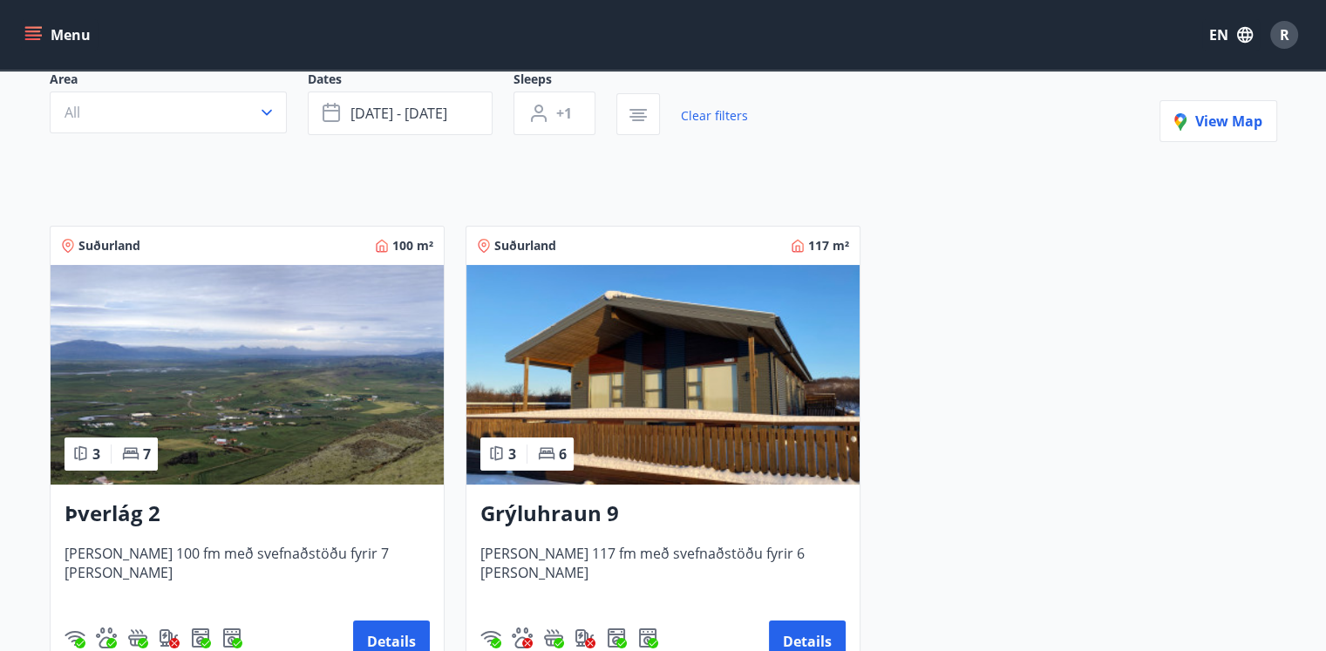
click at [257, 415] on img at bounding box center [247, 375] width 393 height 220
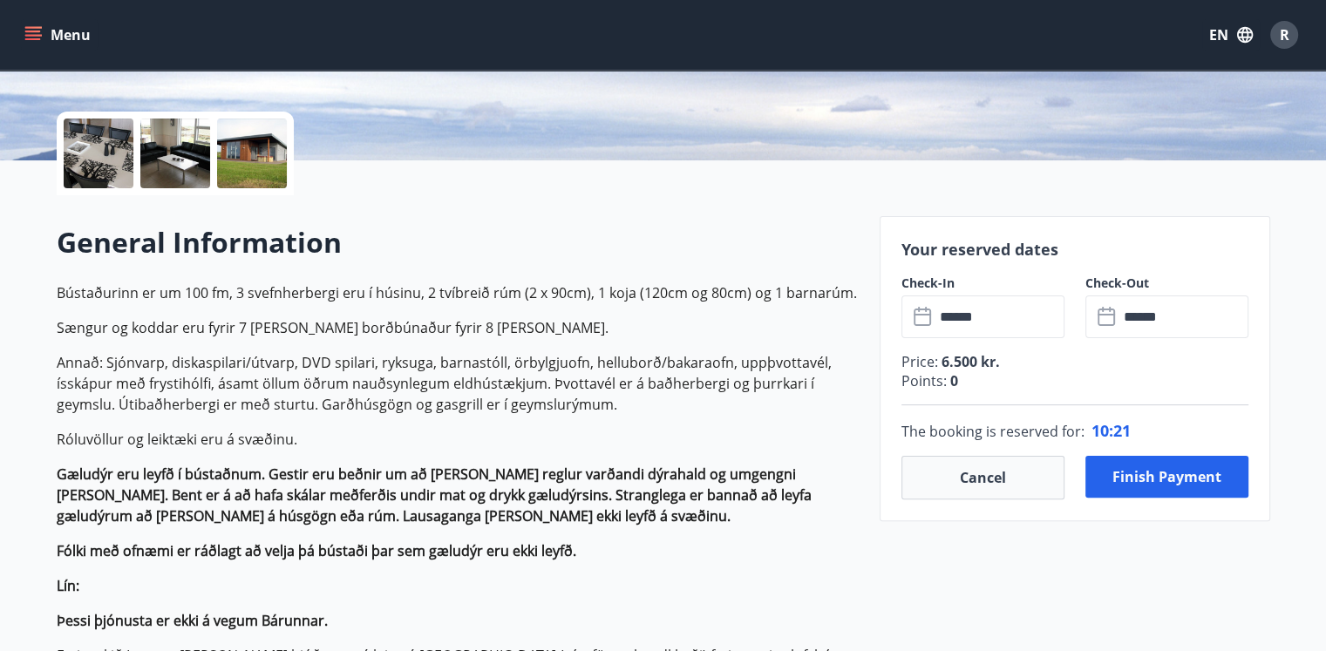
scroll to position [523, 0]
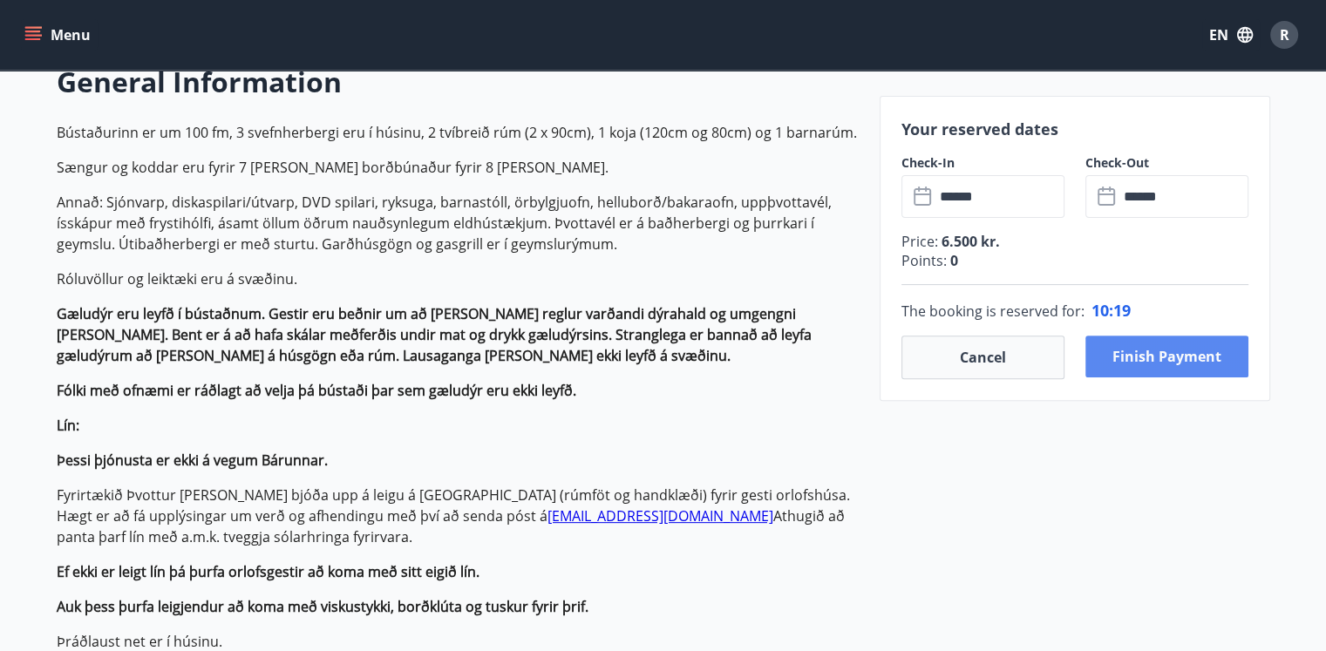
click at [1146, 356] on button "Finish payment" at bounding box center [1166, 357] width 163 height 42
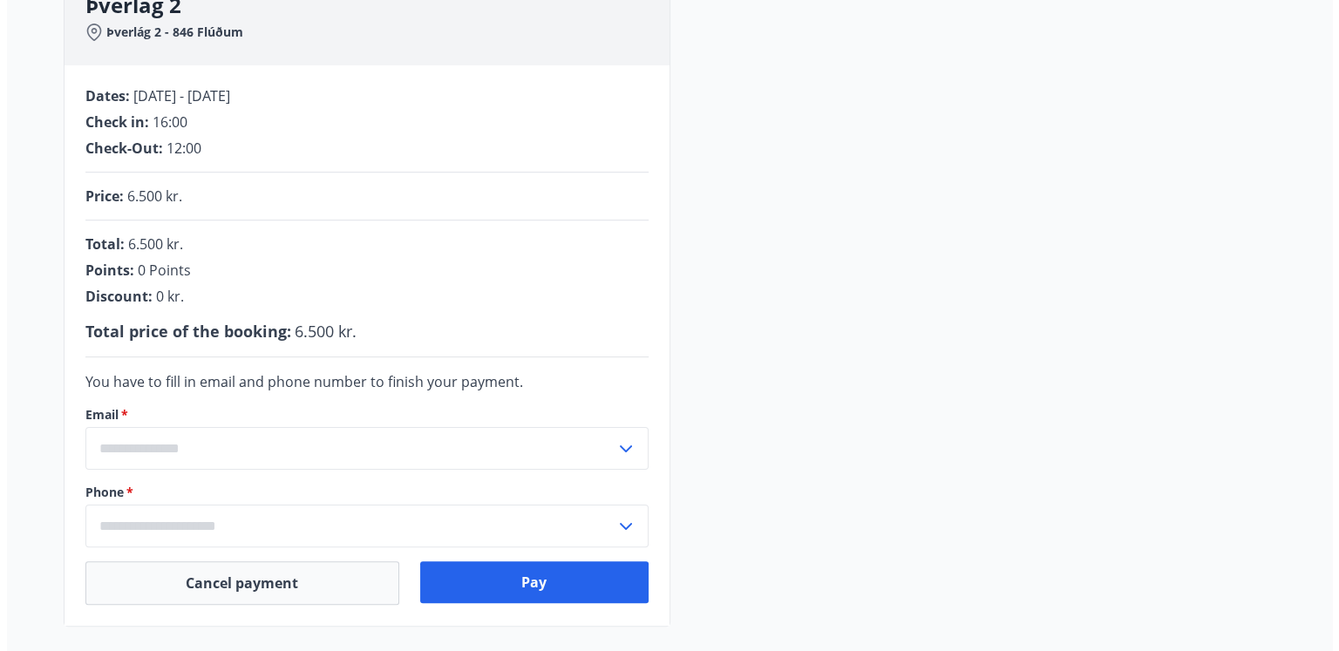
scroll to position [479, 0]
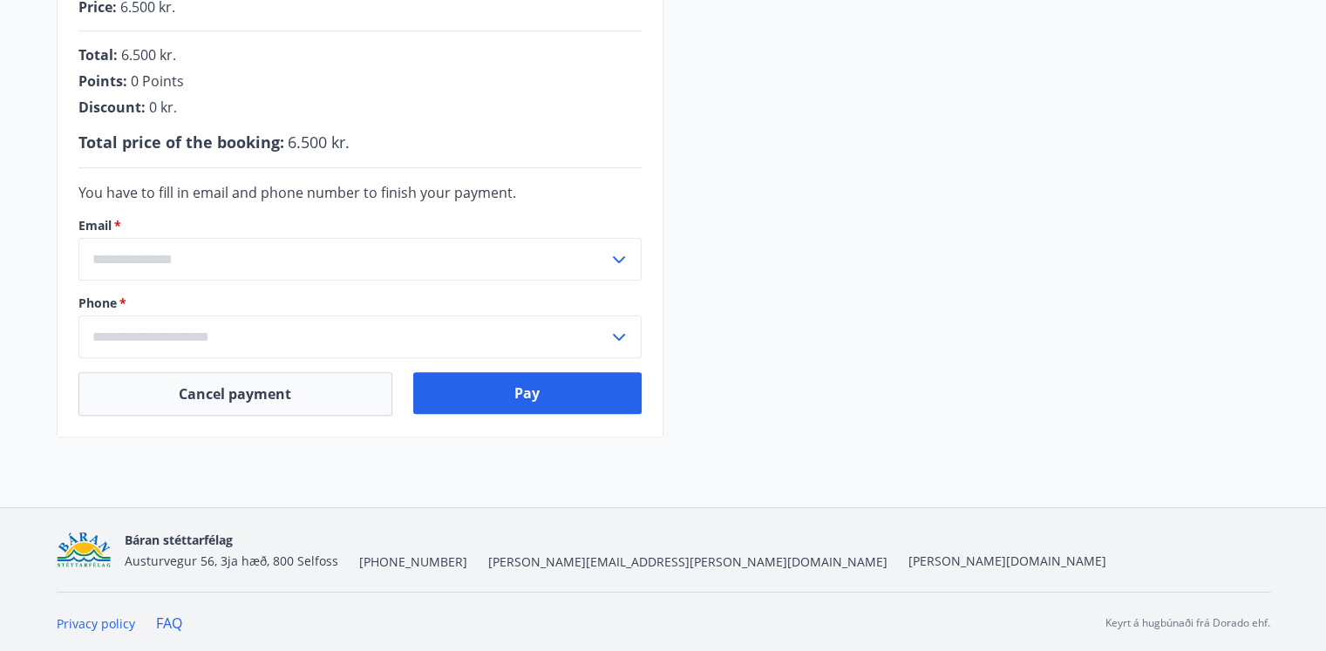
click at [200, 253] on input "text" at bounding box center [343, 259] width 530 height 43
click at [174, 293] on li "Add a new email" at bounding box center [359, 296] width 561 height 31
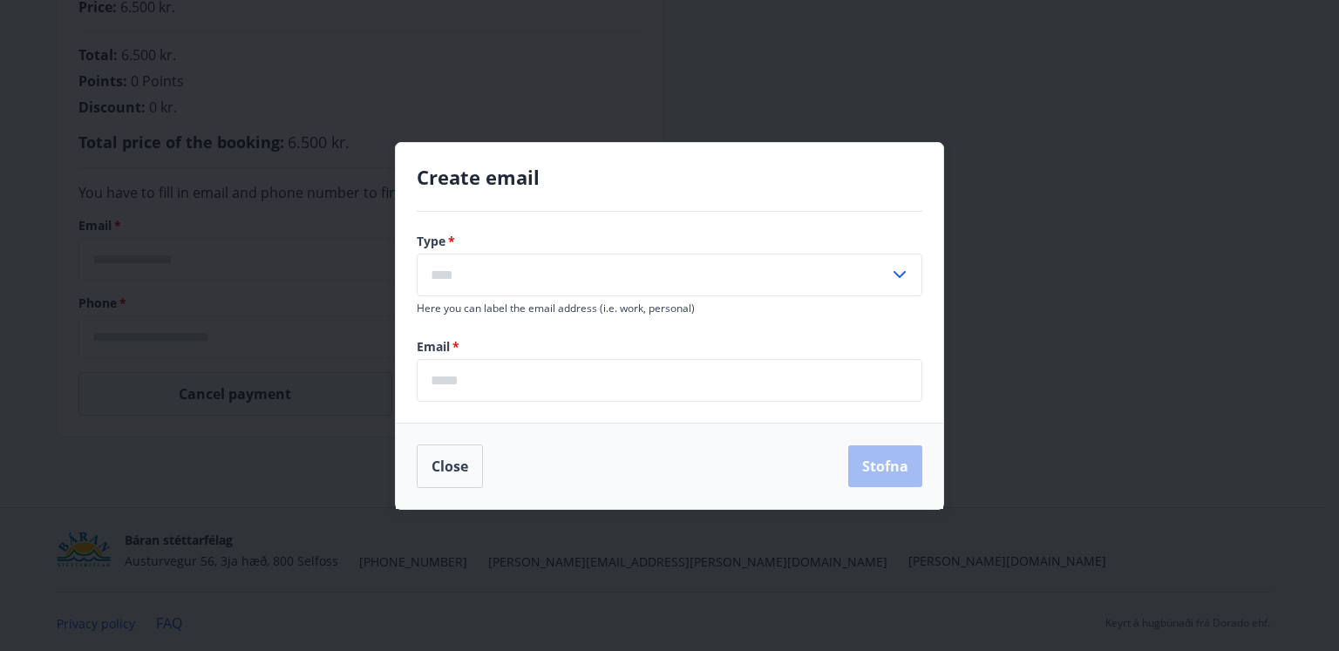
click at [523, 275] on input "text" at bounding box center [653, 275] width 472 height 43
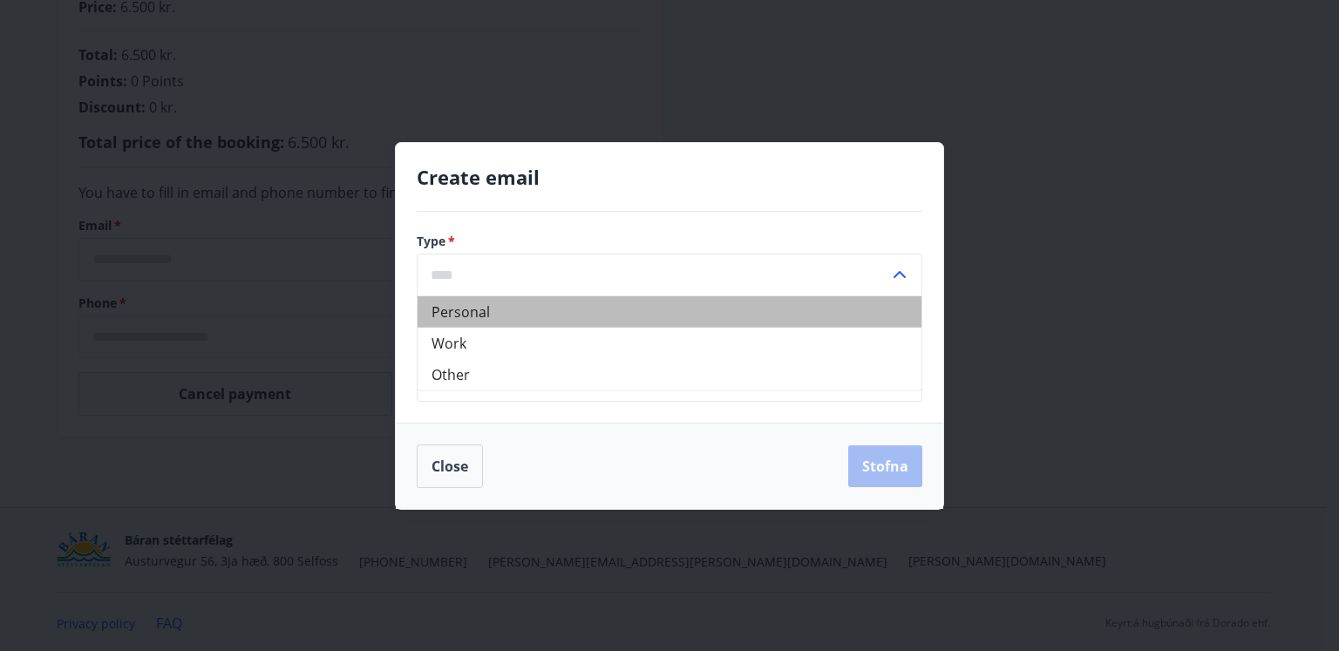
click at [478, 313] on li "Personal" at bounding box center [670, 311] width 504 height 31
type input "********"
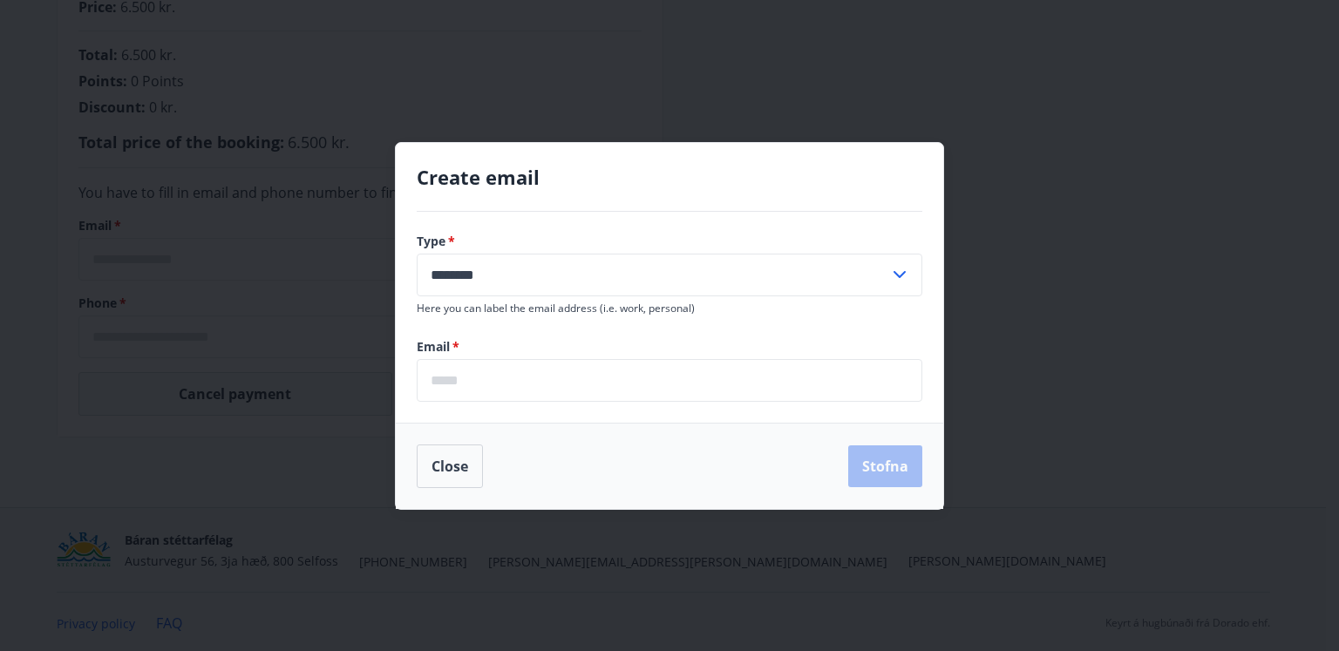
click at [482, 395] on input "email" at bounding box center [670, 380] width 506 height 43
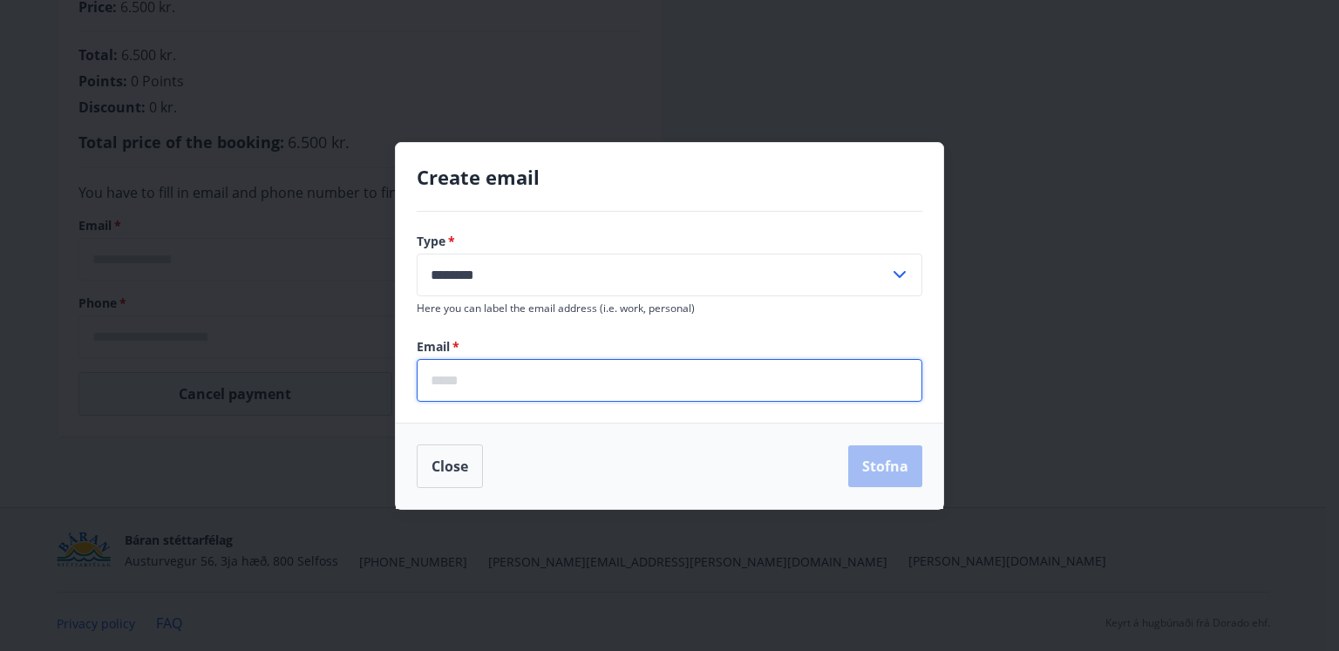
type input "**********"
click at [889, 464] on button "Stofna" at bounding box center [885, 466] width 74 height 42
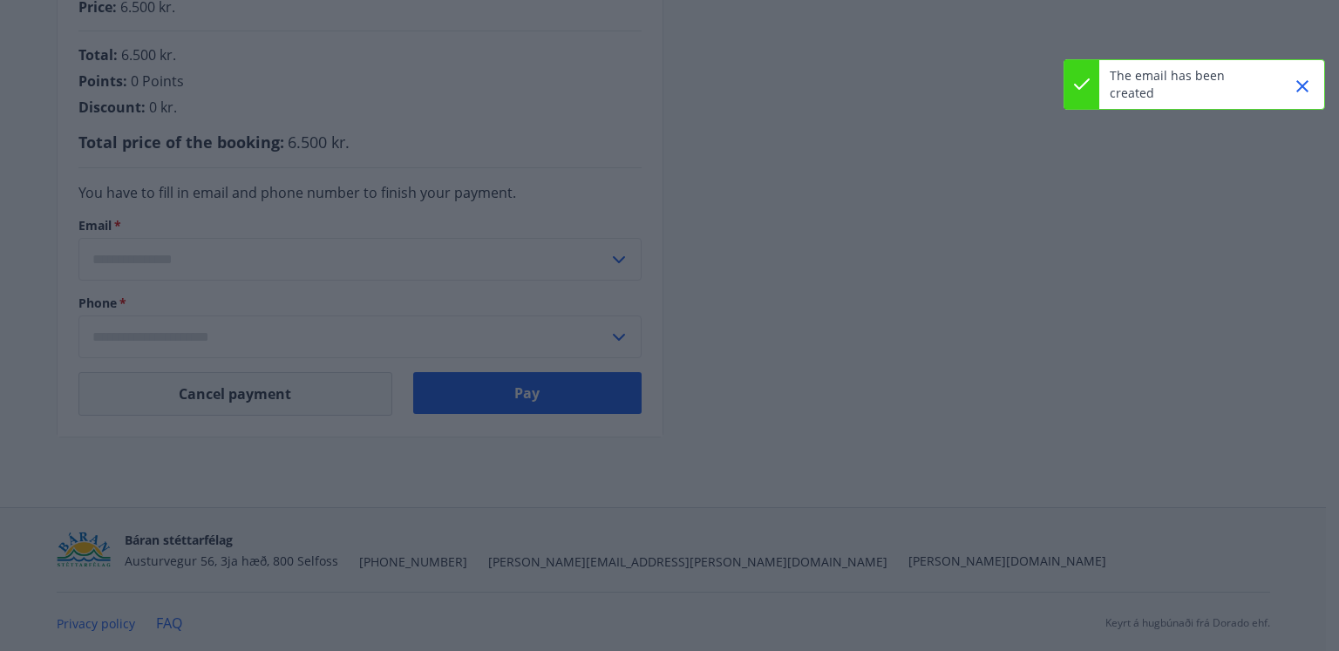
type input "**********"
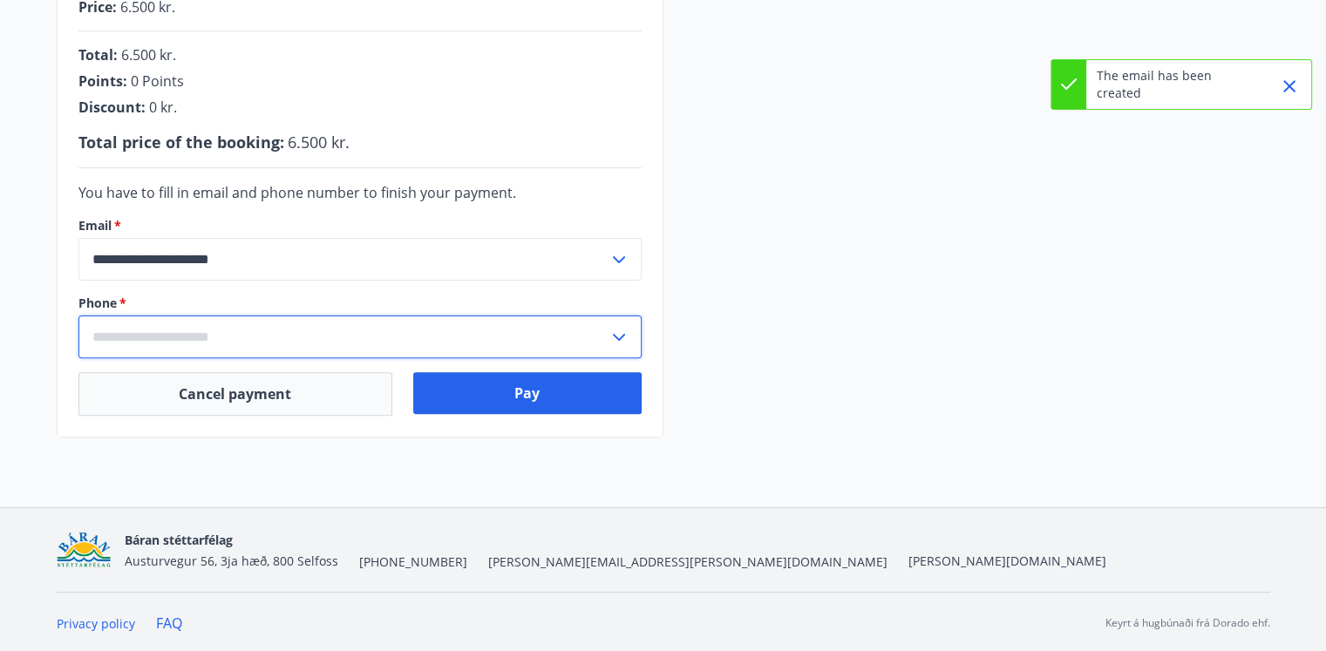
click at [179, 331] on input "text" at bounding box center [343, 337] width 530 height 43
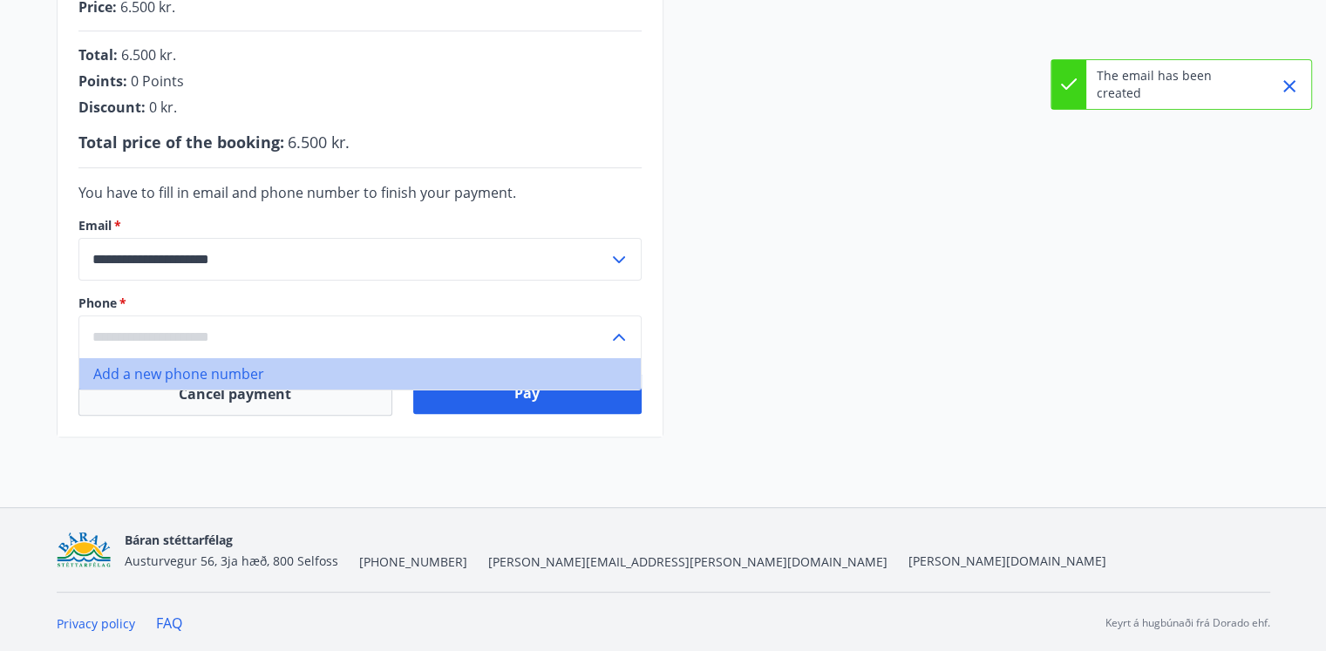
click at [153, 377] on li "Add a new phone number" at bounding box center [359, 373] width 561 height 31
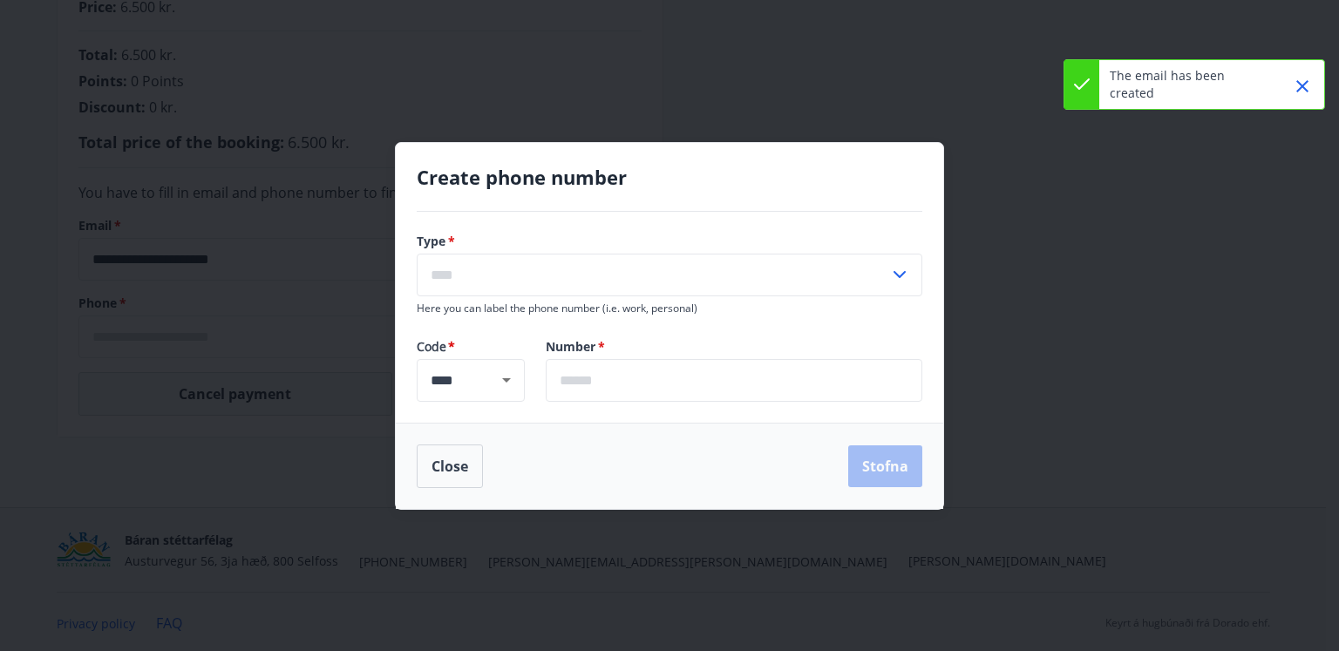
click at [495, 285] on input "text" at bounding box center [653, 275] width 472 height 43
click at [443, 308] on li "Mobile" at bounding box center [670, 311] width 504 height 31
type input "******"
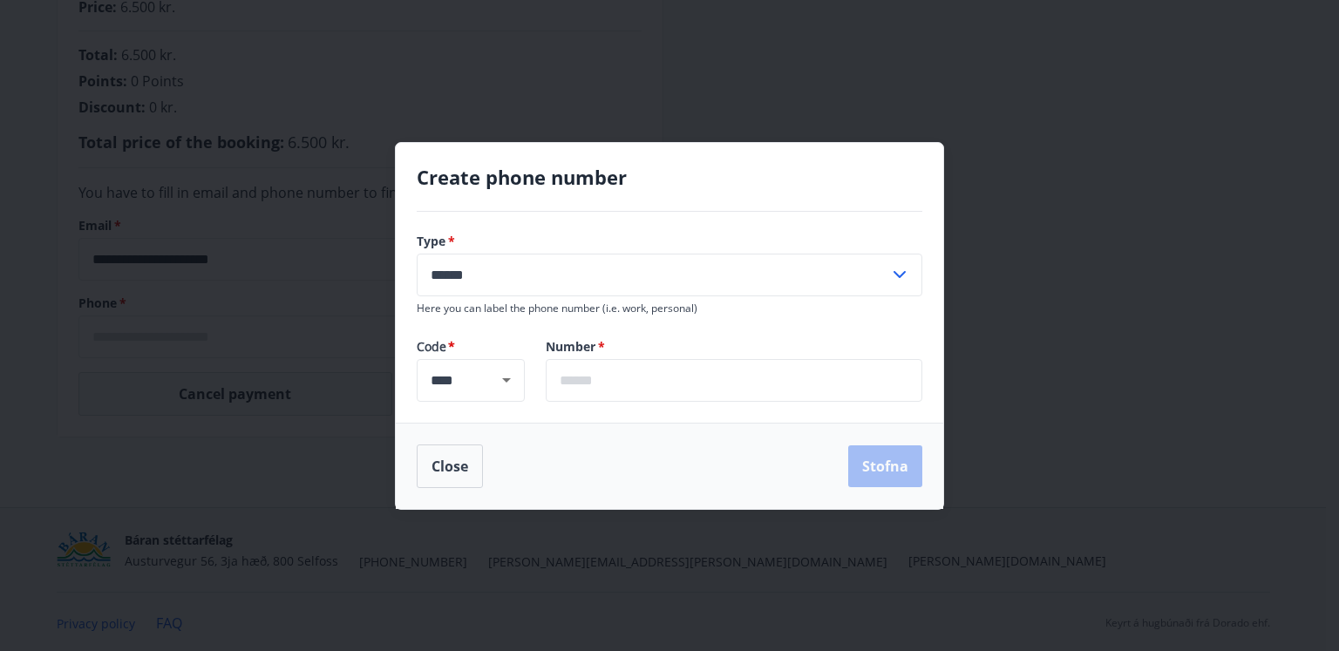
click at [614, 381] on input "text" at bounding box center [734, 380] width 377 height 43
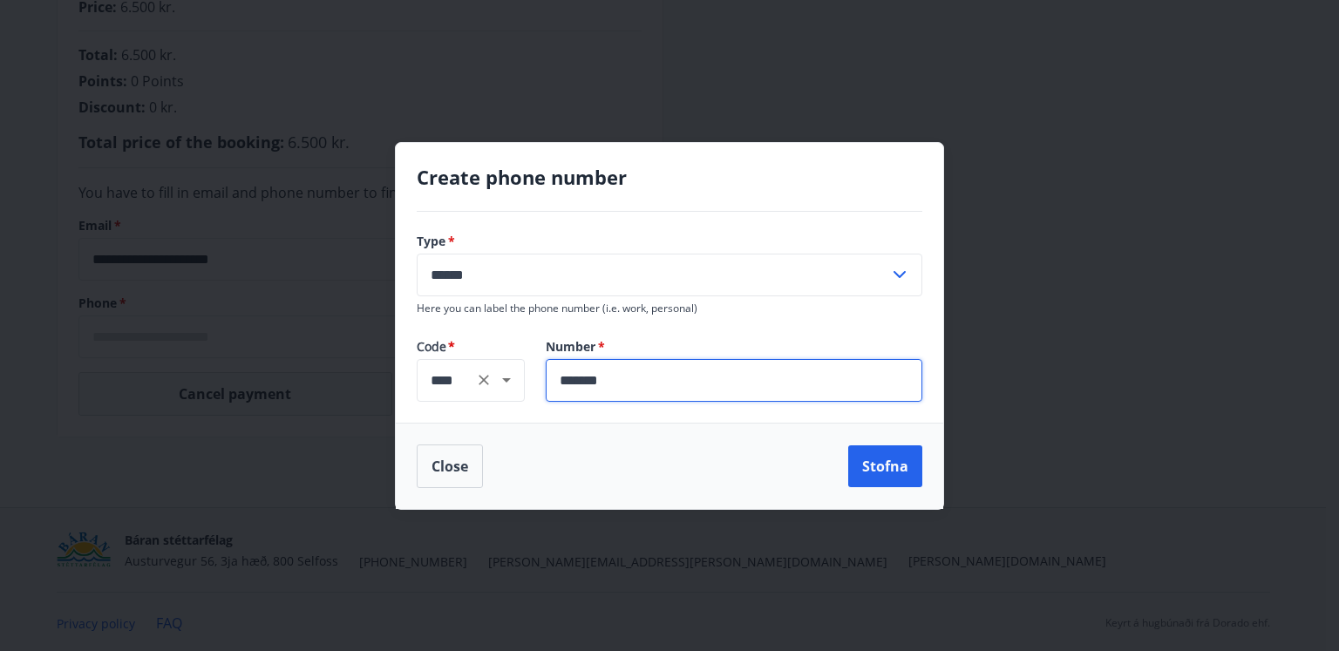
click at [517, 384] on button "Open" at bounding box center [506, 380] width 24 height 24
type input "*******"
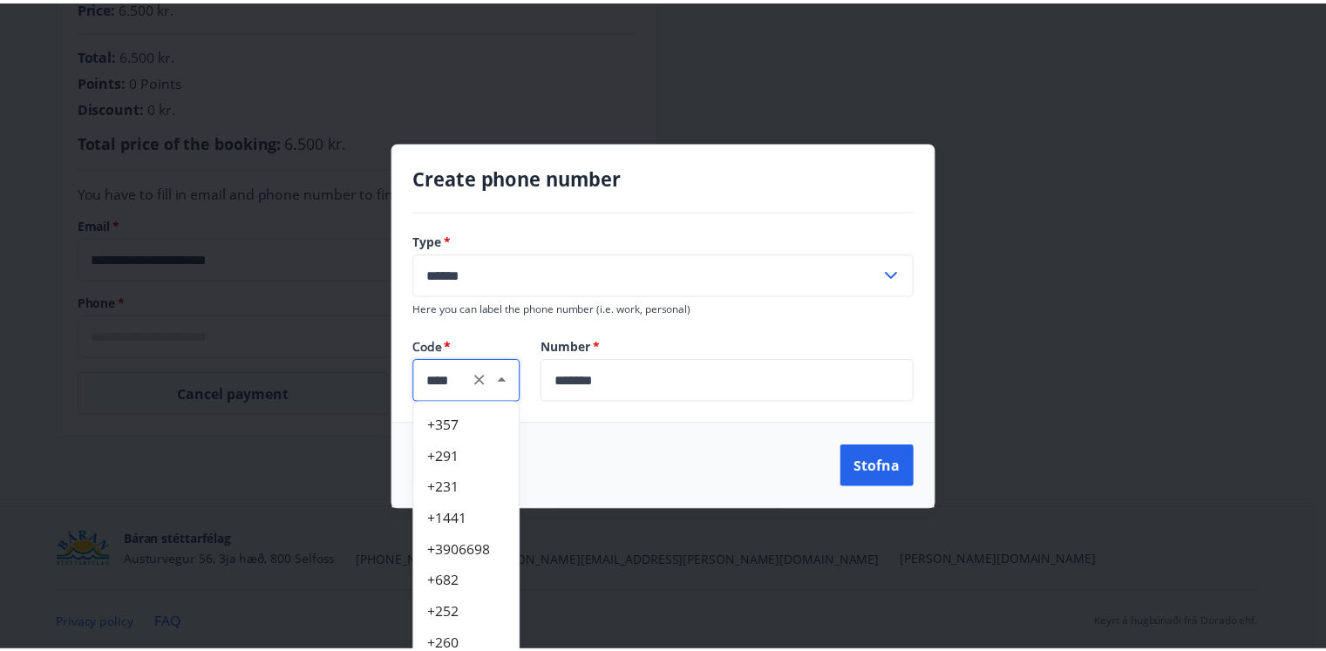
scroll to position [6022, 0]
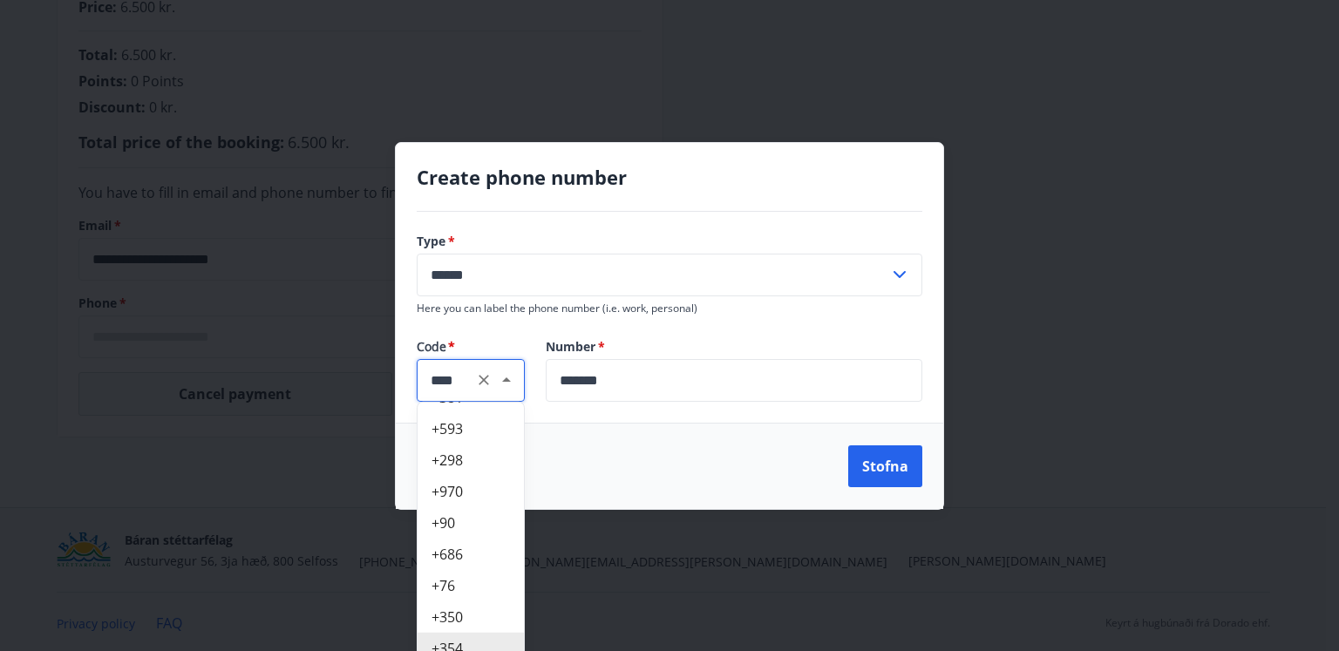
click at [517, 384] on button "Close" at bounding box center [506, 380] width 24 height 24
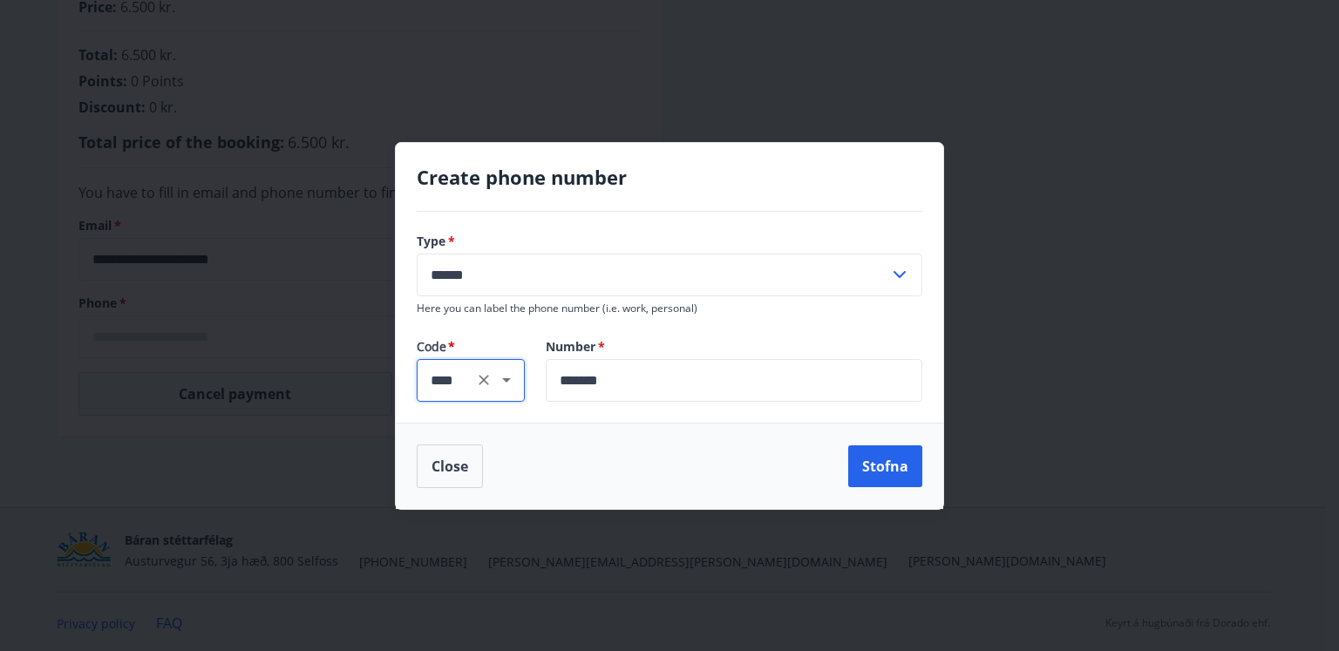
click at [728, 449] on div "Close Stofna" at bounding box center [670, 467] width 506 height 44
click at [904, 459] on button "Stofna" at bounding box center [885, 466] width 74 height 42
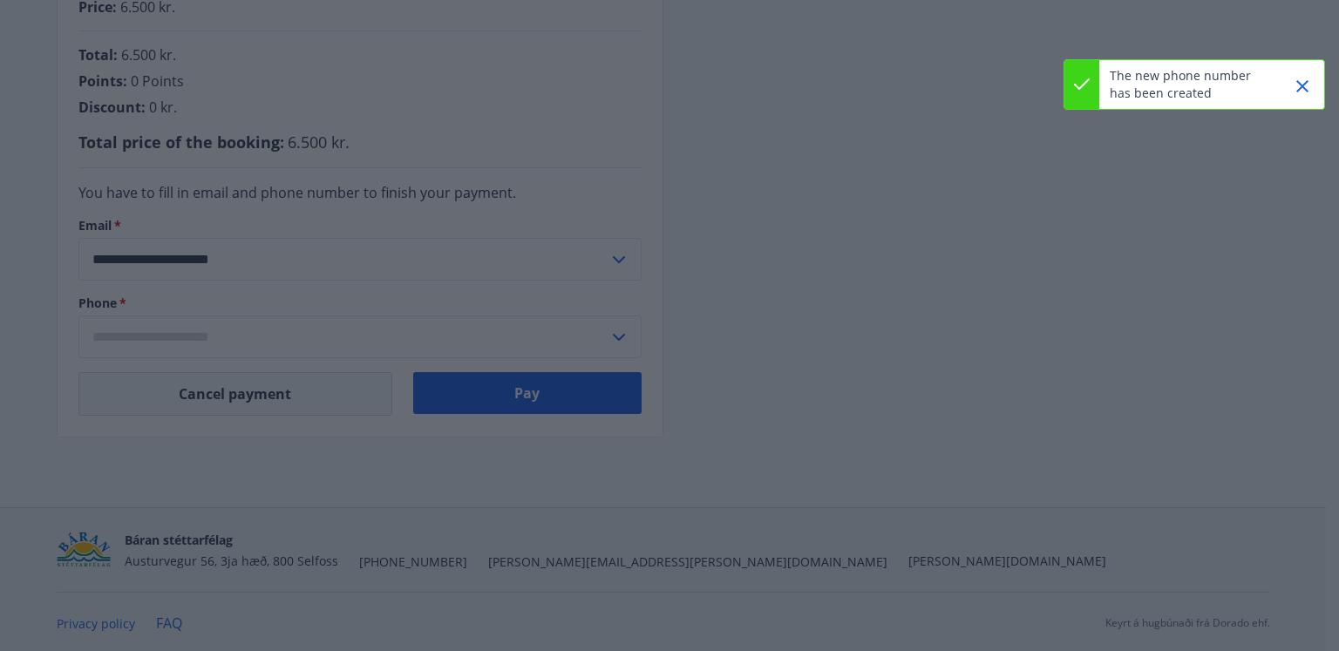
type input "**********"
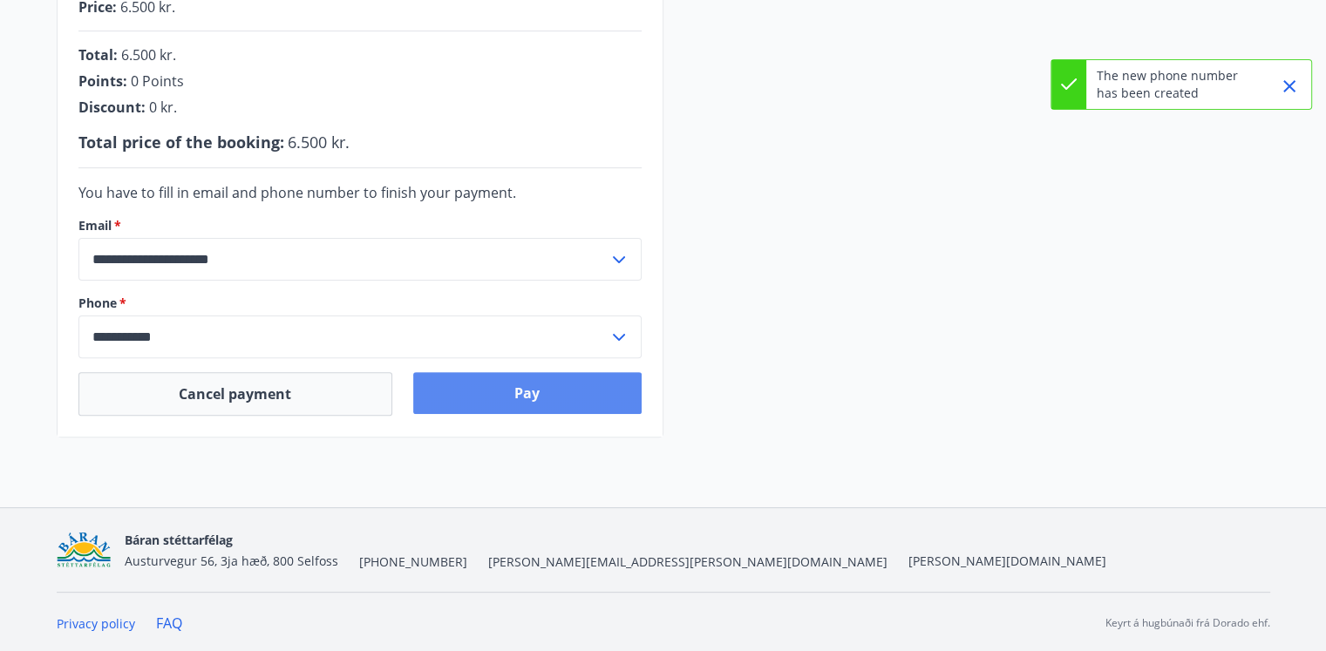
click at [554, 397] on button "Pay" at bounding box center [527, 393] width 228 height 42
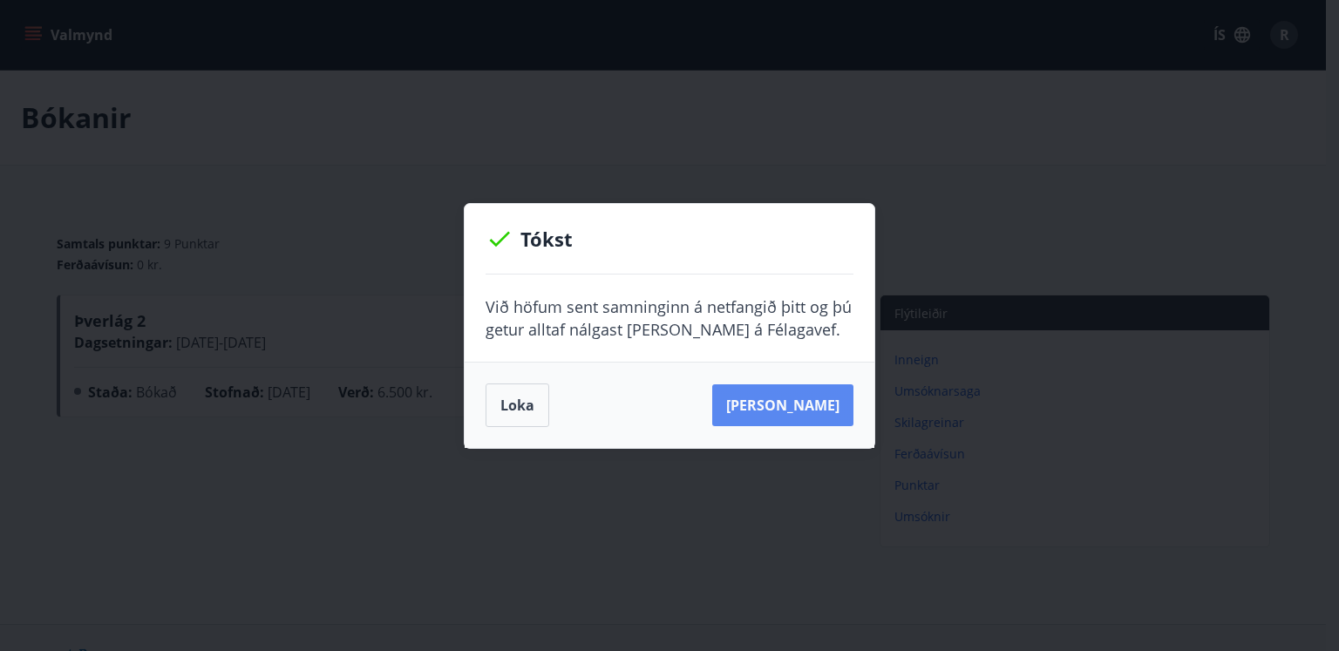
click at [816, 396] on button "Sjá samning" at bounding box center [782, 405] width 141 height 42
